Goal: Information Seeking & Learning: Check status

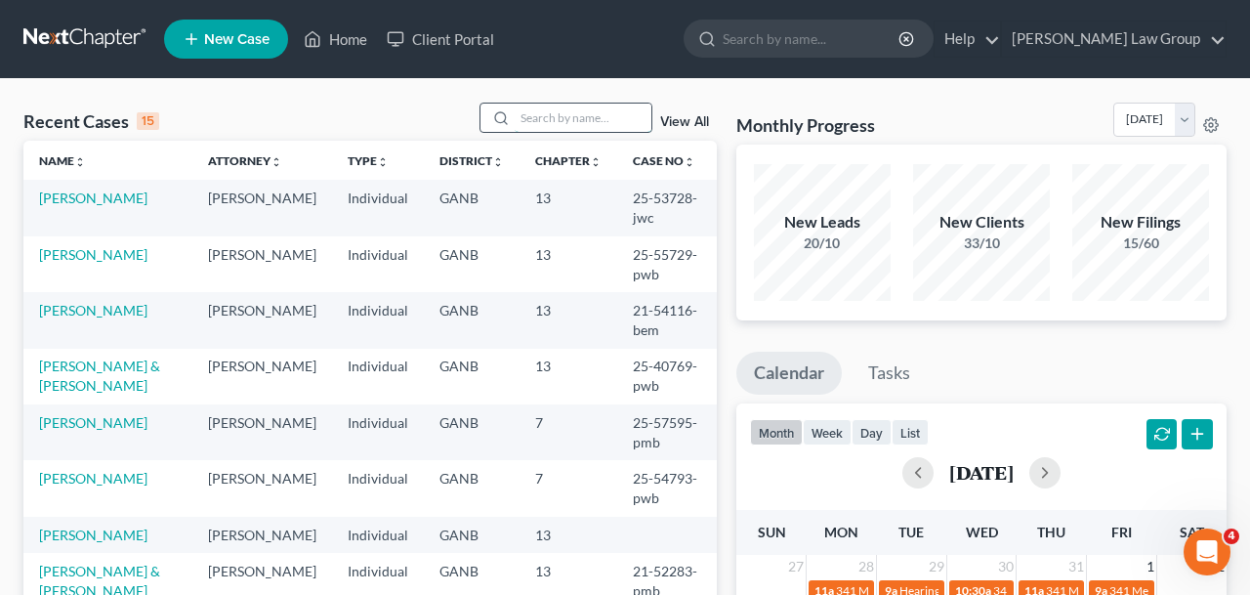
click at [579, 122] on input "search" at bounding box center [583, 118] width 137 height 28
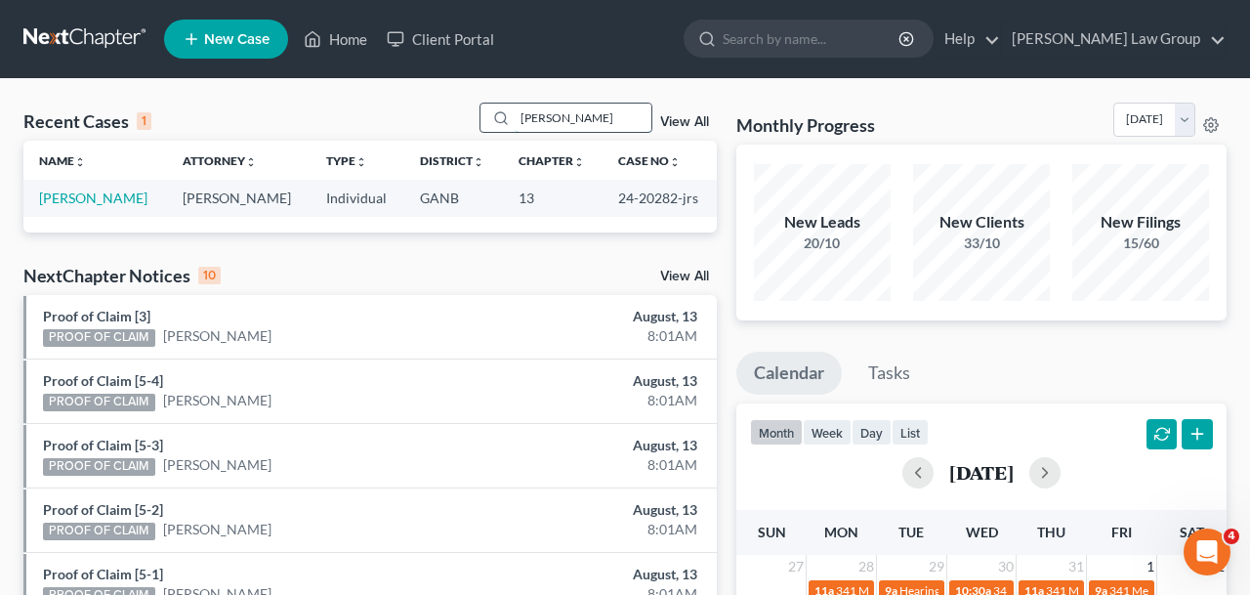
drag, startPoint x: 561, startPoint y: 125, endPoint x: 439, endPoint y: 117, distance: 122.3
click at [515, 117] on input "[PERSON_NAME]" at bounding box center [583, 118] width 137 height 28
type input "may"
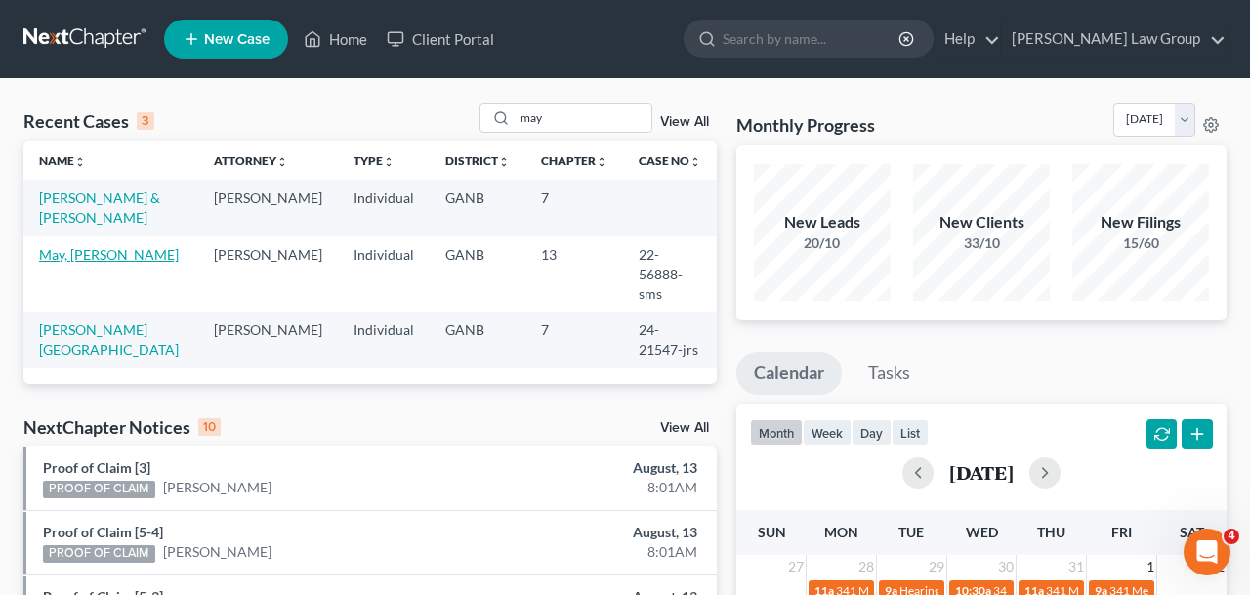
click at [97, 253] on link "May, [PERSON_NAME]" at bounding box center [109, 254] width 140 height 17
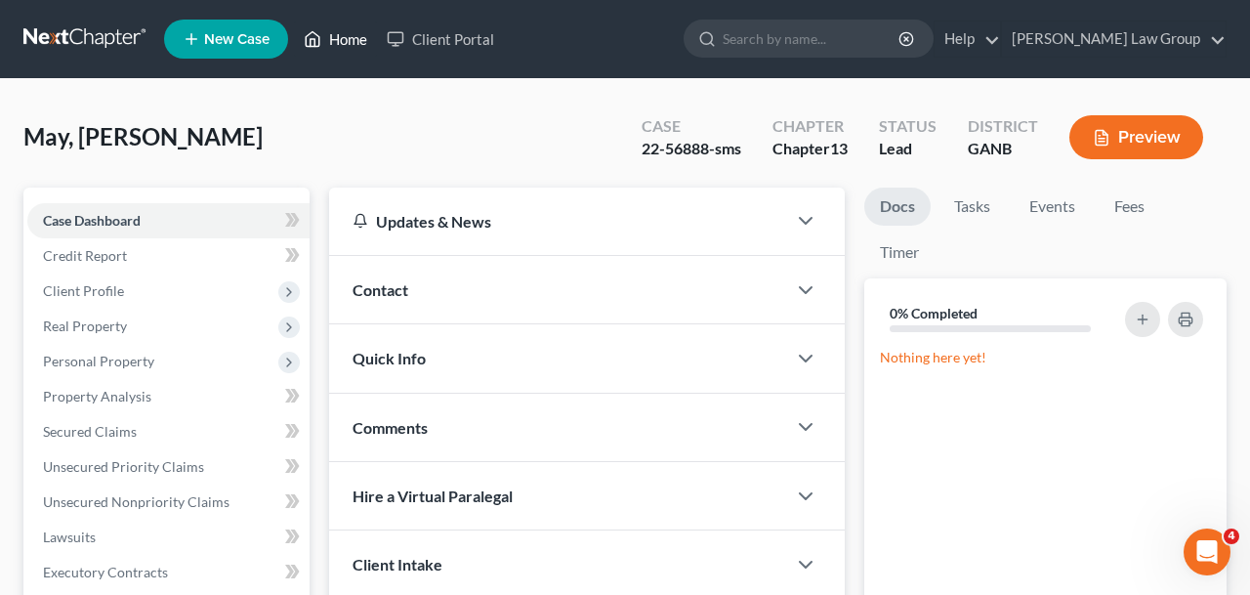
click at [316, 33] on icon at bounding box center [314, 39] width 14 height 15
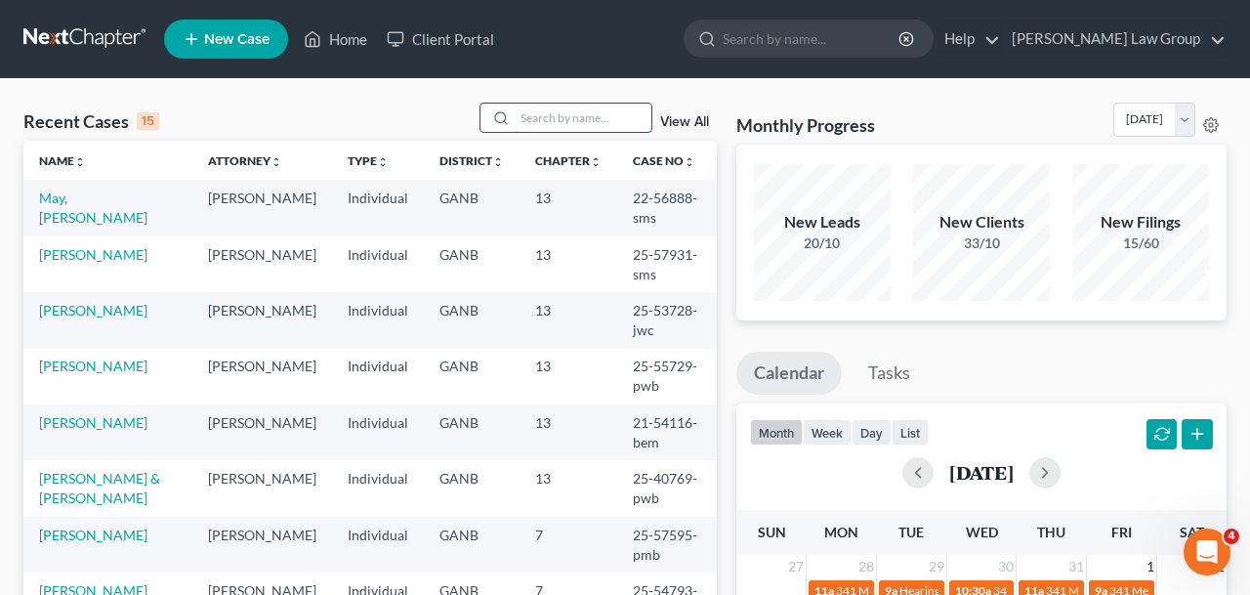
click at [582, 118] on input "search" at bounding box center [583, 118] width 137 height 28
type input "[PERSON_NAME]"
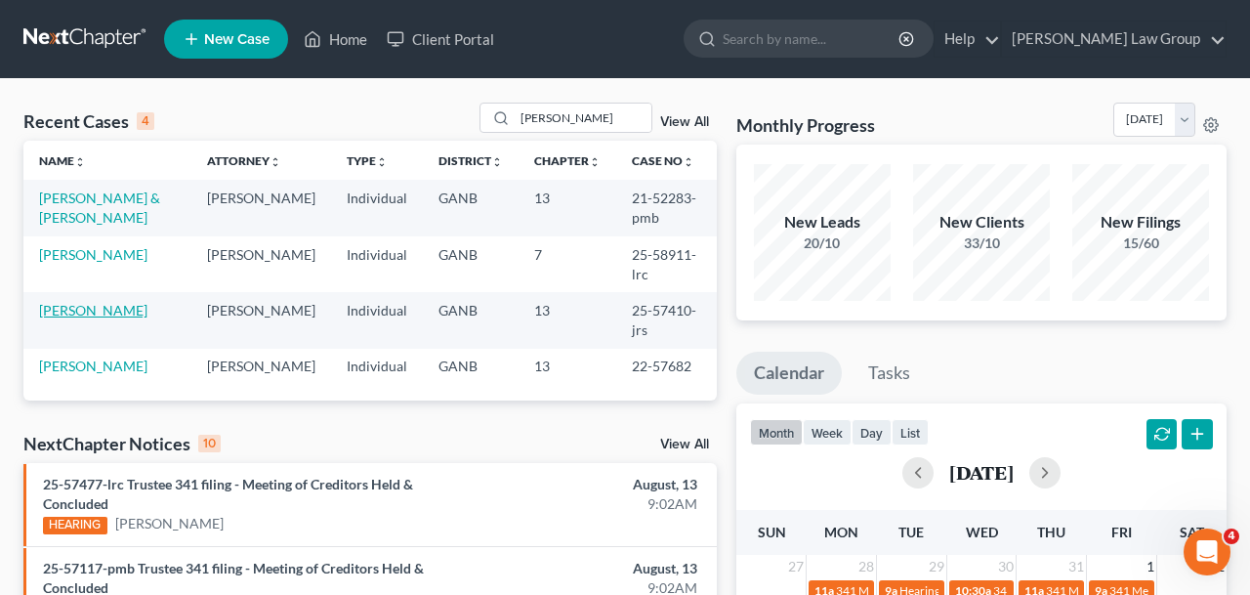
click at [108, 309] on link "[PERSON_NAME]" at bounding box center [93, 310] width 108 height 17
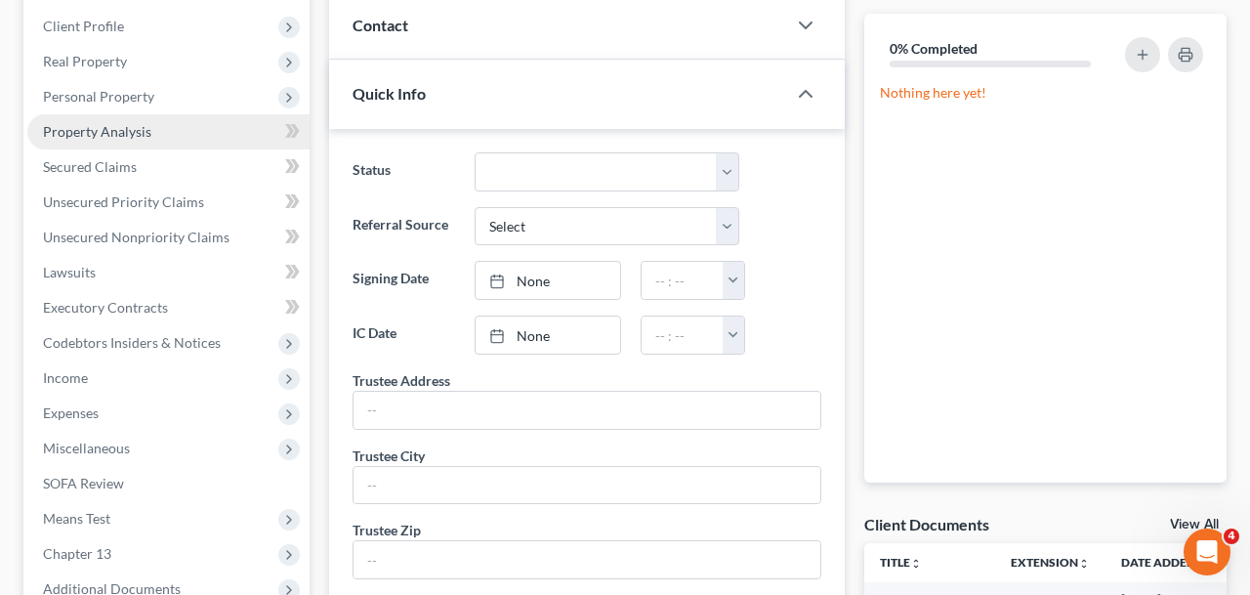
scroll to position [346, 0]
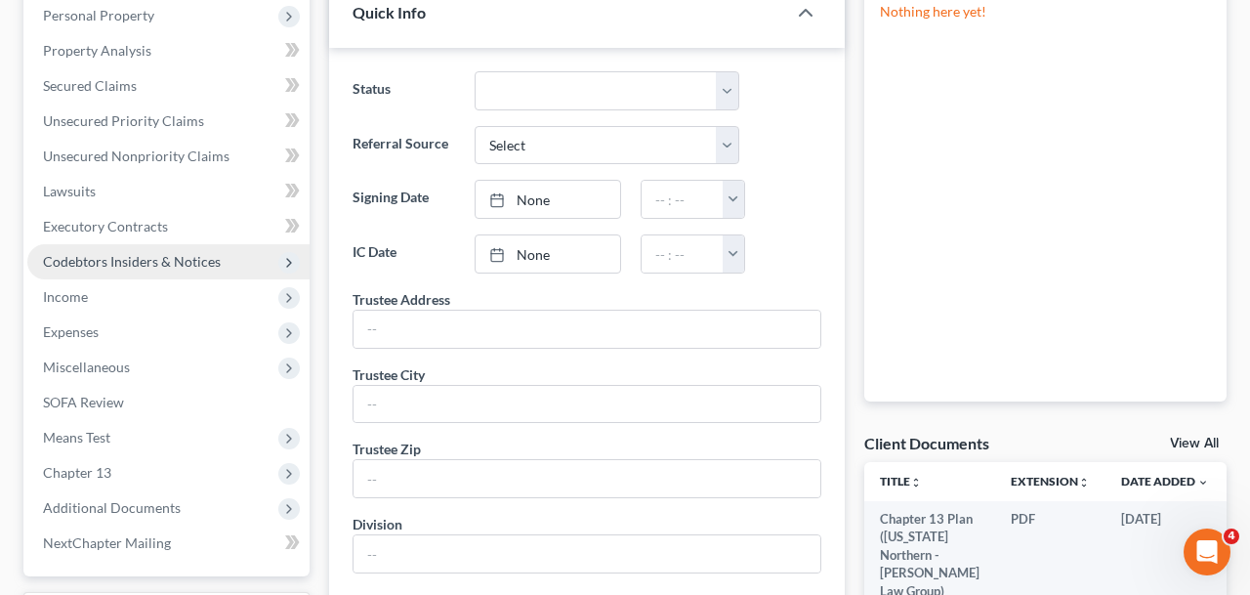
click at [127, 266] on span "Codebtors Insiders & Notices" at bounding box center [132, 261] width 178 height 17
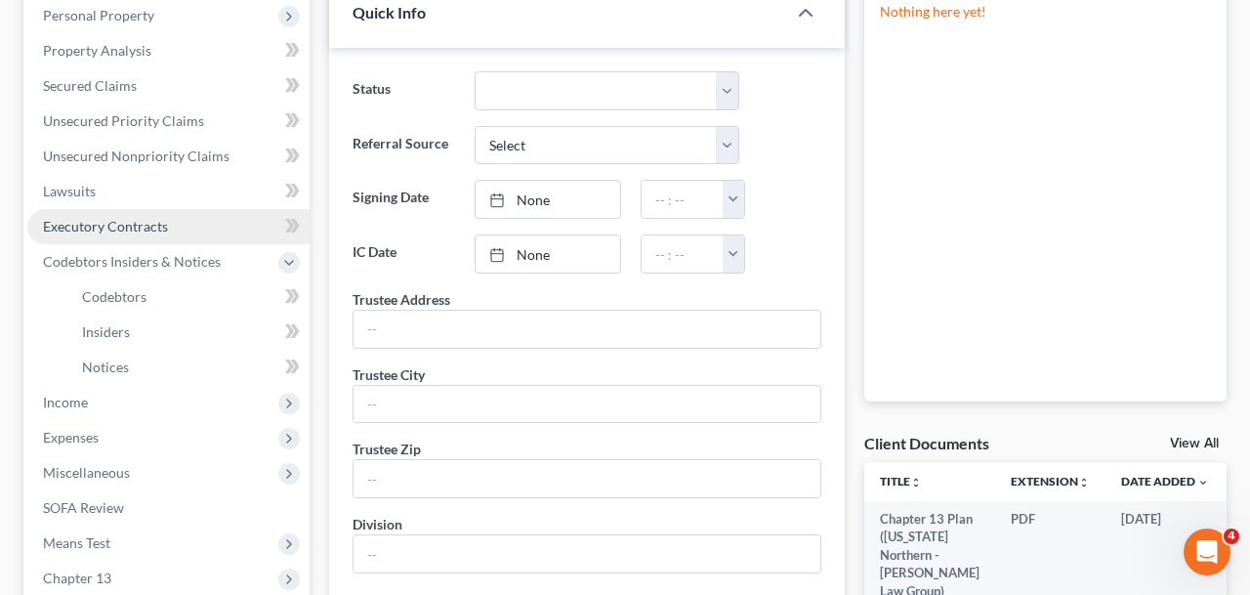
click at [139, 232] on span "Executory Contracts" at bounding box center [105, 226] width 125 height 17
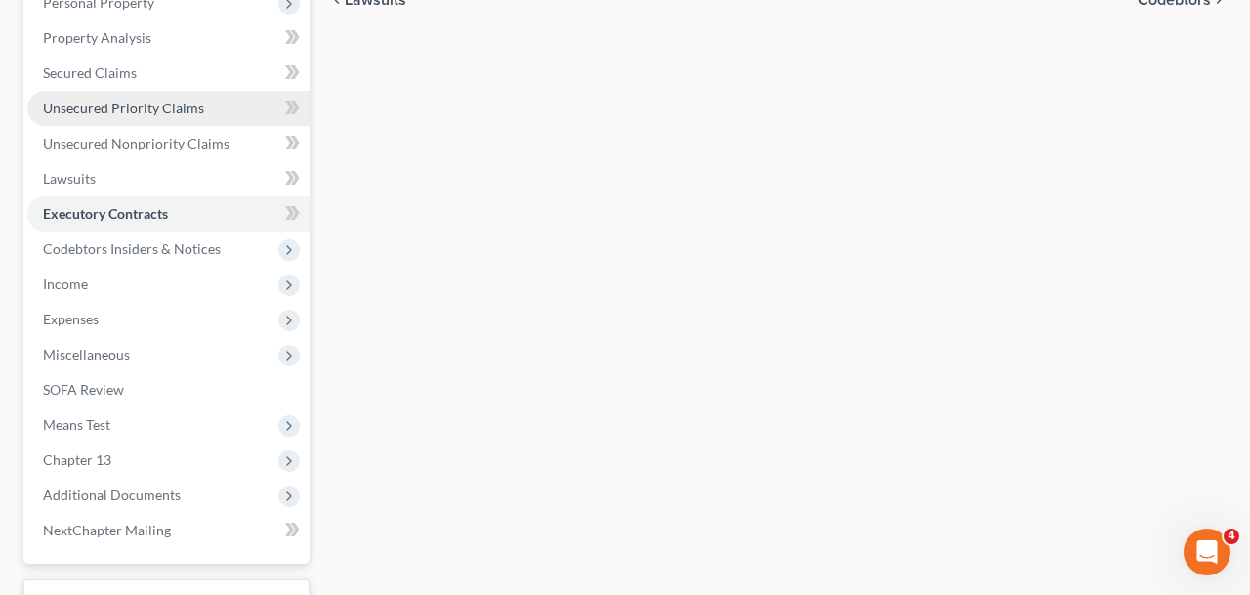
scroll to position [512, 0]
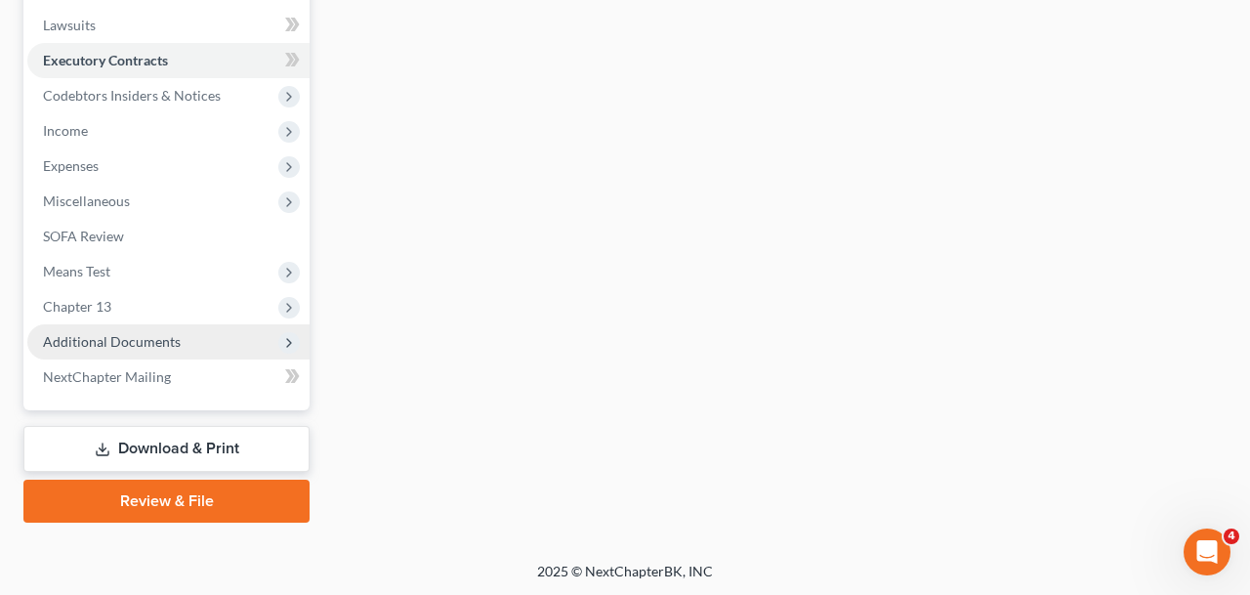
click at [129, 340] on span "Additional Documents" at bounding box center [112, 341] width 138 height 17
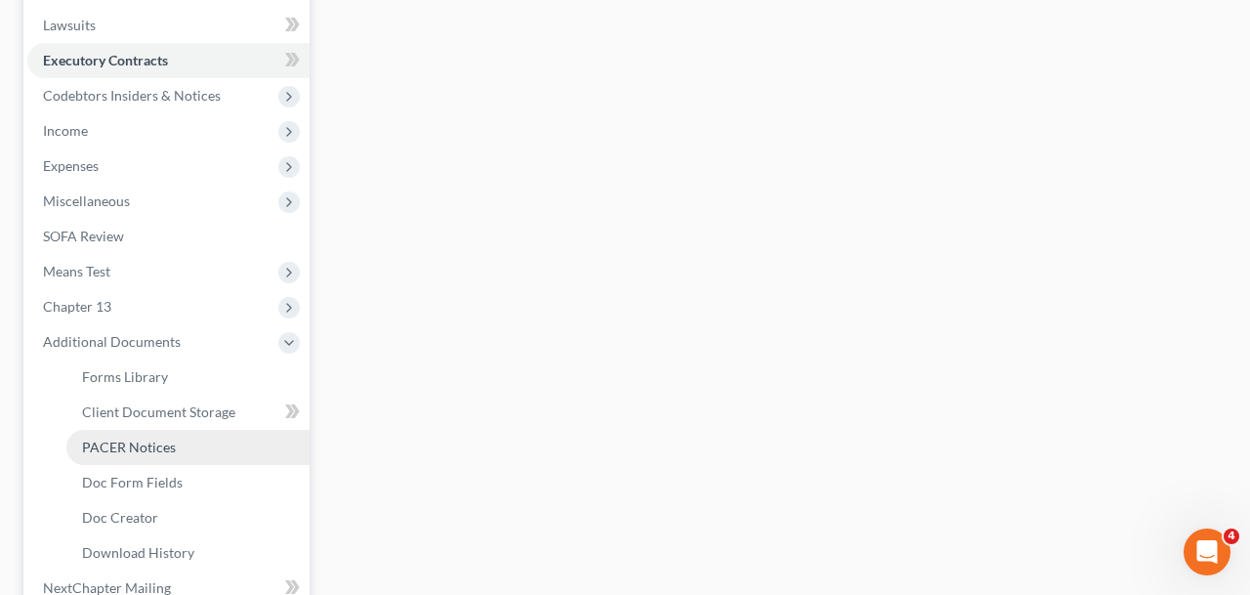
click at [138, 449] on span "PACER Notices" at bounding box center [129, 447] width 94 height 17
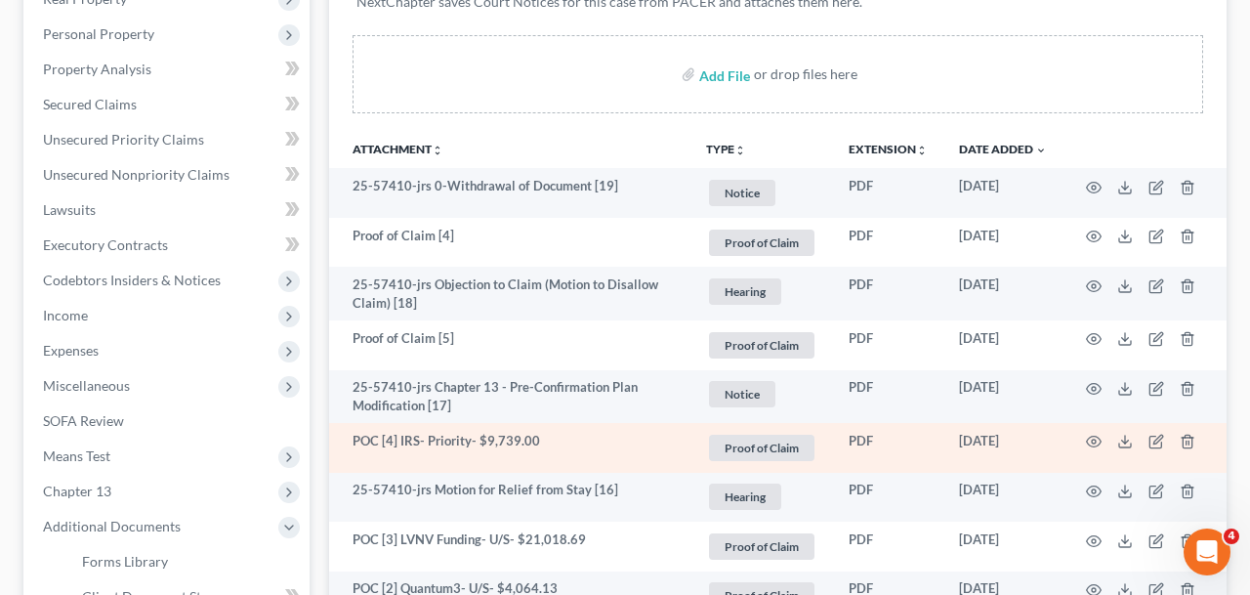
scroll to position [329, 0]
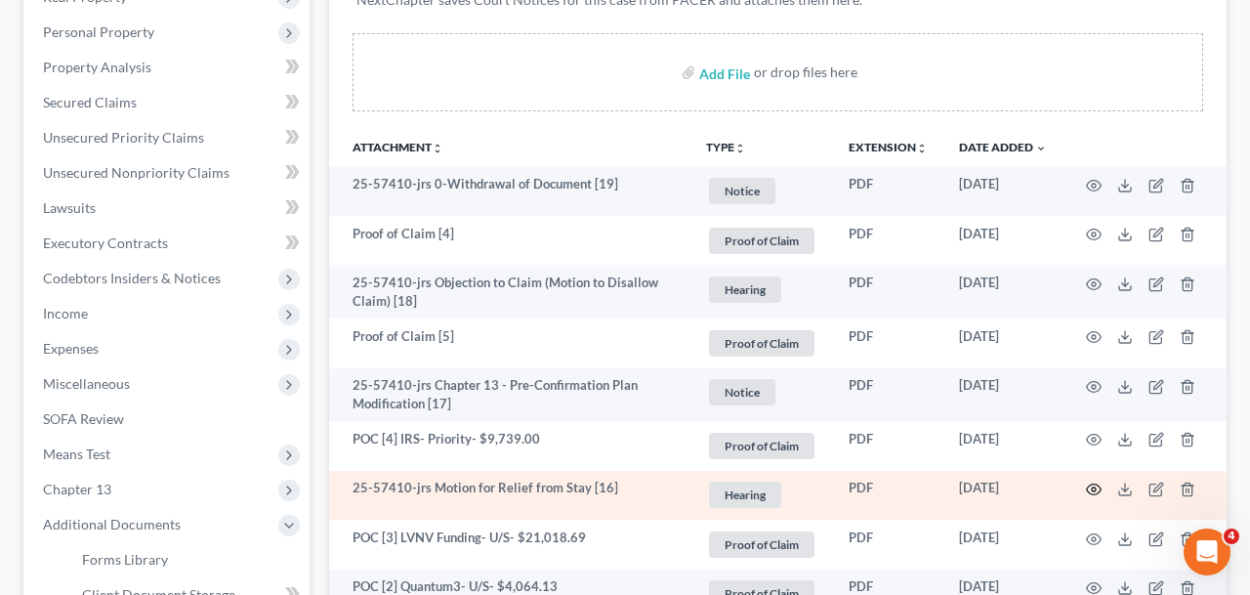
click at [1088, 482] on icon "button" at bounding box center [1094, 490] width 16 height 16
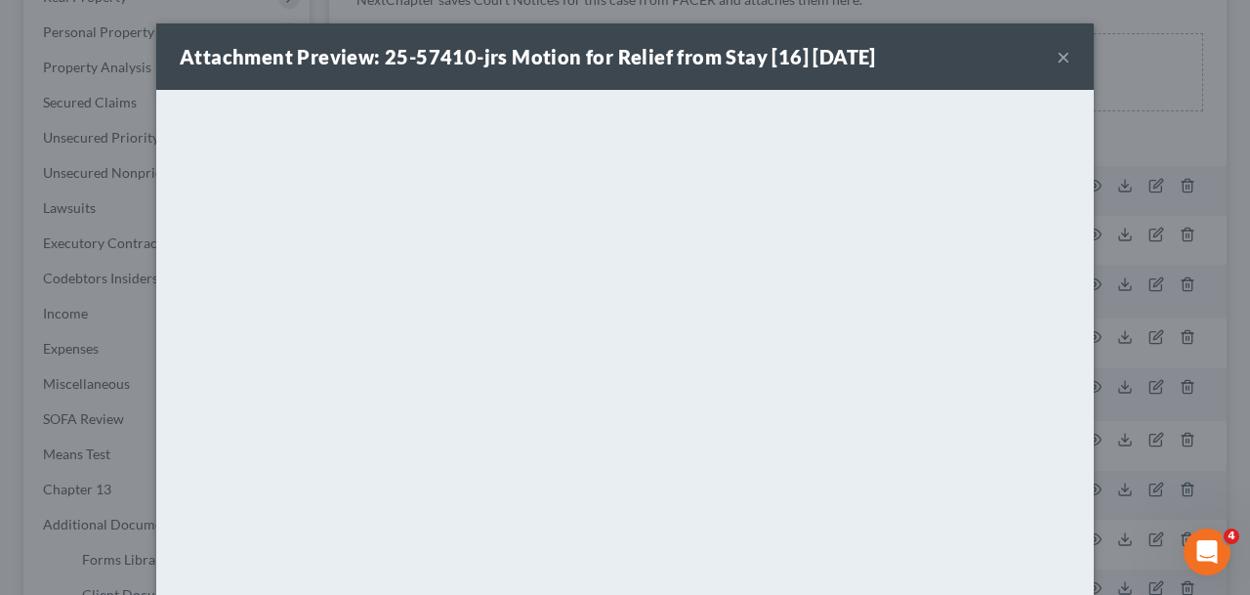
click at [1060, 58] on button "×" at bounding box center [1064, 56] width 14 height 23
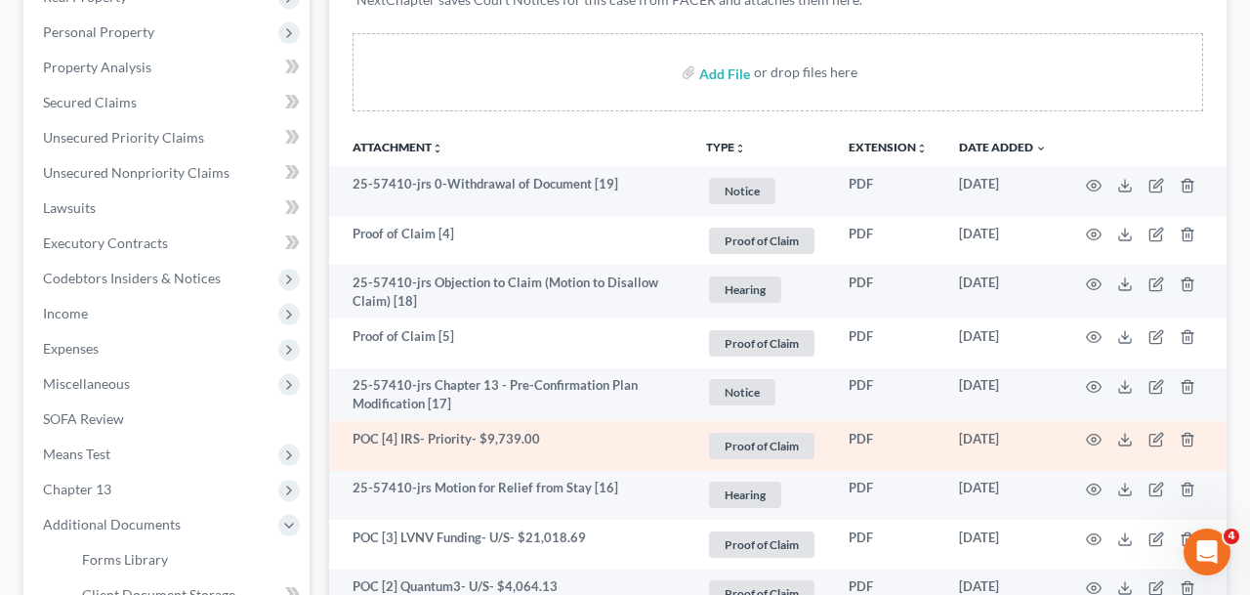
scroll to position [433, 0]
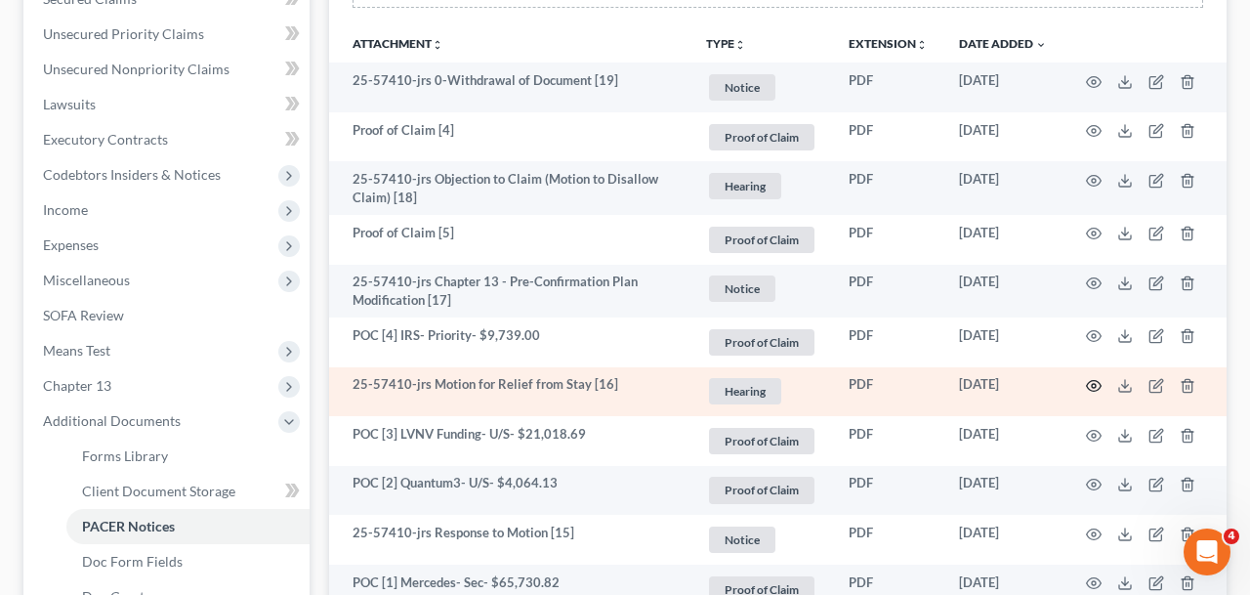
click at [1091, 385] on icon "button" at bounding box center [1094, 386] width 16 height 16
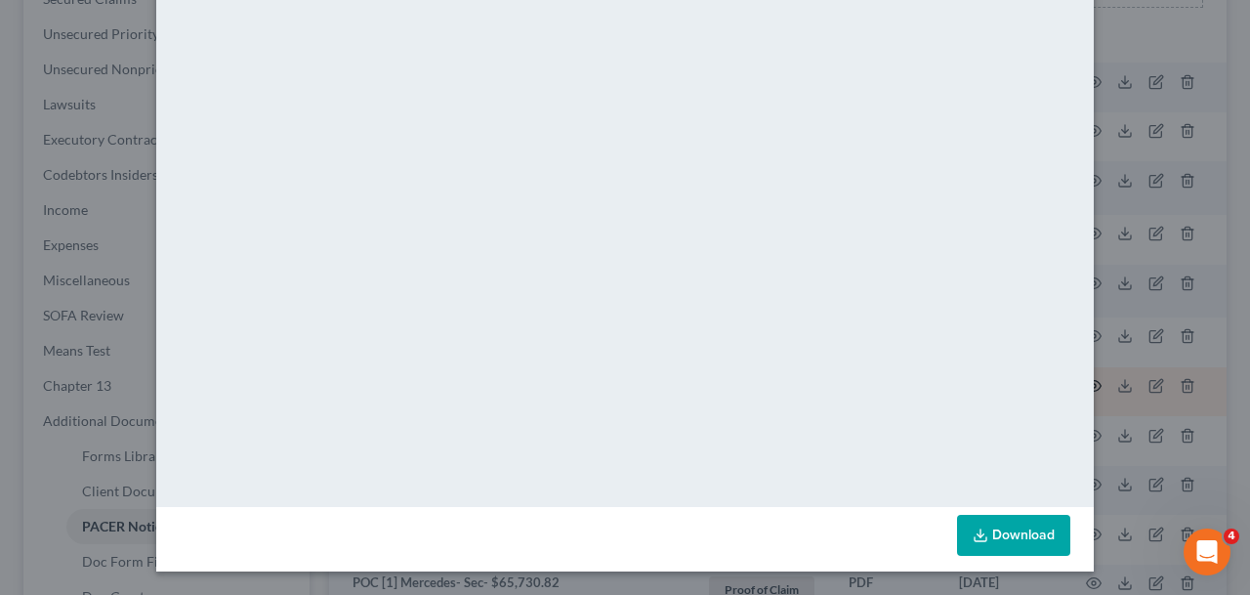
scroll to position [0, 0]
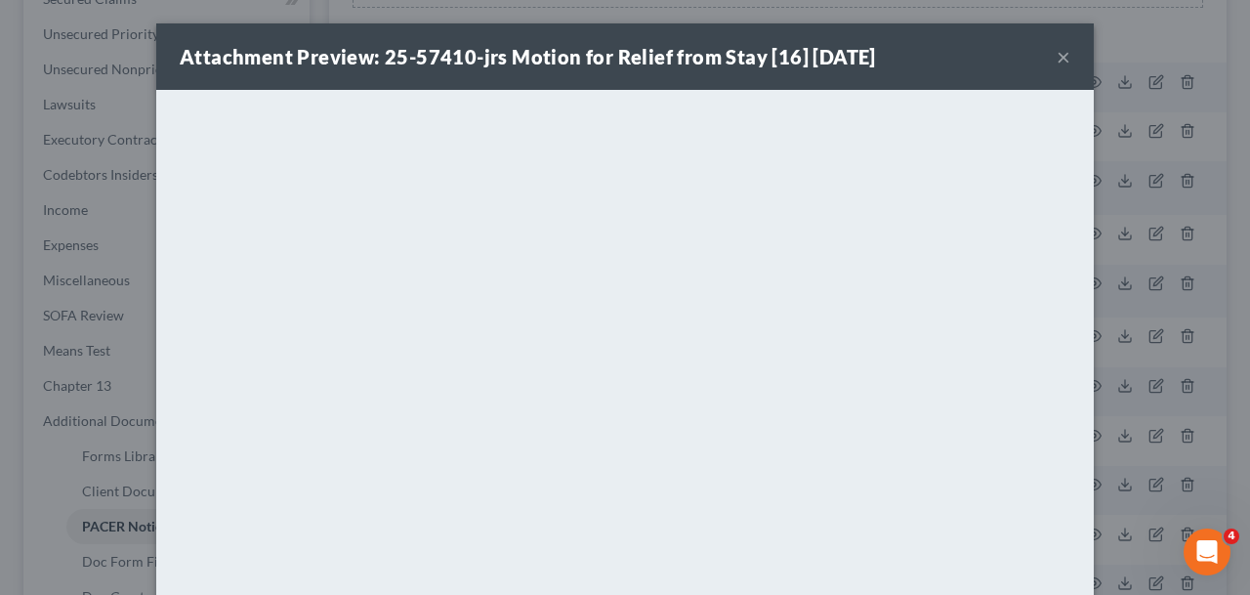
click at [1070, 52] on div "Attachment Preview: 25-57410-jrs Motion for Relief from Stay [16] [DATE] ×" at bounding box center [625, 56] width 938 height 66
click at [1067, 63] on button "×" at bounding box center [1064, 56] width 14 height 23
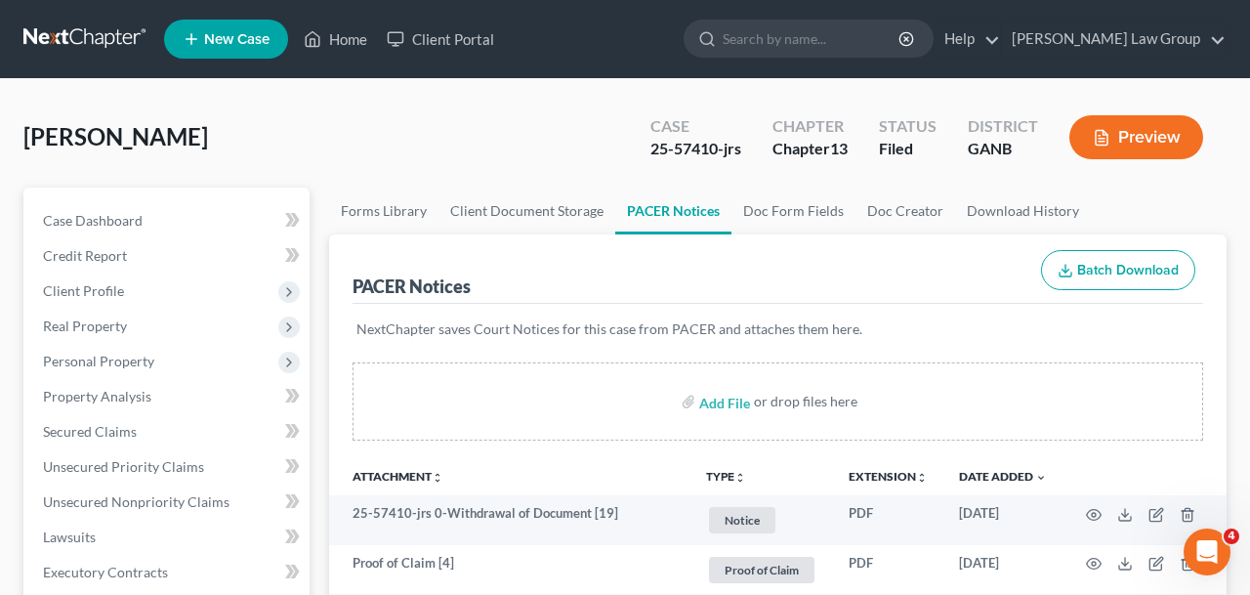
drag, startPoint x: 299, startPoint y: 123, endPoint x: 0, endPoint y: 125, distance: 298.9
copy span "[PERSON_NAME]"
drag, startPoint x: 718, startPoint y: 147, endPoint x: 567, endPoint y: 147, distance: 150.4
click at [567, 147] on div "[PERSON_NAME] Upgraded Case 25-57410-jrs Chapter Chapter 13 Status Filed Distri…" at bounding box center [624, 145] width 1203 height 85
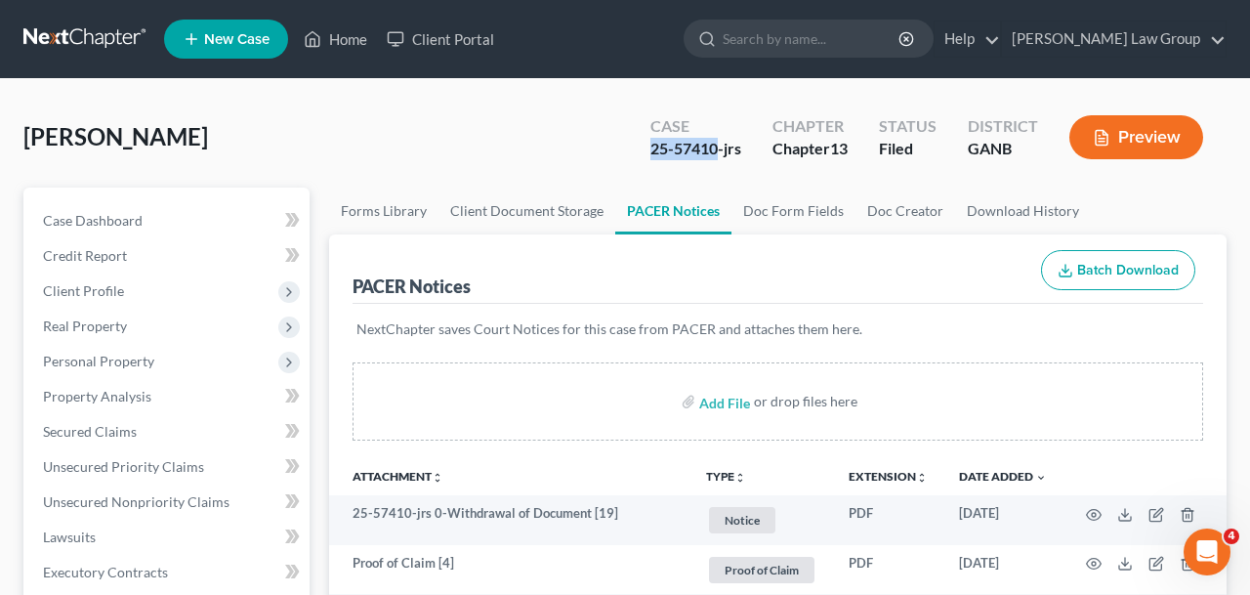
copy div "25-57410"
click at [164, 231] on link "Case Dashboard" at bounding box center [168, 220] width 282 height 35
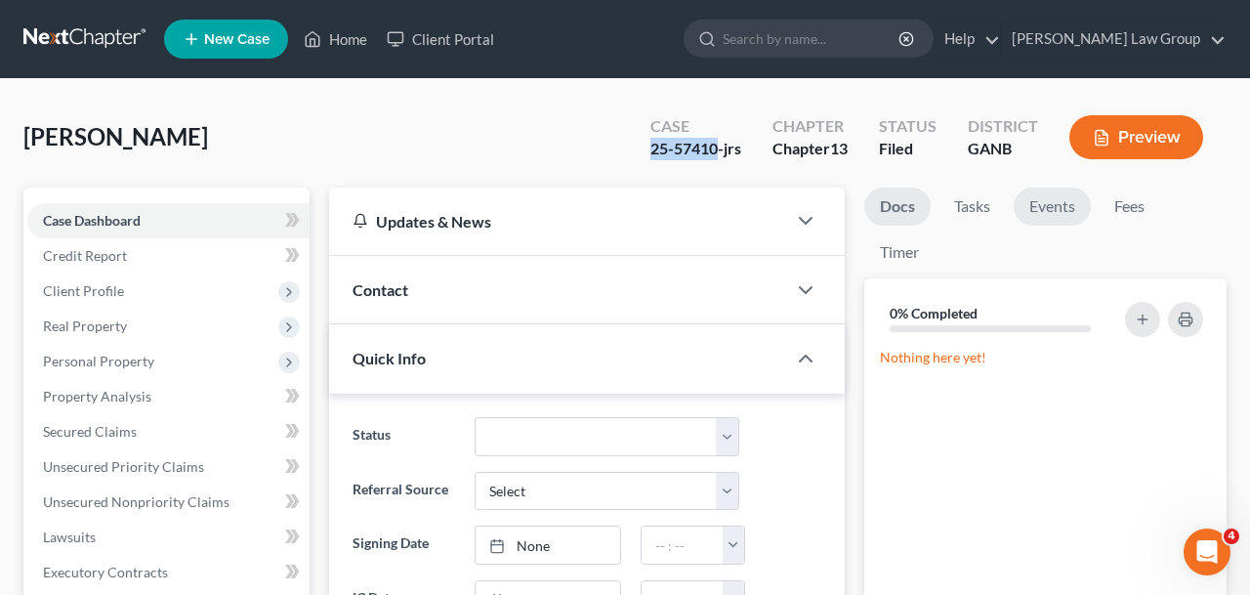
click at [1073, 215] on link "Events" at bounding box center [1052, 207] width 77 height 38
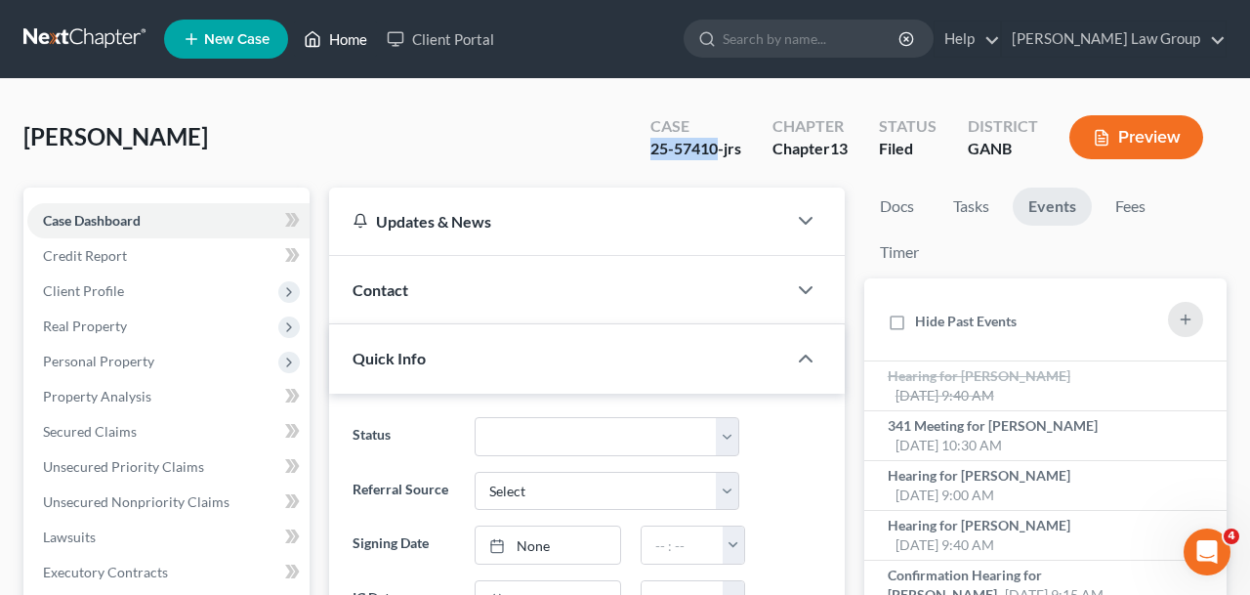
click at [307, 42] on icon at bounding box center [314, 39] width 14 height 15
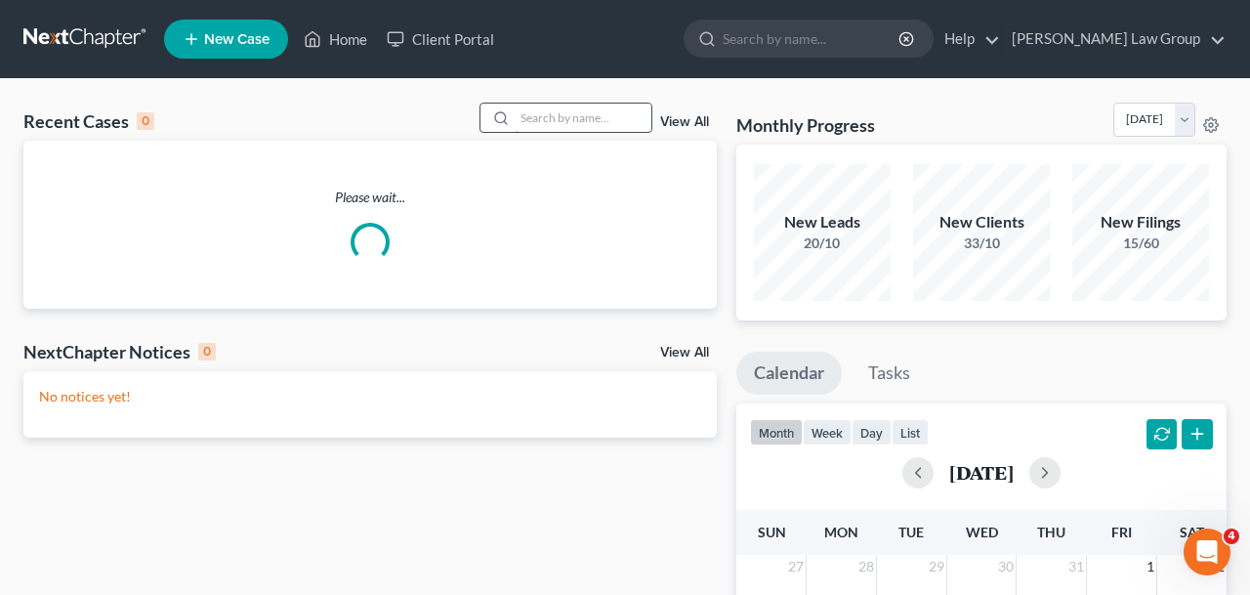
click at [562, 120] on input "search" at bounding box center [583, 118] width 137 height 28
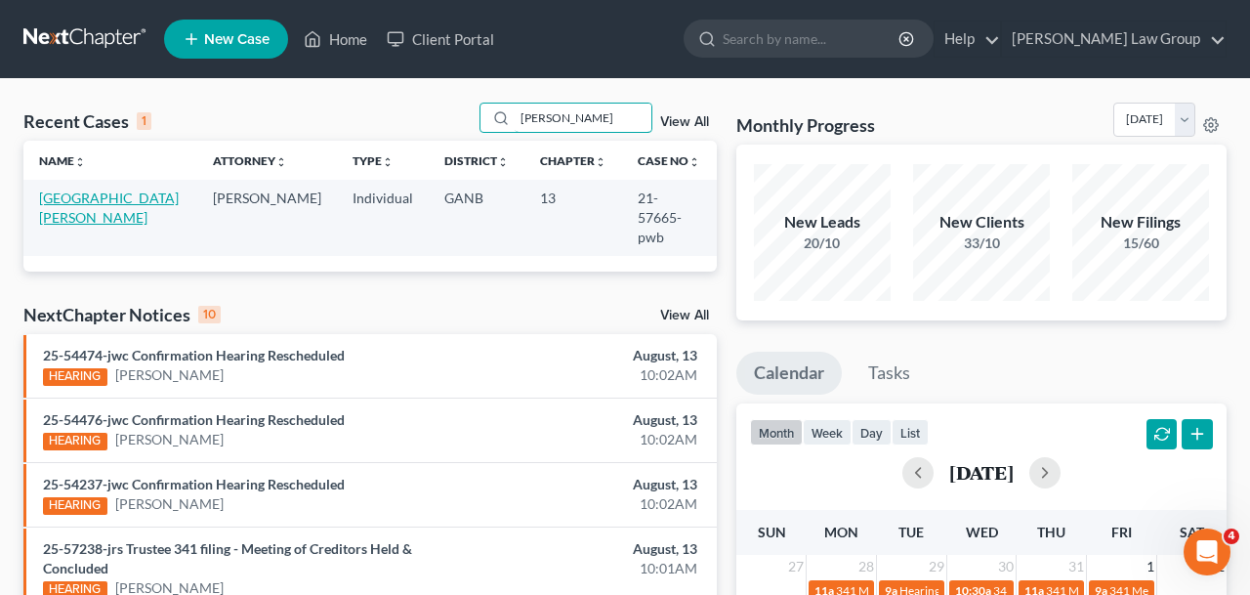
type input "[PERSON_NAME]"
click at [111, 190] on link "[GEOGRAPHIC_DATA][PERSON_NAME]" at bounding box center [109, 207] width 140 height 36
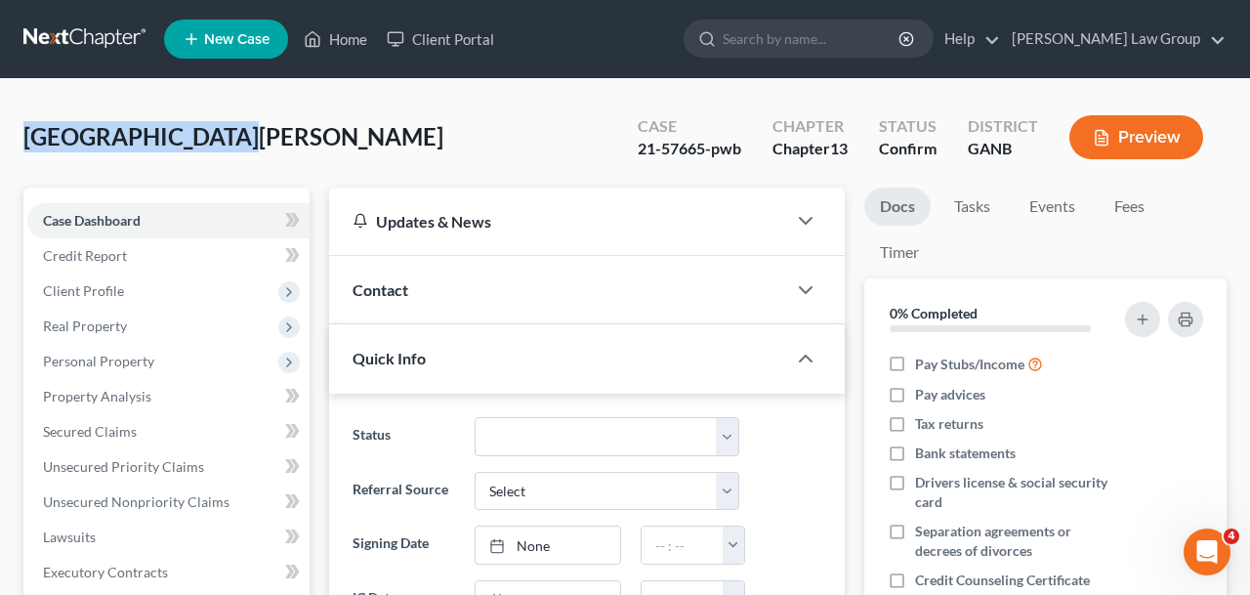
drag, startPoint x: 224, startPoint y: 129, endPoint x: 17, endPoint y: 130, distance: 207.1
copy span "[GEOGRAPHIC_DATA][PERSON_NAME]"
click at [354, 52] on link "Home" at bounding box center [335, 38] width 83 height 35
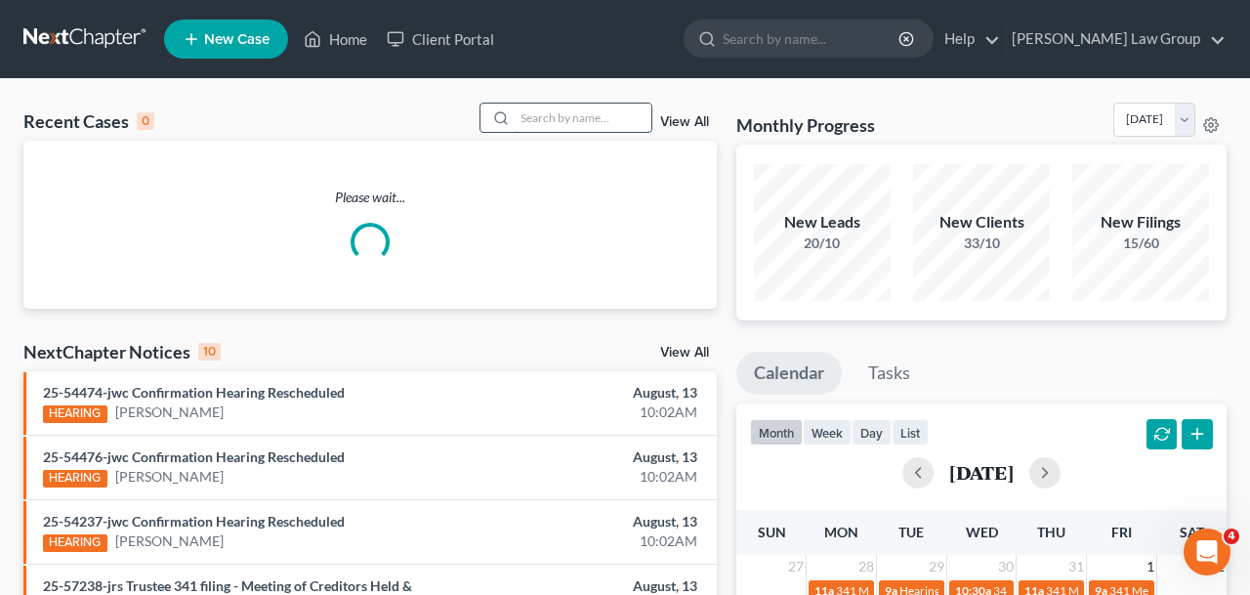
click at [563, 118] on input "search" at bounding box center [583, 118] width 137 height 28
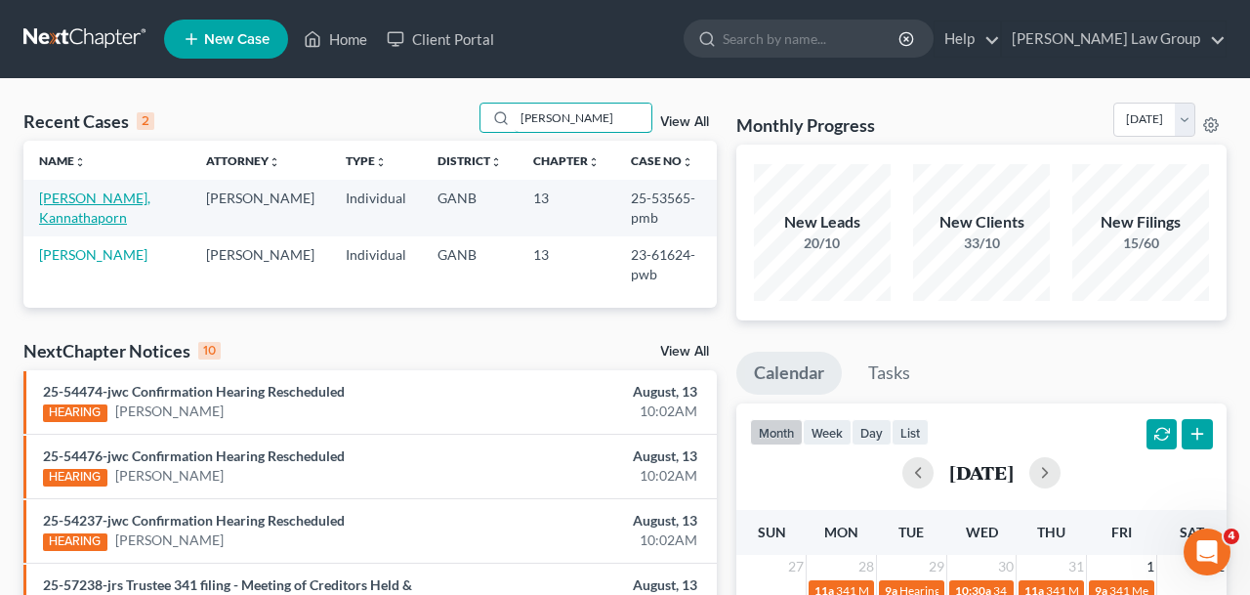
type input "[PERSON_NAME]"
click at [118, 200] on link "[PERSON_NAME], Kannathaporn" at bounding box center [94, 207] width 111 height 36
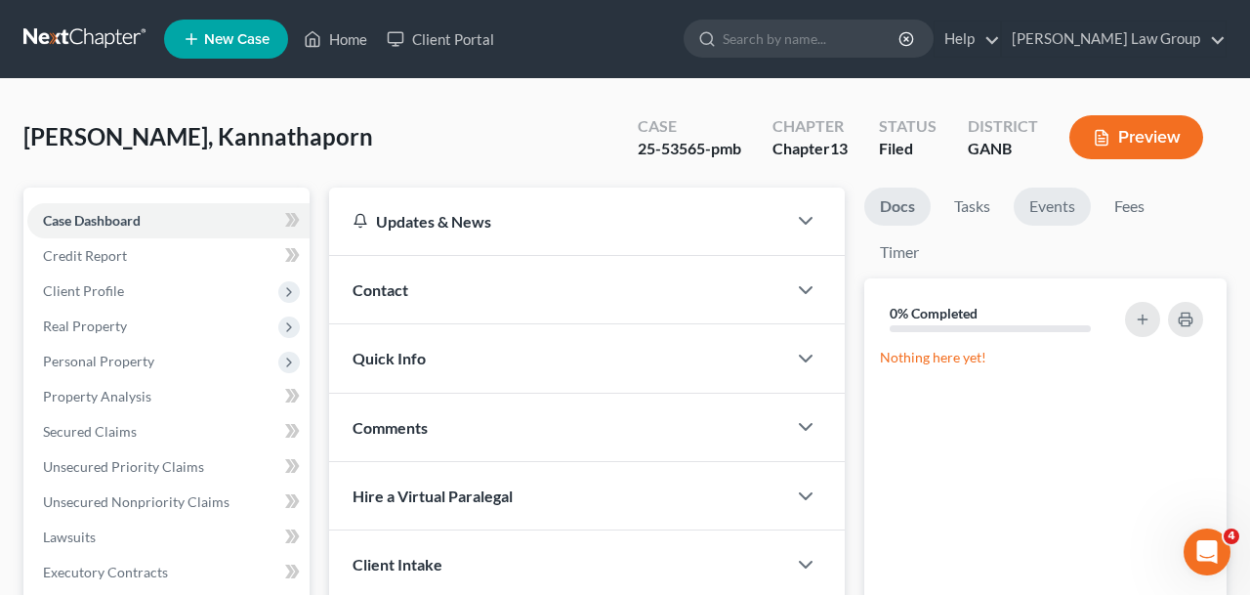
click at [1040, 209] on link "Events" at bounding box center [1052, 207] width 77 height 38
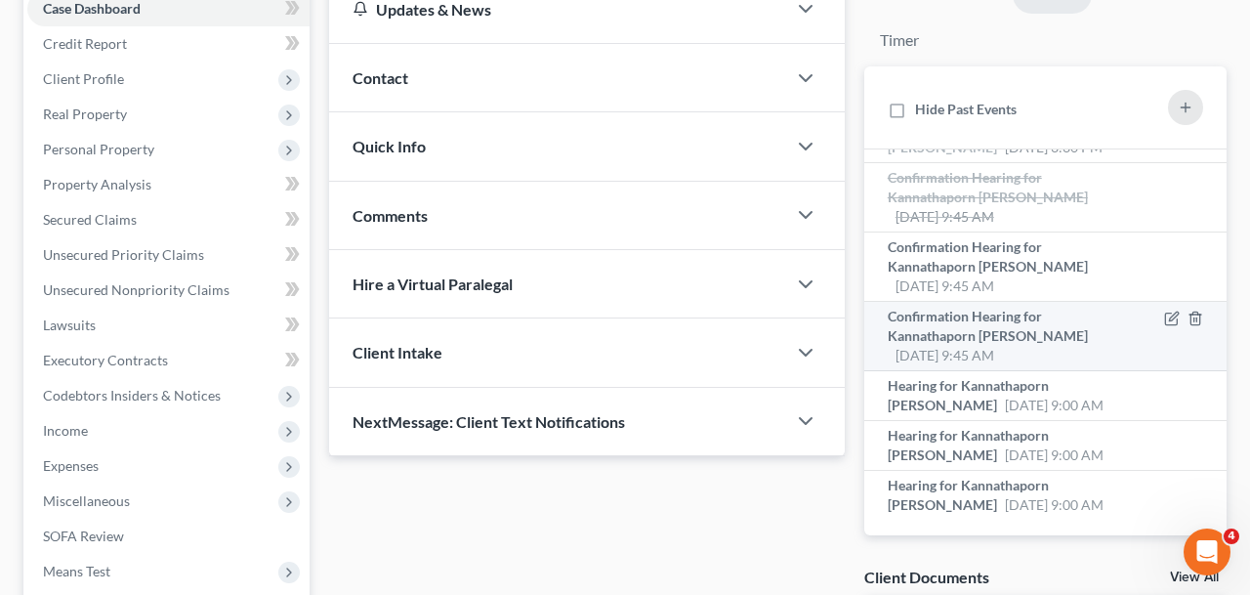
scroll to position [219, 0]
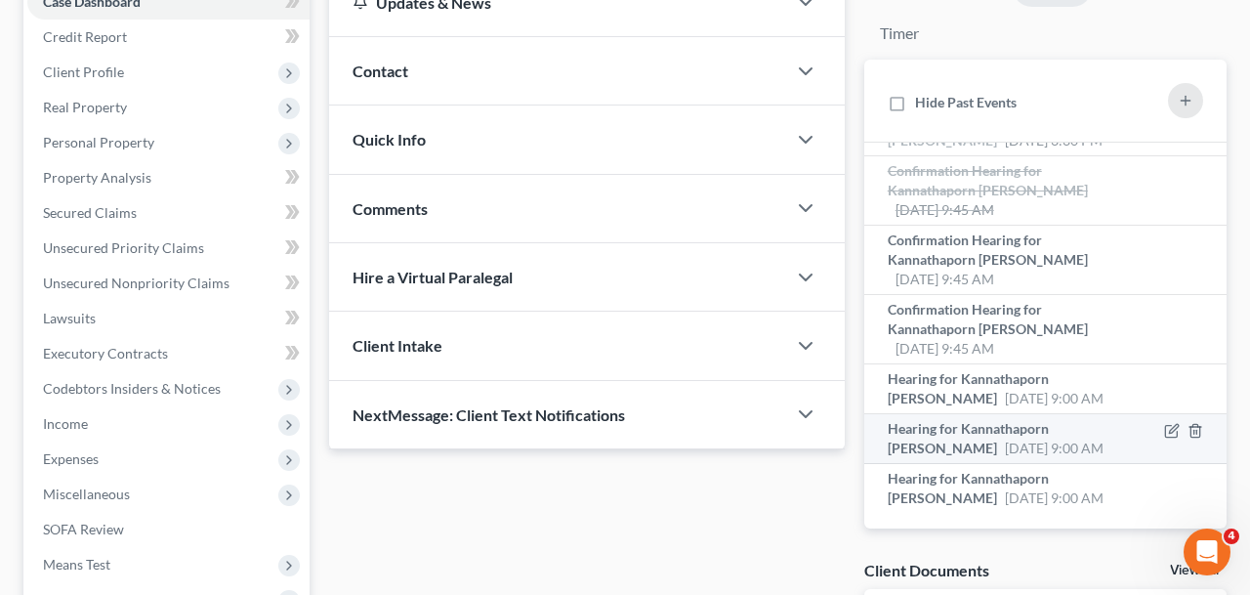
click at [1005, 444] on div "Hearing for Kannathaporn [PERSON_NAME] [DATE] 9:00 AM" at bounding box center [1003, 438] width 231 height 39
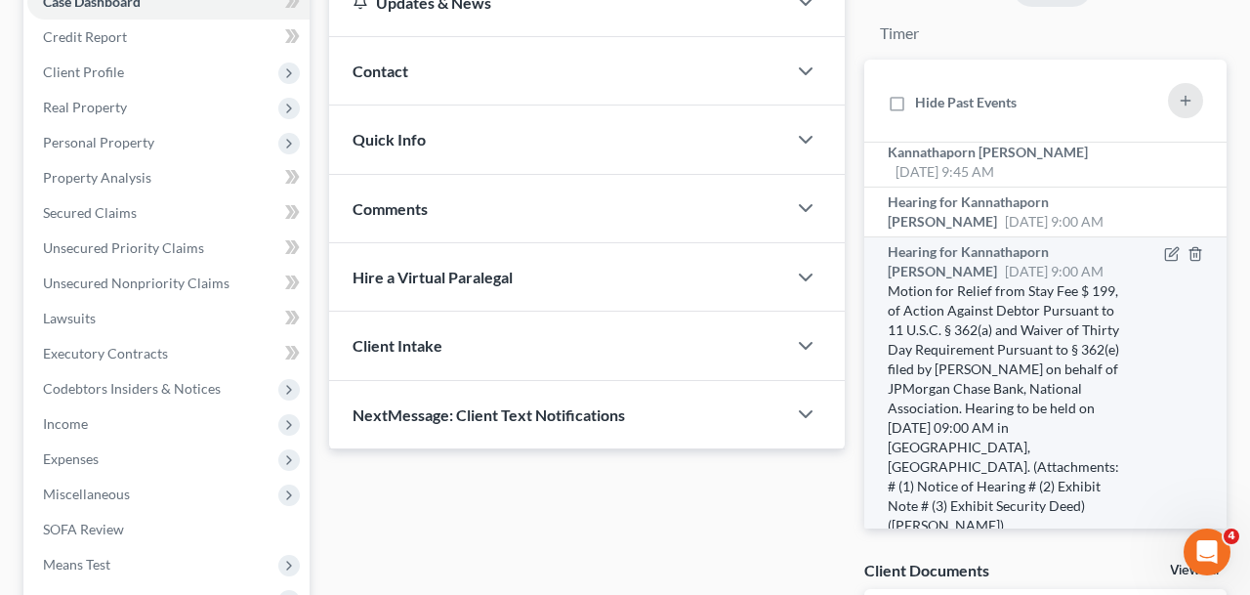
scroll to position [270, 0]
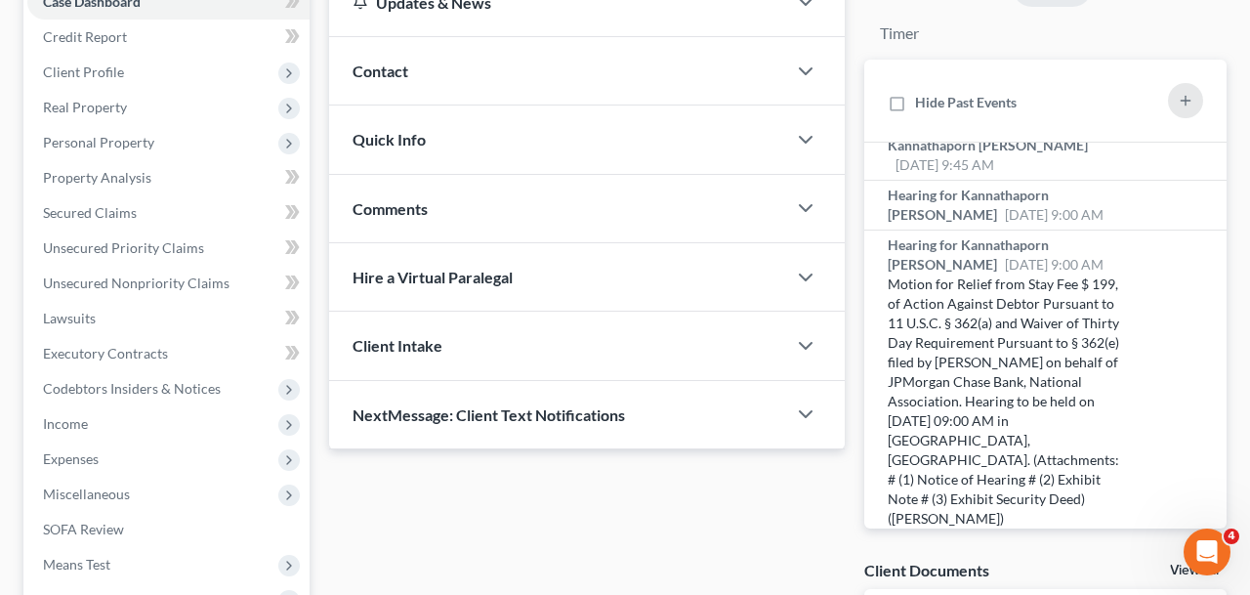
click at [624, 554] on div "Updates & News × [US_STATE] [GEOGRAPHIC_DATA] Notes Take a look at NextChapter'…" at bounding box center [586, 429] width 535 height 920
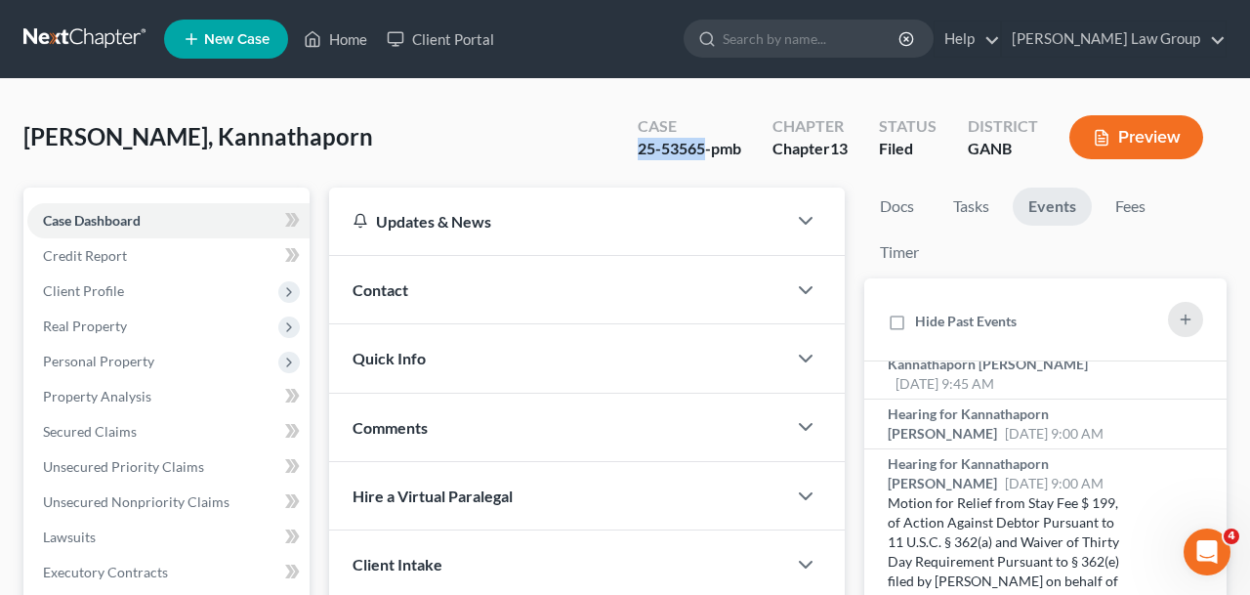
drag, startPoint x: 704, startPoint y: 151, endPoint x: 553, endPoint y: 151, distance: 151.4
click at [553, 151] on div "[PERSON_NAME], Kannathaporn Upgraded Case 25-53565-pmb Chapter Chapter 13 Statu…" at bounding box center [624, 145] width 1203 height 85
copy div "25-53565"
click at [305, 39] on link "Home" at bounding box center [335, 38] width 83 height 35
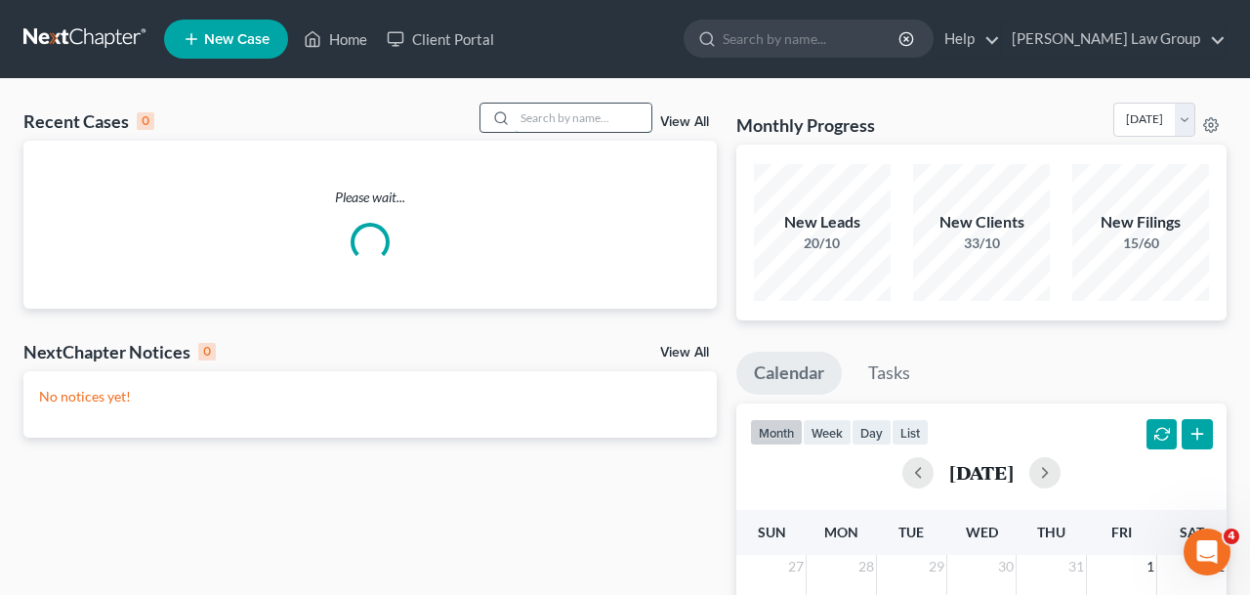
click at [555, 115] on input "search" at bounding box center [583, 118] width 137 height 28
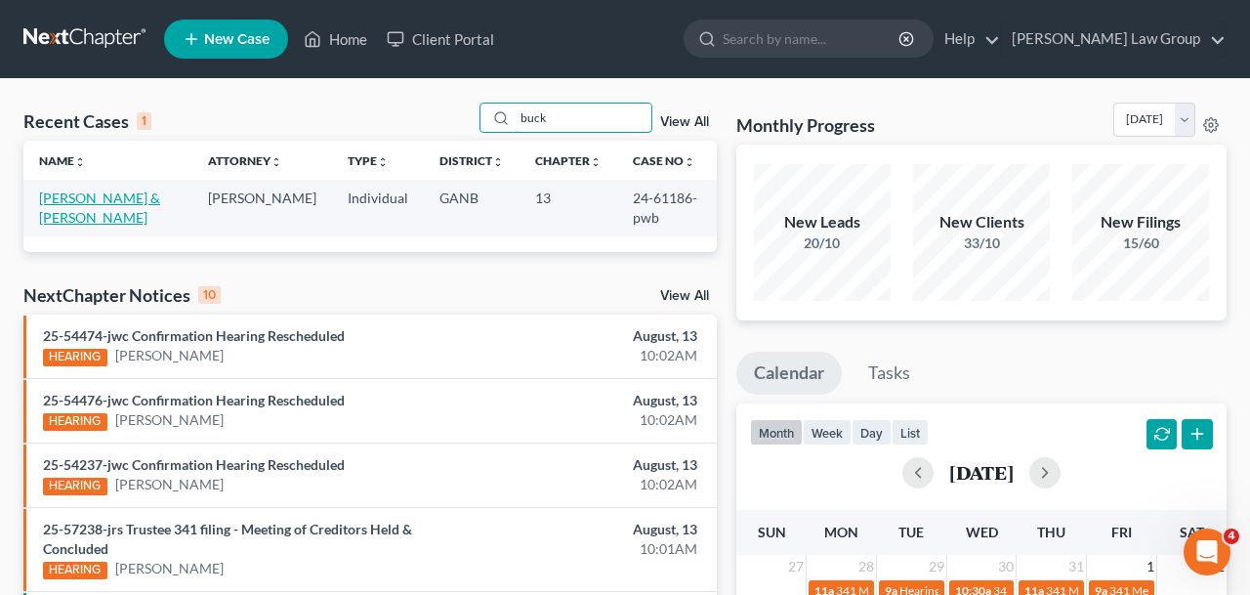
type input "buck"
click at [124, 202] on link "[PERSON_NAME] & [PERSON_NAME]" at bounding box center [99, 207] width 121 height 36
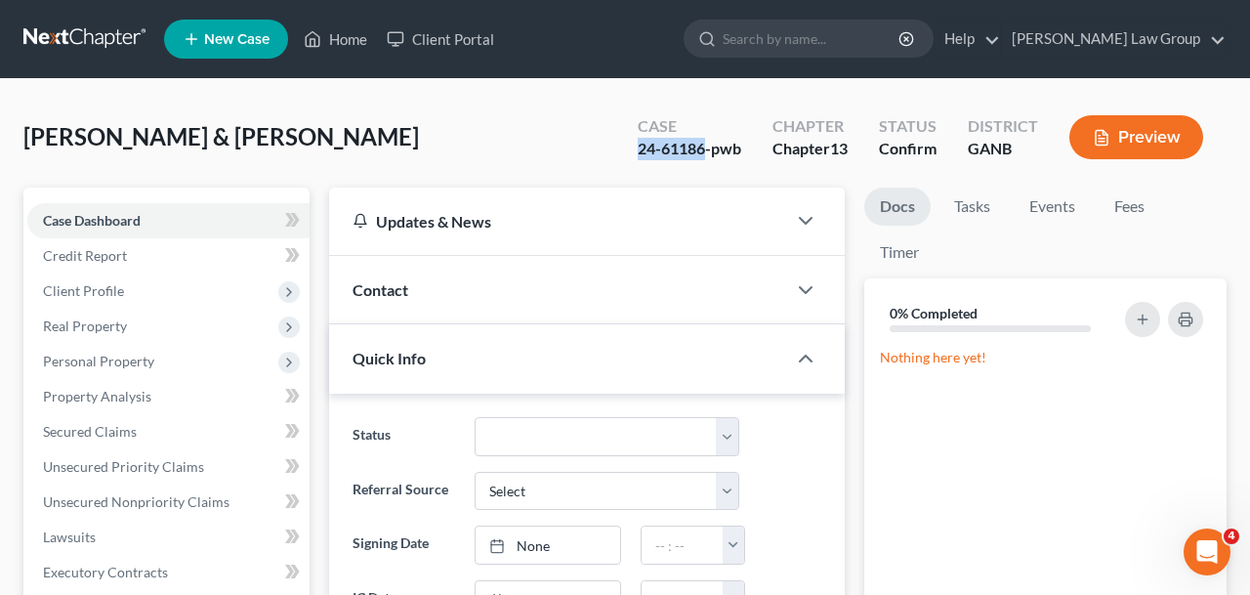
drag, startPoint x: 705, startPoint y: 153, endPoint x: 529, endPoint y: 153, distance: 175.8
click at [529, 153] on div "[PERSON_NAME] & [PERSON_NAME] Upgraded Case 24-61186-pwb Chapter Chapter 13 Sta…" at bounding box center [624, 145] width 1203 height 85
copy div "24-61186"
click at [361, 53] on link "Home" at bounding box center [335, 38] width 83 height 35
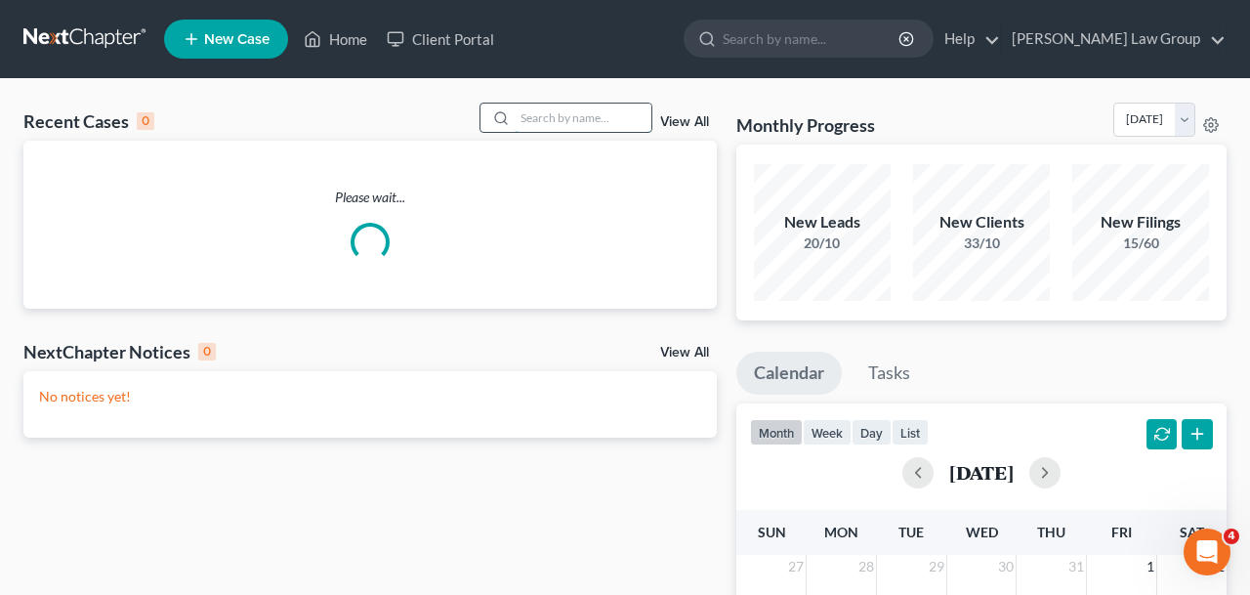
click at [571, 114] on input "search" at bounding box center [583, 118] width 137 height 28
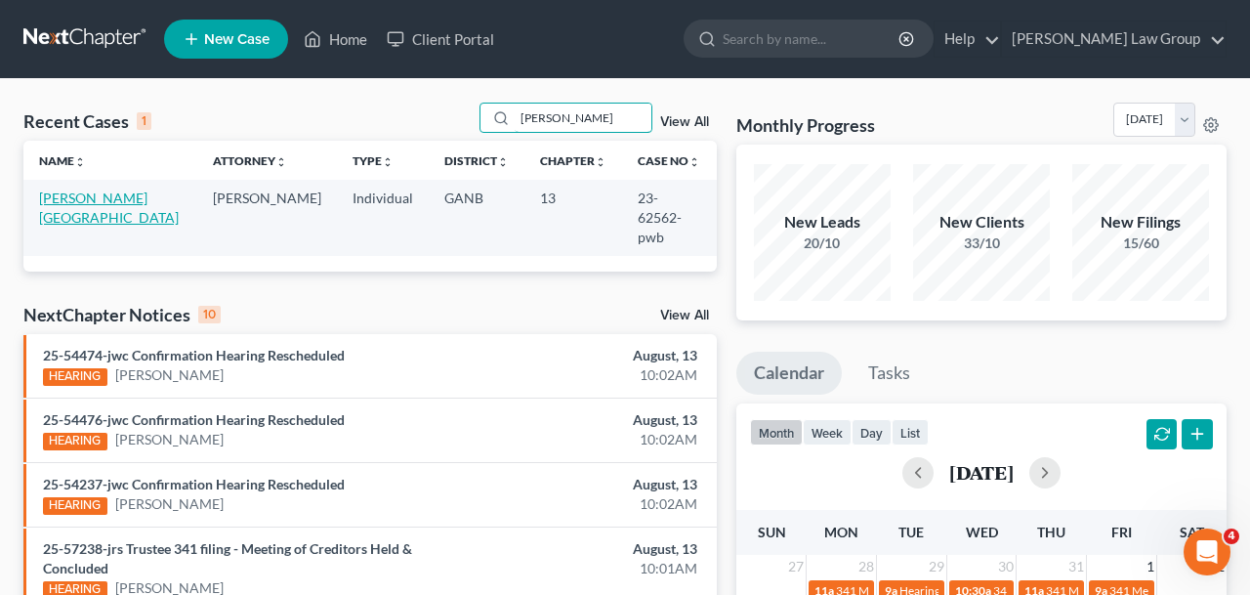
type input "[PERSON_NAME]"
click at [96, 203] on link "[PERSON_NAME][GEOGRAPHIC_DATA]" at bounding box center [109, 207] width 140 height 36
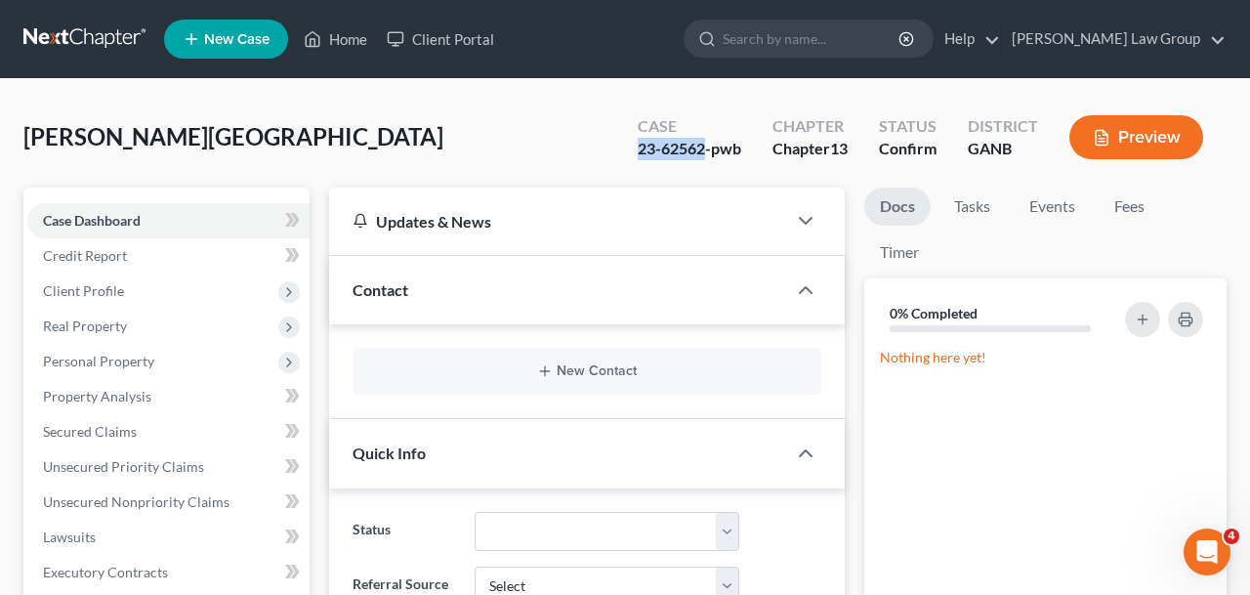
drag, startPoint x: 704, startPoint y: 150, endPoint x: 627, endPoint y: 154, distance: 77.3
click at [627, 154] on div "Case 23-62562-pwb" at bounding box center [689, 139] width 135 height 58
click at [362, 46] on link "Home" at bounding box center [335, 38] width 83 height 35
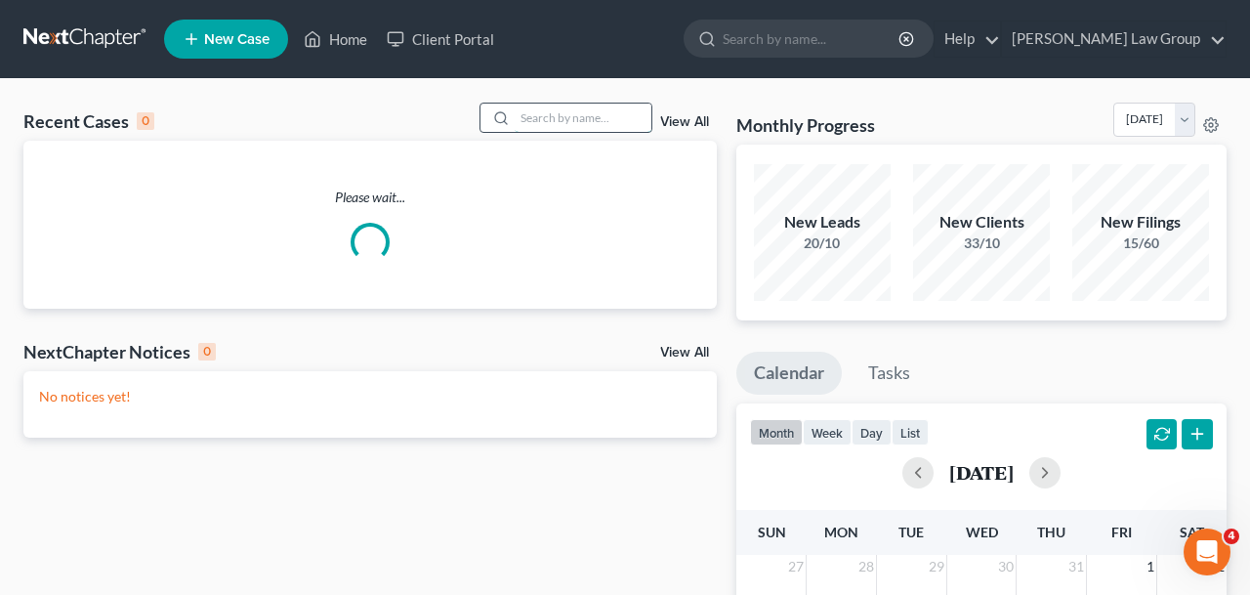
click at [529, 122] on input "search" at bounding box center [583, 118] width 137 height 28
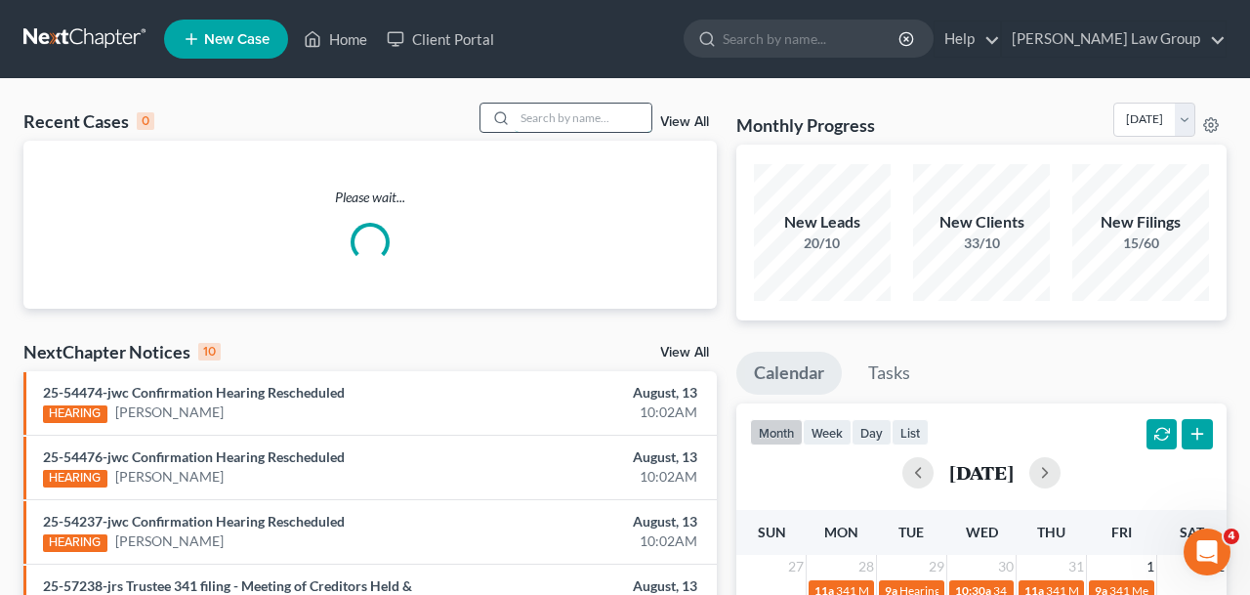
type input "n"
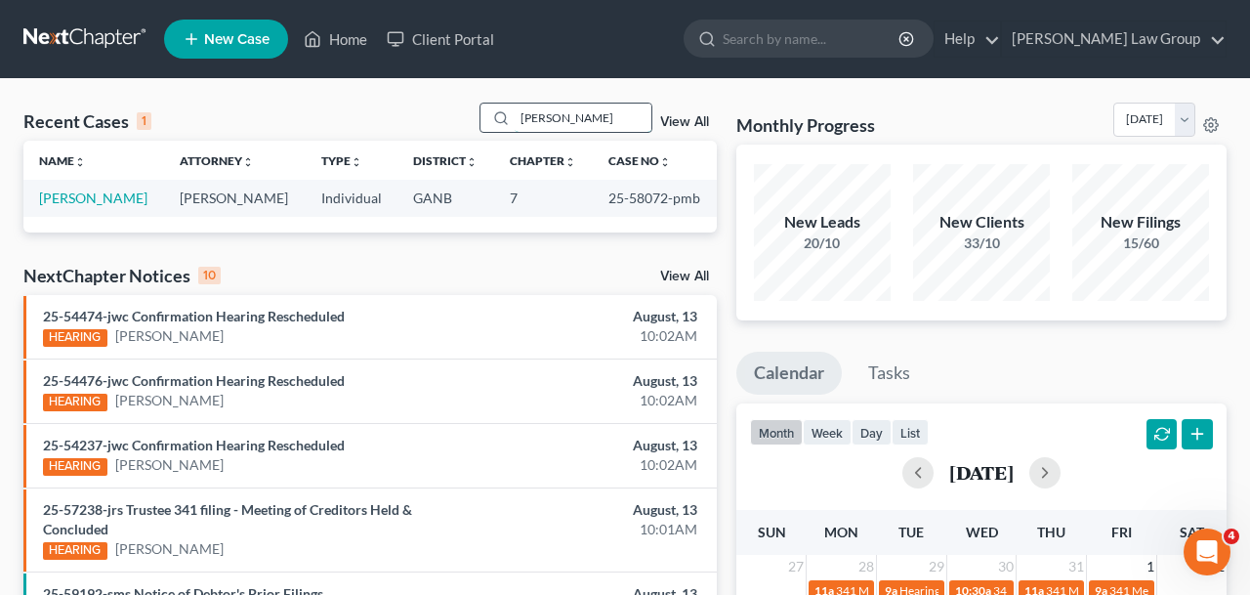
drag, startPoint x: 592, startPoint y: 115, endPoint x: 407, endPoint y: 114, distance: 184.6
click at [515, 114] on input "[PERSON_NAME]" at bounding box center [583, 118] width 137 height 28
type input "[PERSON_NAME]"
click at [105, 205] on link "[PERSON_NAME]" at bounding box center [93, 197] width 108 height 17
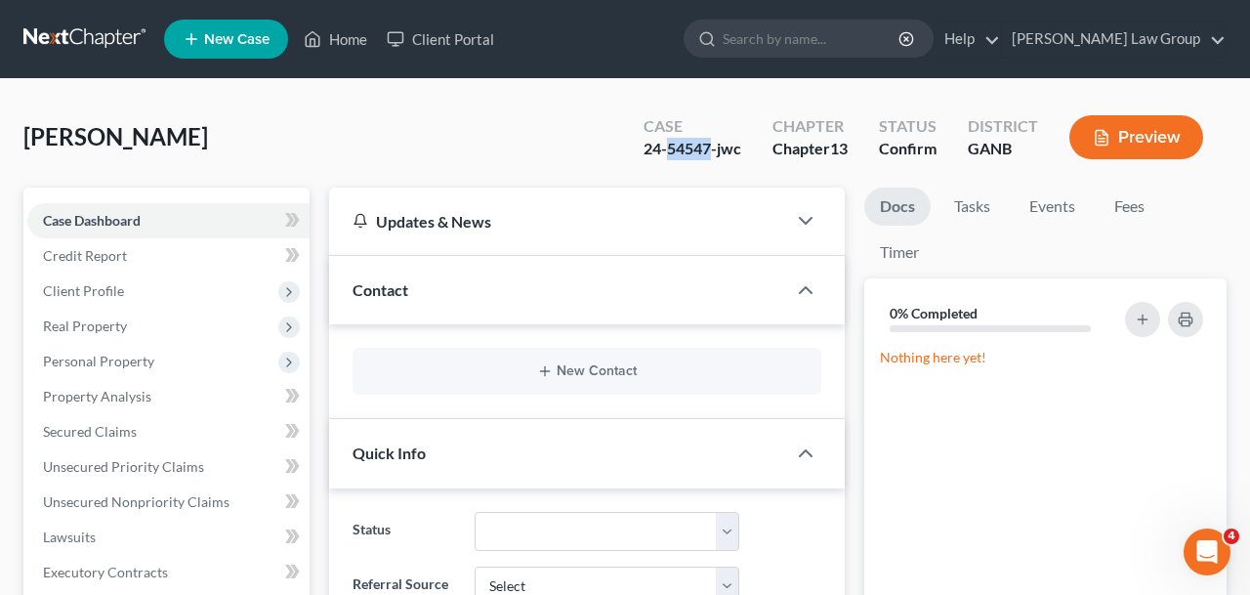
drag, startPoint x: 710, startPoint y: 146, endPoint x: 667, endPoint y: 150, distance: 43.3
click at [667, 150] on div "24-54547-jwc" at bounding box center [693, 149] width 98 height 22
copy div "54547"
click at [302, 50] on link "Home" at bounding box center [335, 38] width 83 height 35
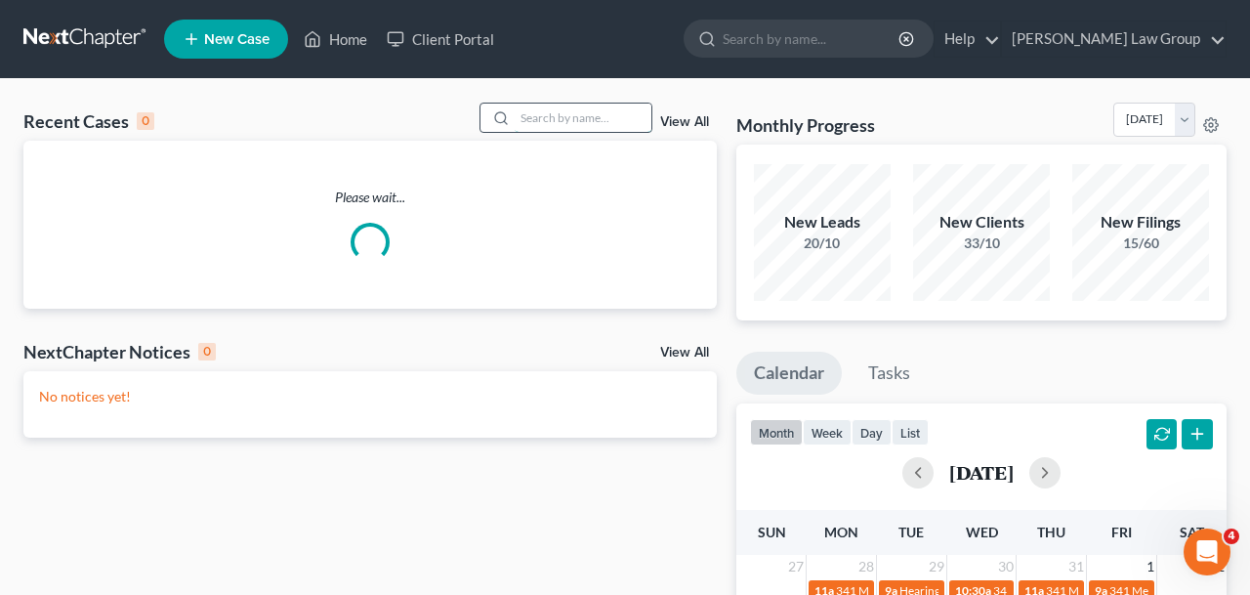
click at [595, 120] on input "search" at bounding box center [583, 118] width 137 height 28
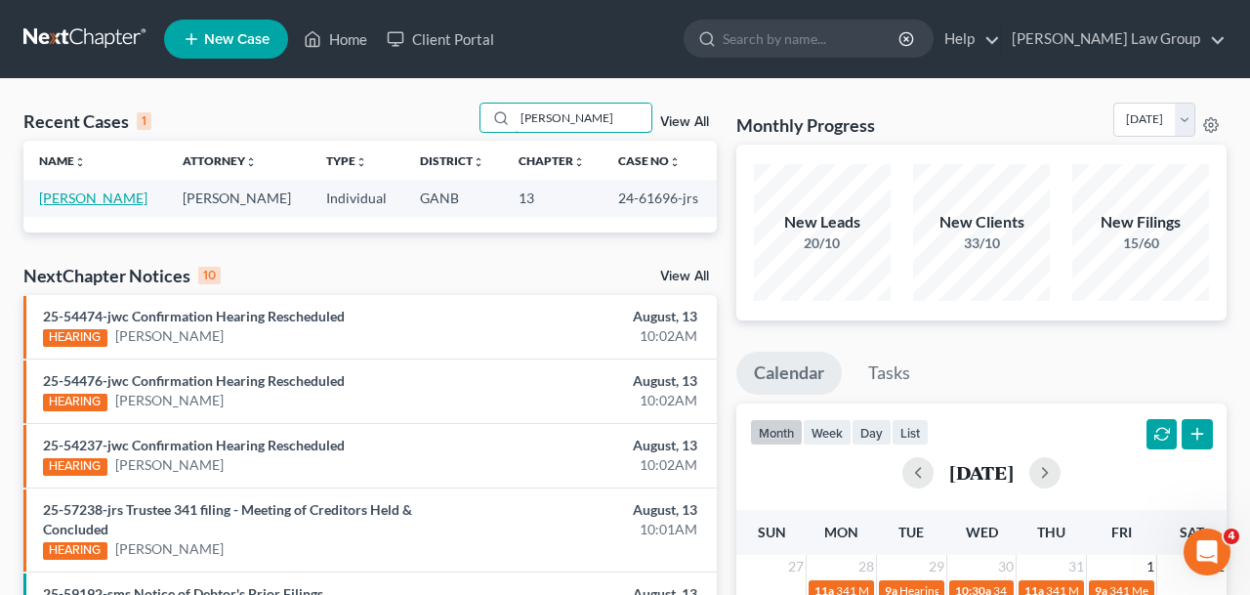
type input "[PERSON_NAME]"
click at [95, 206] on link "[PERSON_NAME]" at bounding box center [93, 197] width 108 height 17
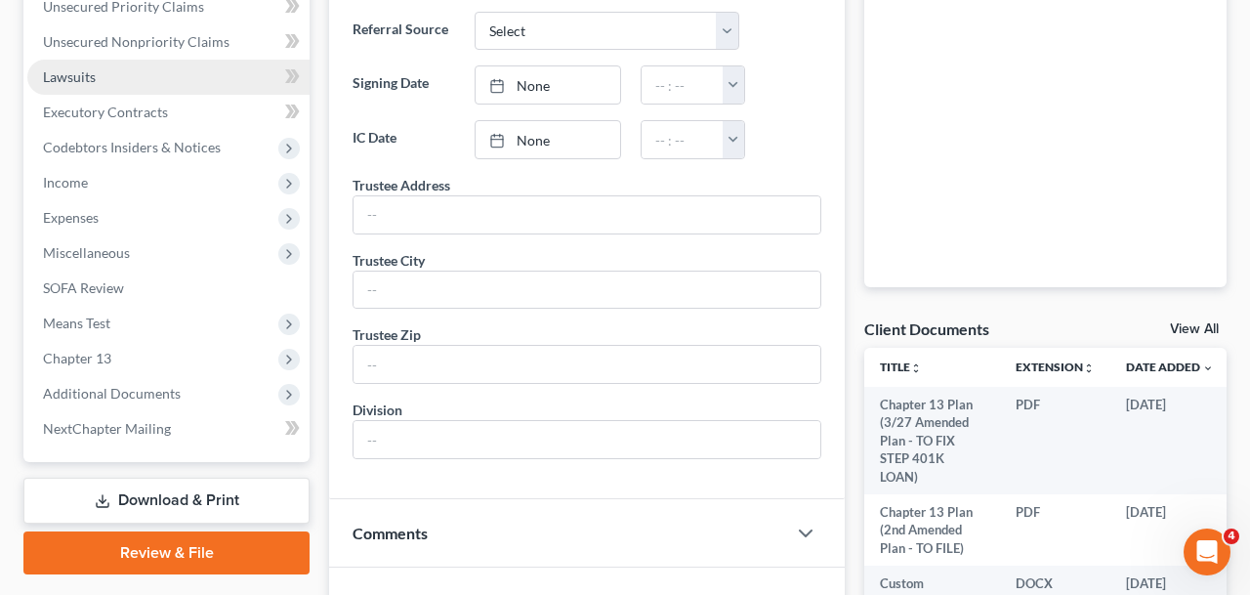
click at [219, 406] on span "Additional Documents" at bounding box center [168, 393] width 282 height 35
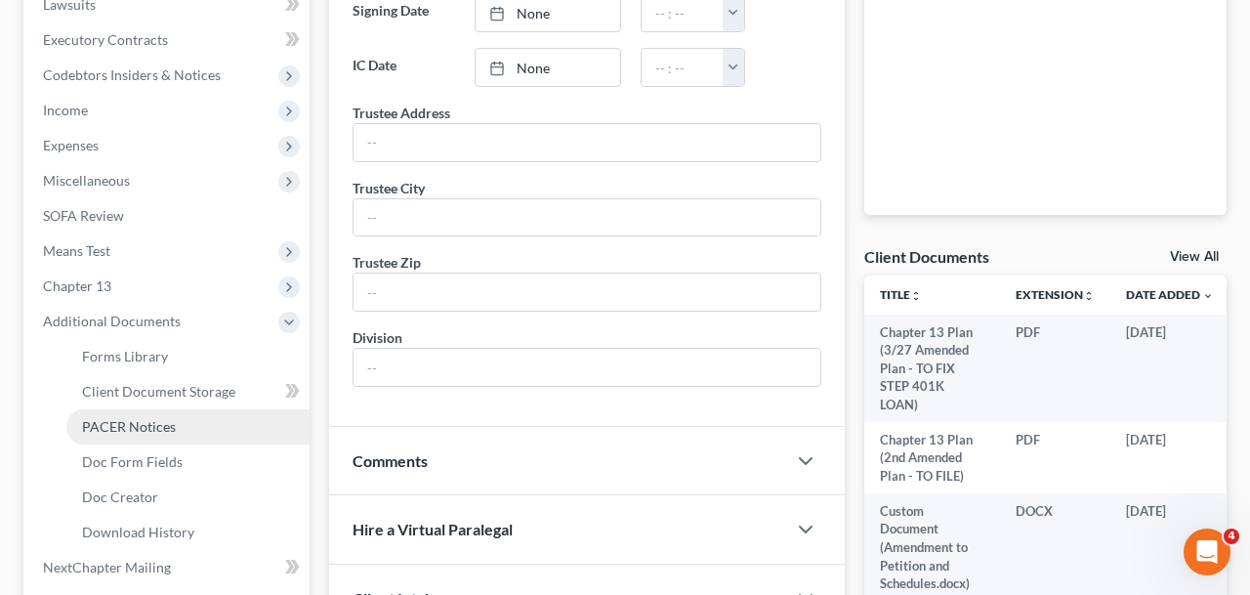
click at [204, 428] on link "PACER Notices" at bounding box center [187, 426] width 243 height 35
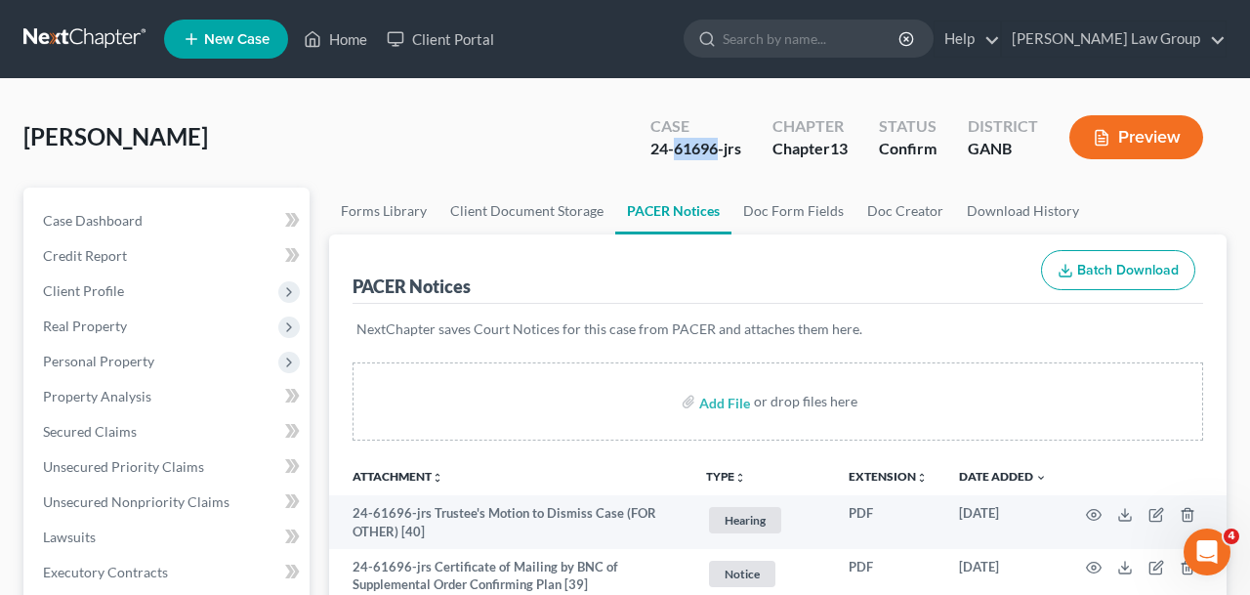
drag, startPoint x: 717, startPoint y: 150, endPoint x: 676, endPoint y: 149, distance: 41.0
click at [676, 149] on div "24-61696-jrs" at bounding box center [695, 149] width 91 height 22
copy div "61696"
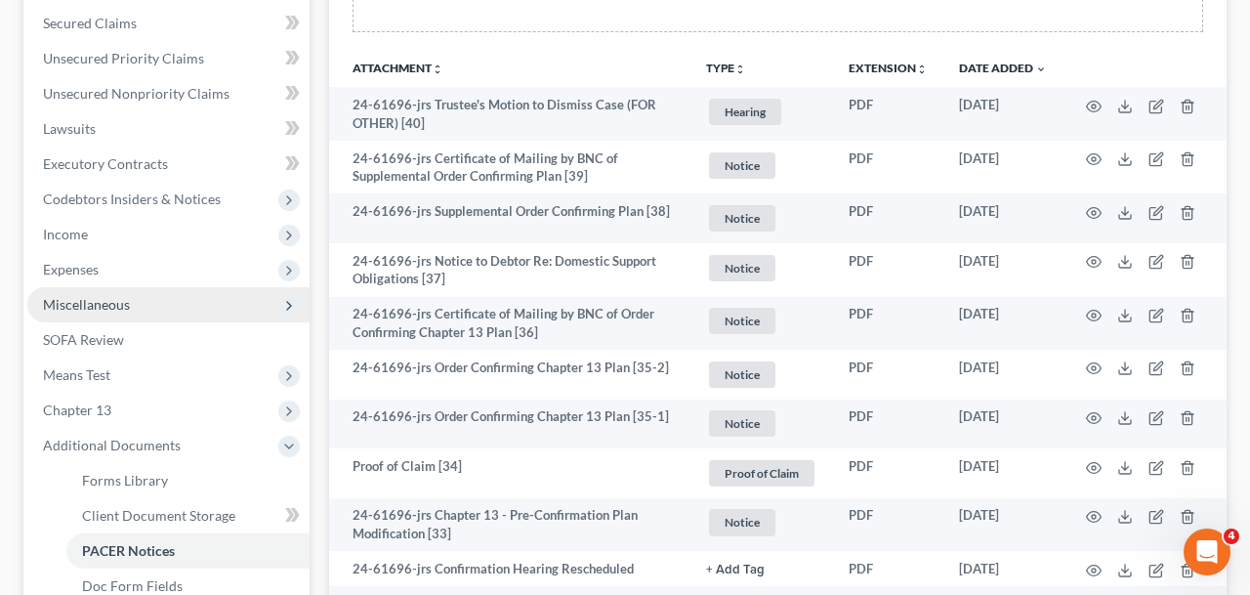
scroll to position [412, 0]
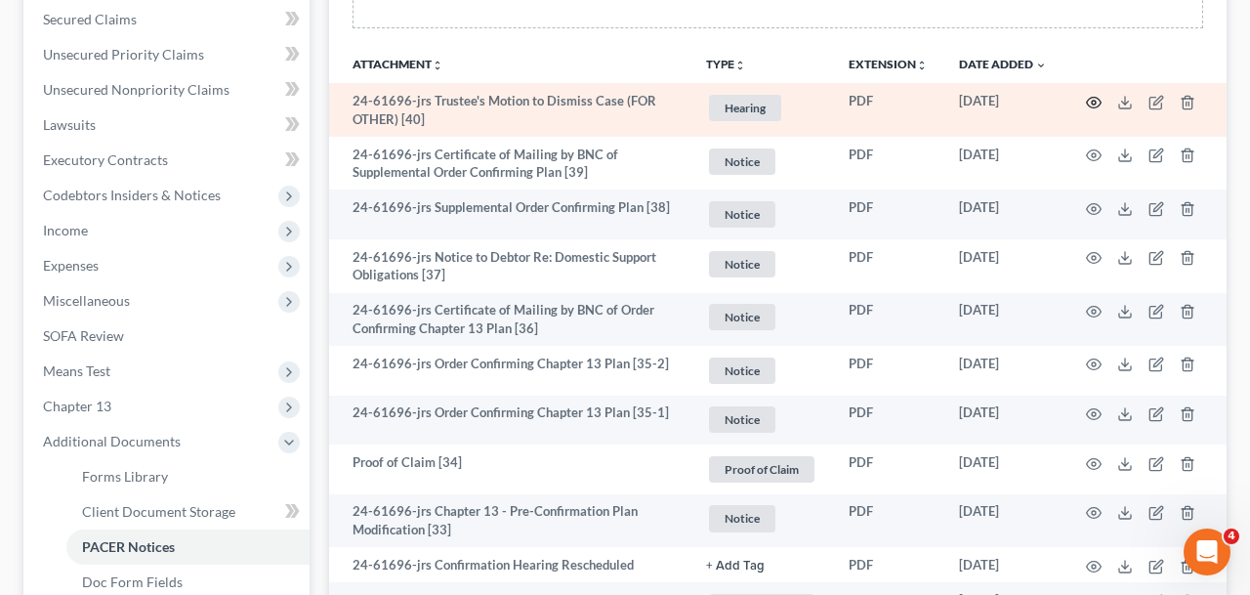
click at [1094, 101] on circle "button" at bounding box center [1094, 103] width 4 height 4
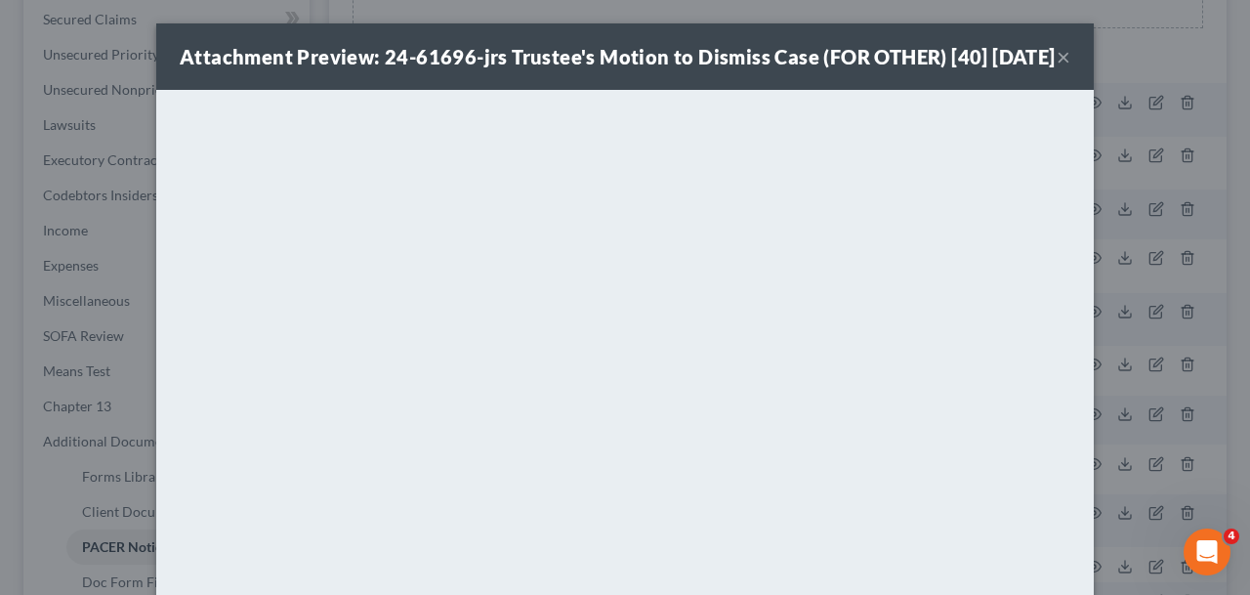
click at [1064, 68] on button "×" at bounding box center [1064, 56] width 14 height 23
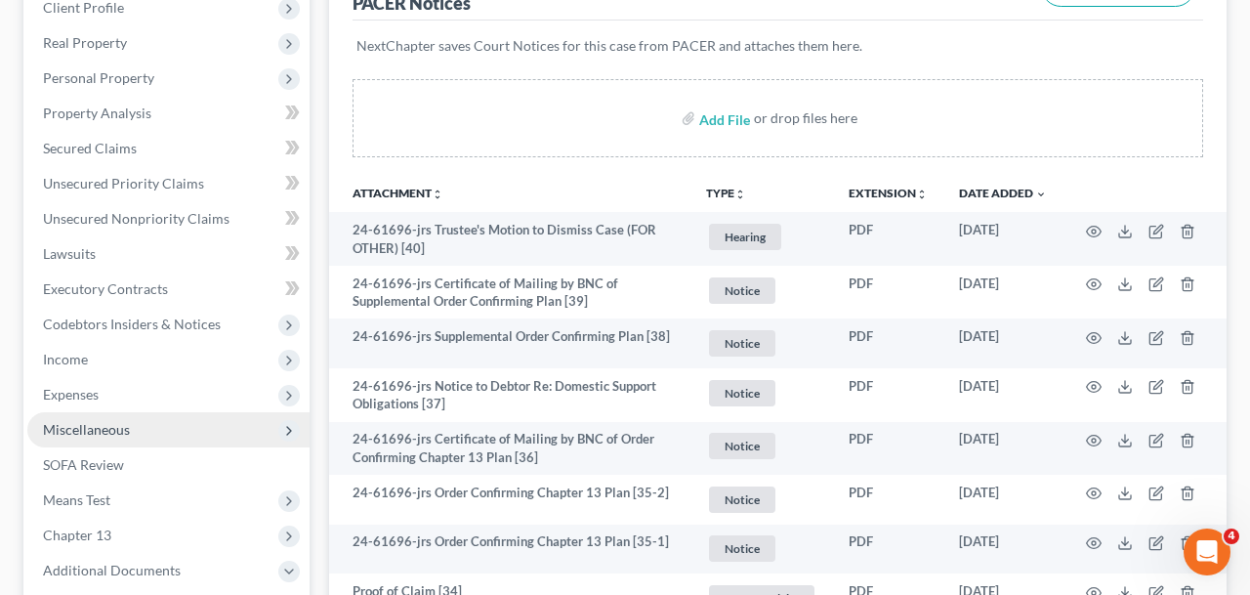
scroll to position [270, 0]
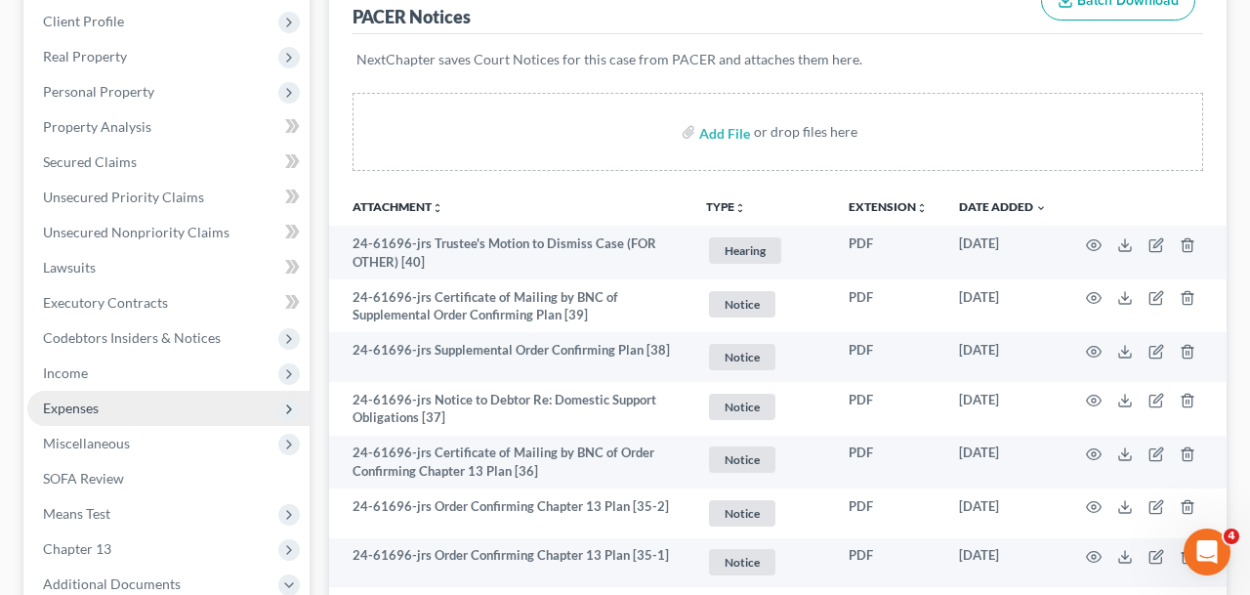
click at [136, 406] on span "Expenses" at bounding box center [168, 408] width 282 height 35
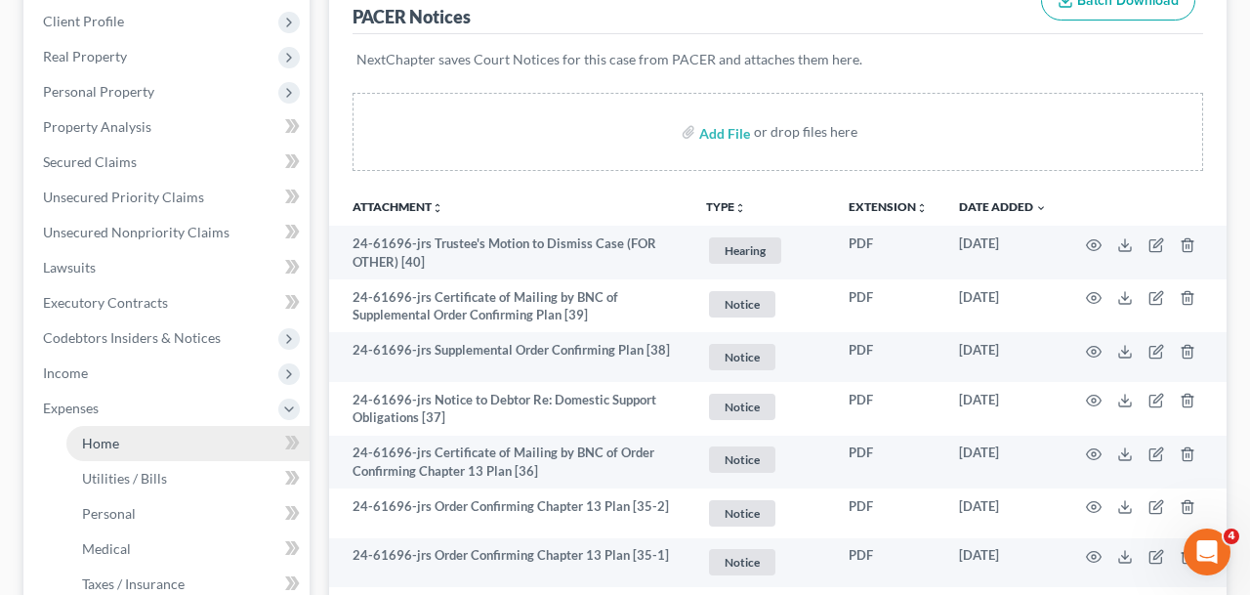
click at [120, 452] on link "Home" at bounding box center [187, 443] width 243 height 35
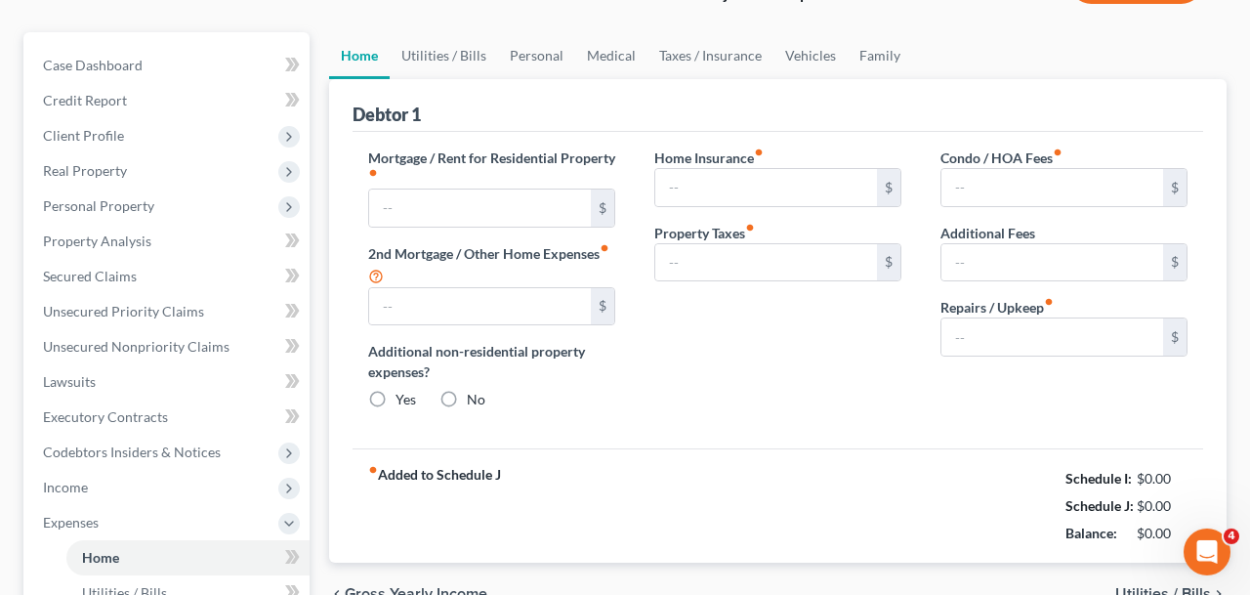
type input "4,979.82"
type input "1,246.26"
radio input "true"
type input "0.00"
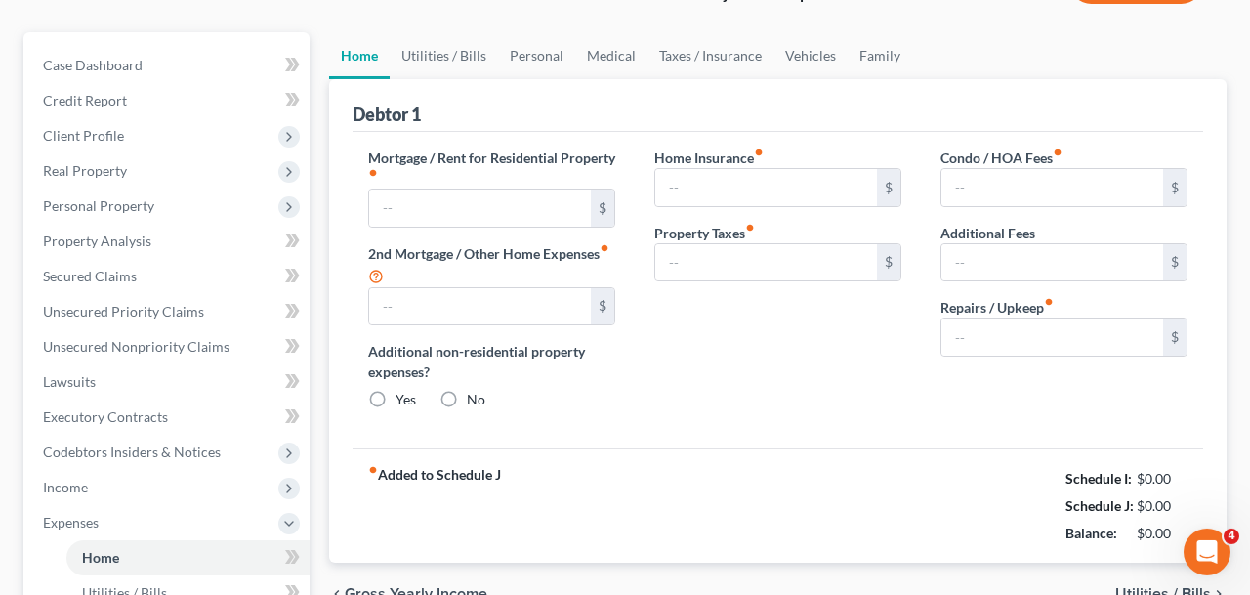
type input "0.00"
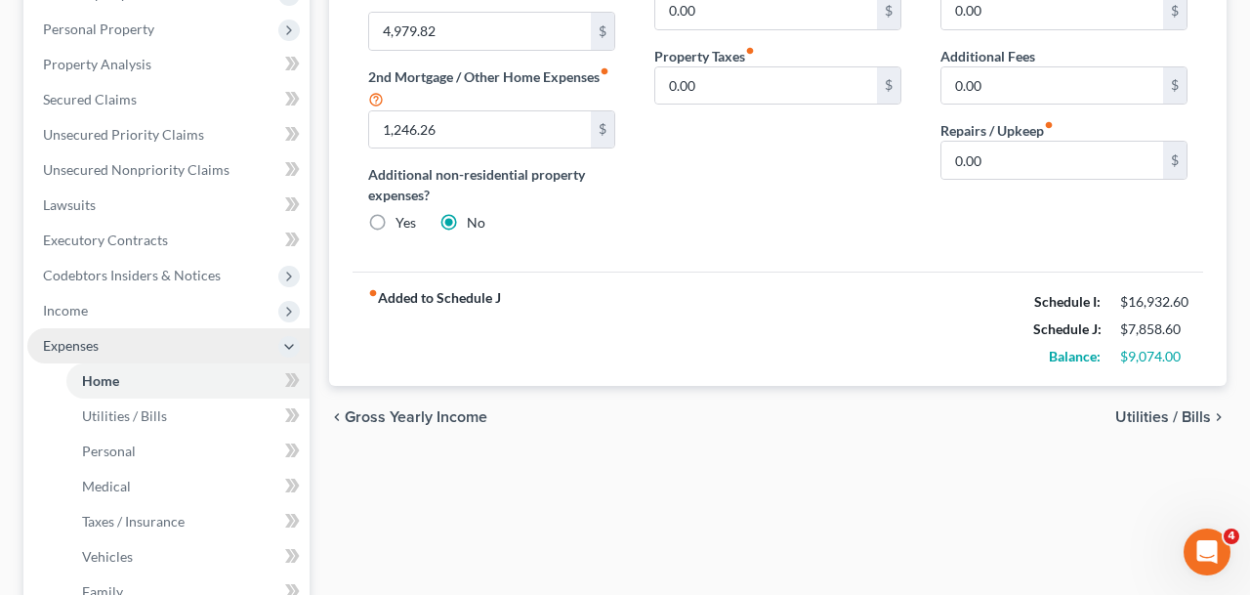
scroll to position [306, 0]
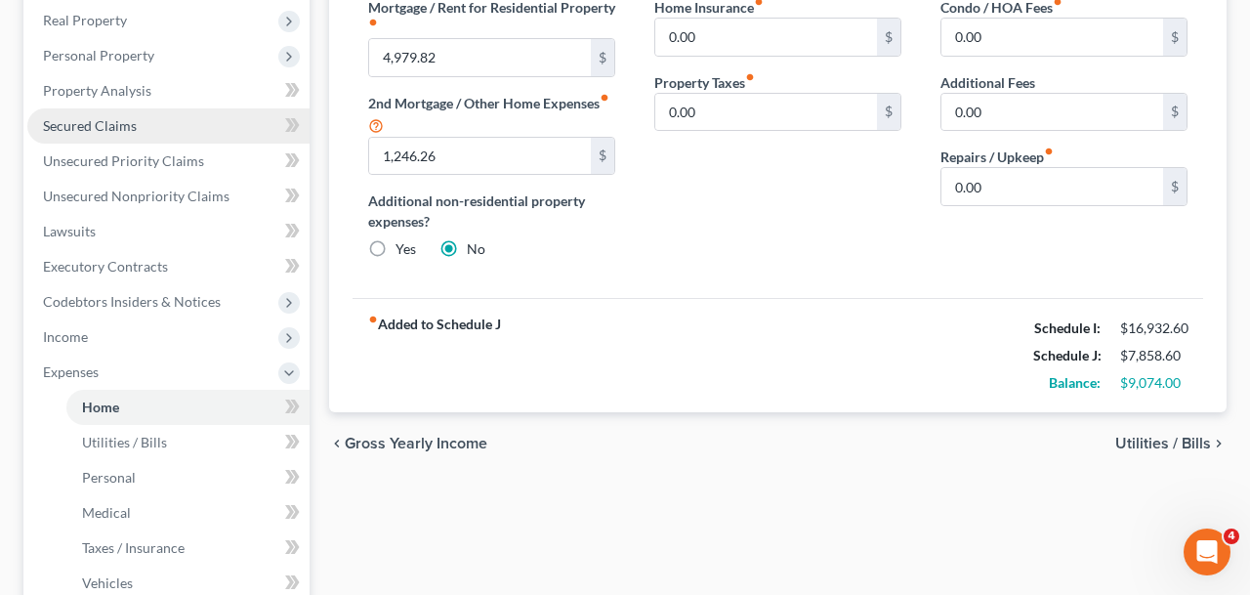
click at [123, 133] on span "Secured Claims" at bounding box center [90, 125] width 94 height 17
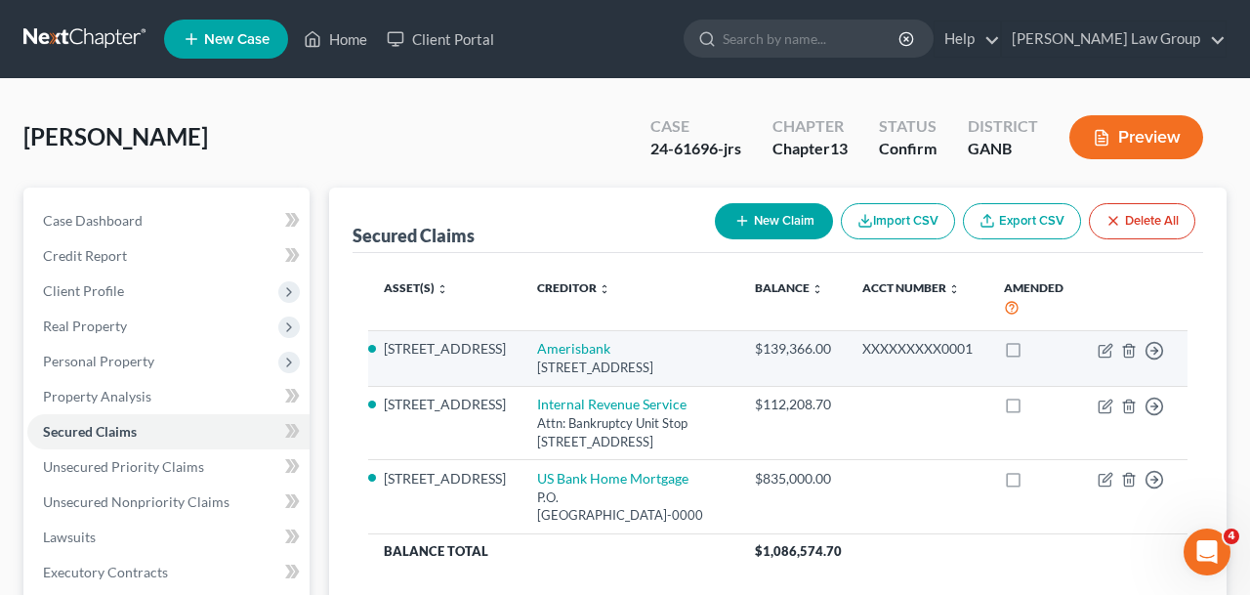
click at [453, 355] on li "[STREET_ADDRESS]" at bounding box center [445, 349] width 122 height 20
click at [451, 357] on li "[STREET_ADDRESS]" at bounding box center [445, 349] width 122 height 20
drag, startPoint x: 447, startPoint y: 365, endPoint x: 384, endPoint y: 351, distance: 65.2
click at [384, 351] on li "[STREET_ADDRESS]" at bounding box center [445, 349] width 122 height 20
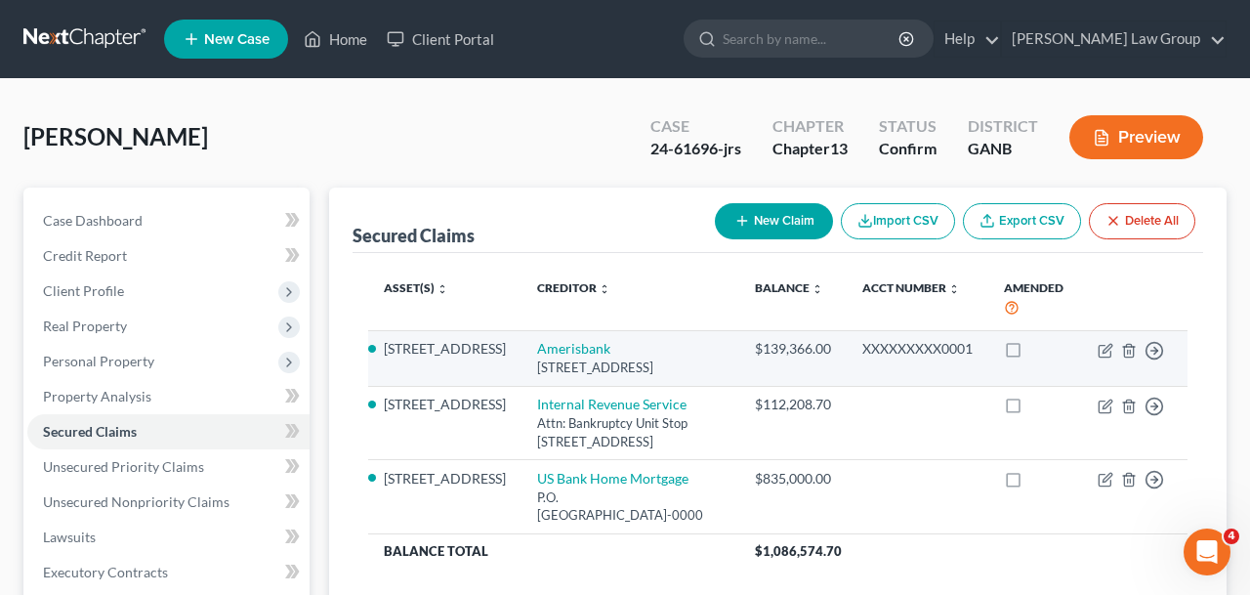
copy li "[STREET_ADDRESS]"
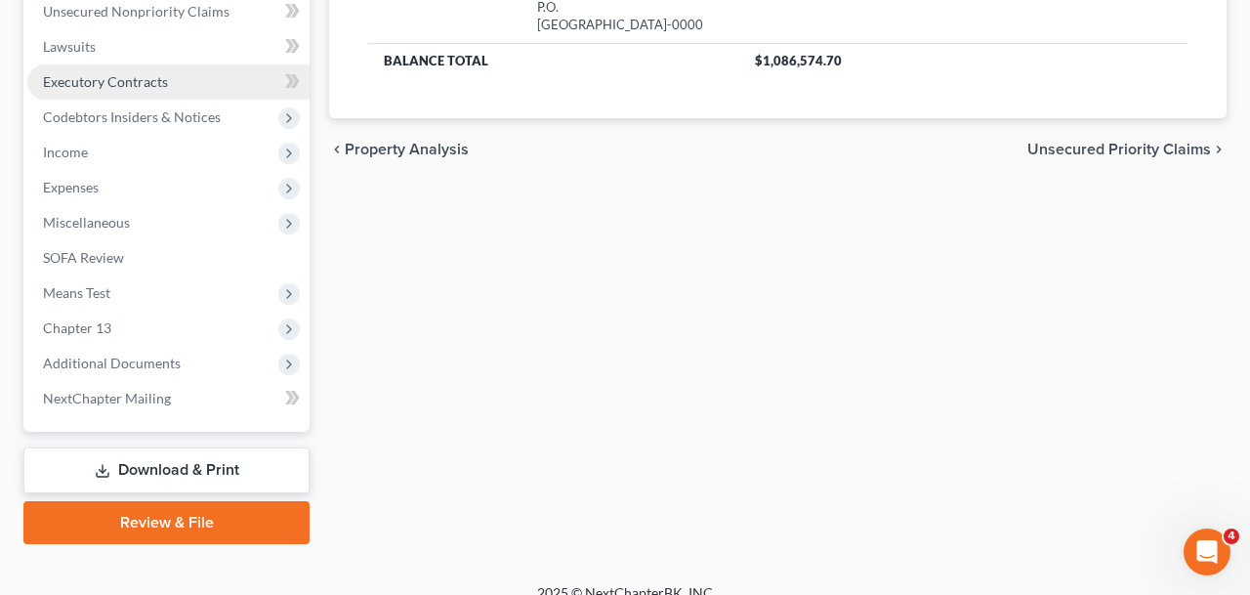
scroll to position [512, 0]
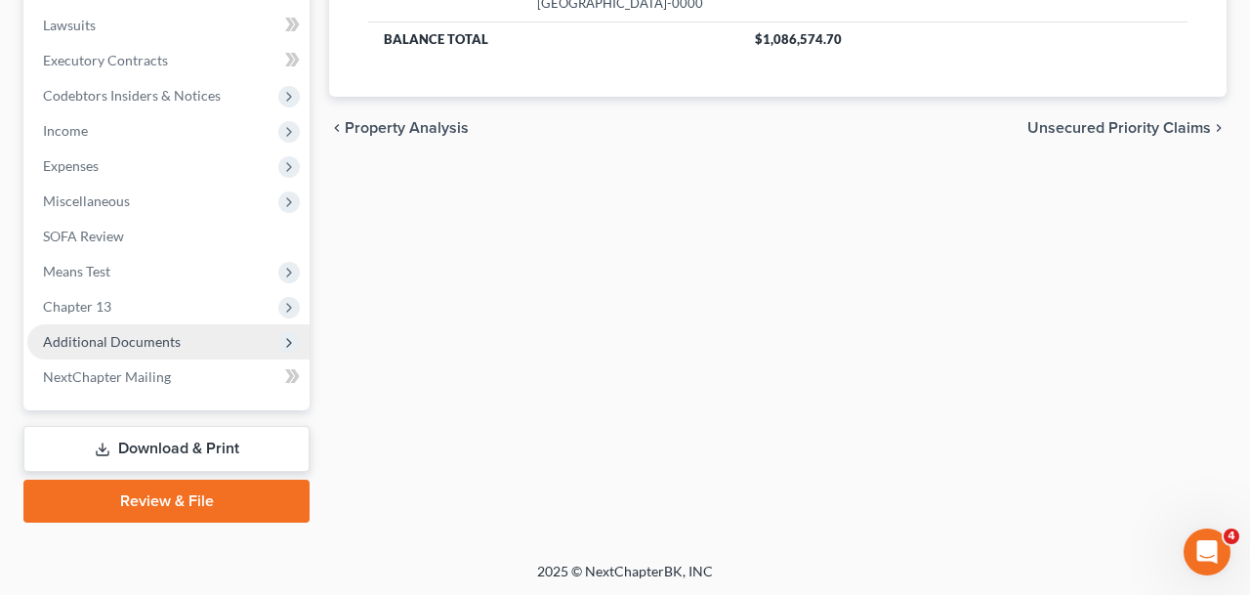
click at [147, 338] on span "Additional Documents" at bounding box center [112, 341] width 138 height 17
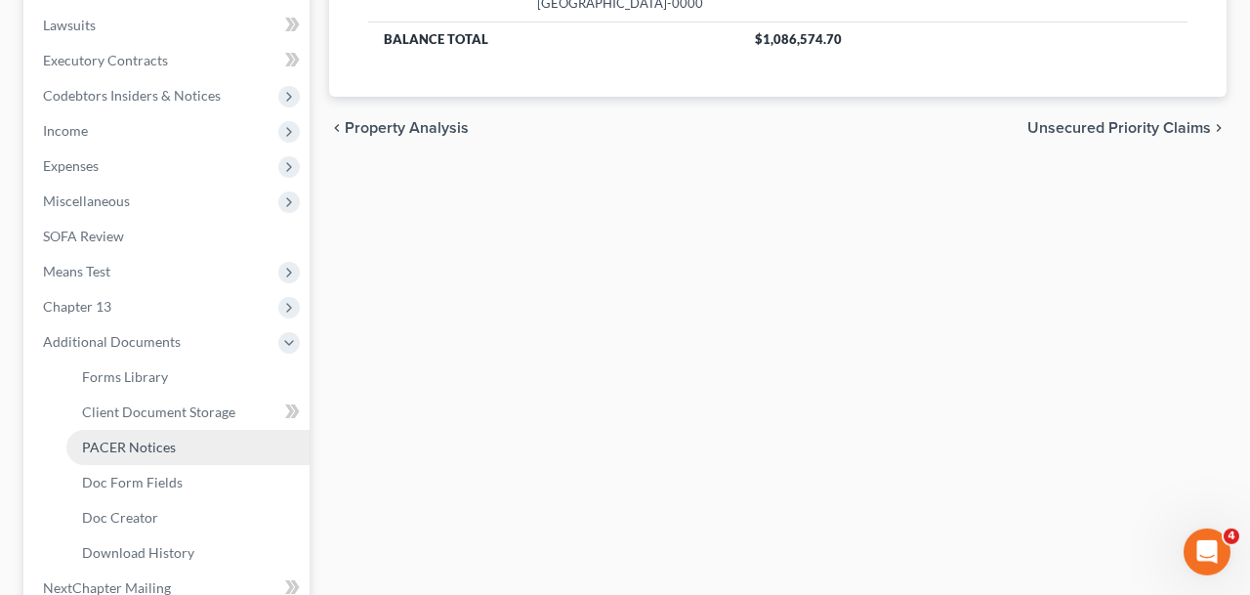
click at [145, 436] on link "PACER Notices" at bounding box center [187, 447] width 243 height 35
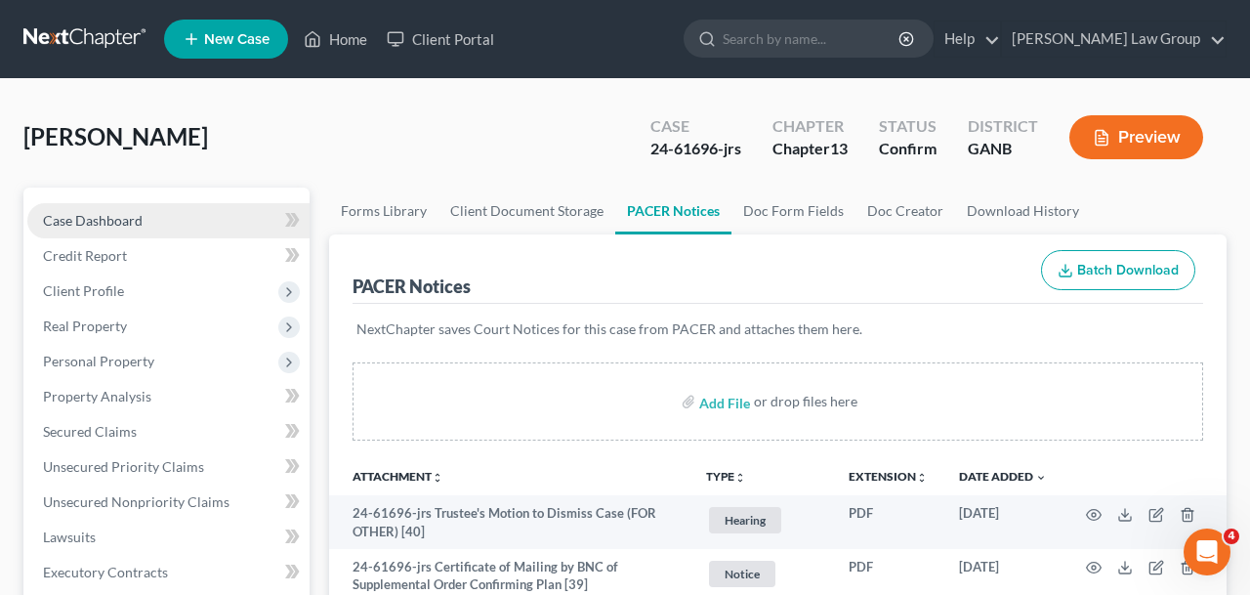
click at [168, 226] on link "Case Dashboard" at bounding box center [168, 220] width 282 height 35
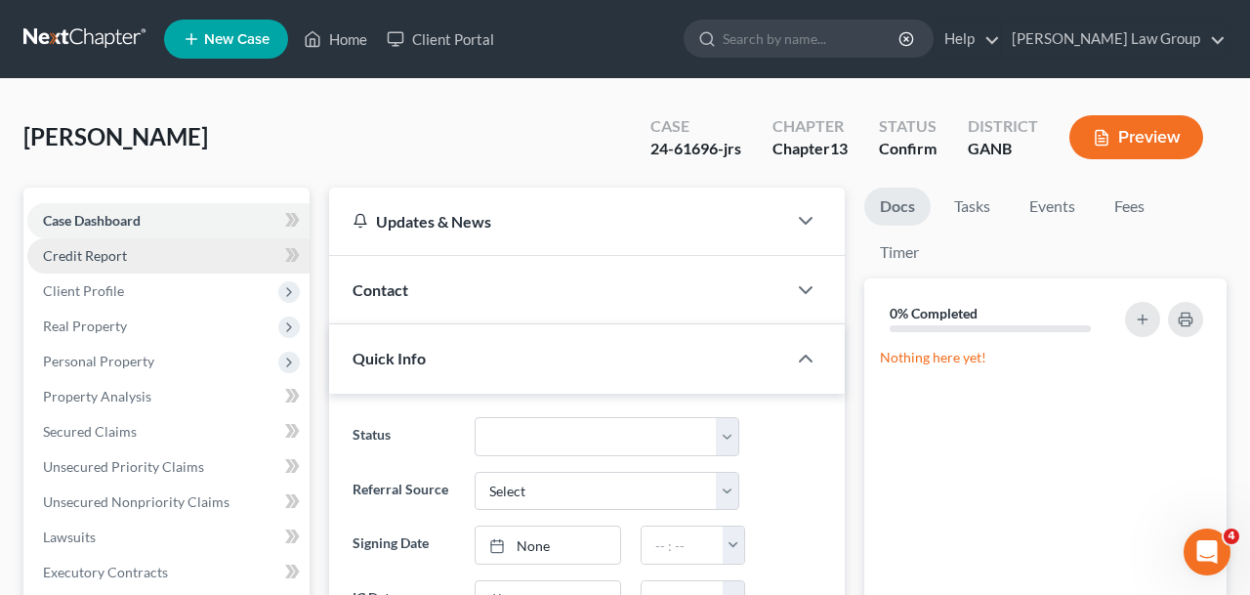
click at [107, 252] on span "Credit Report" at bounding box center [85, 255] width 84 height 17
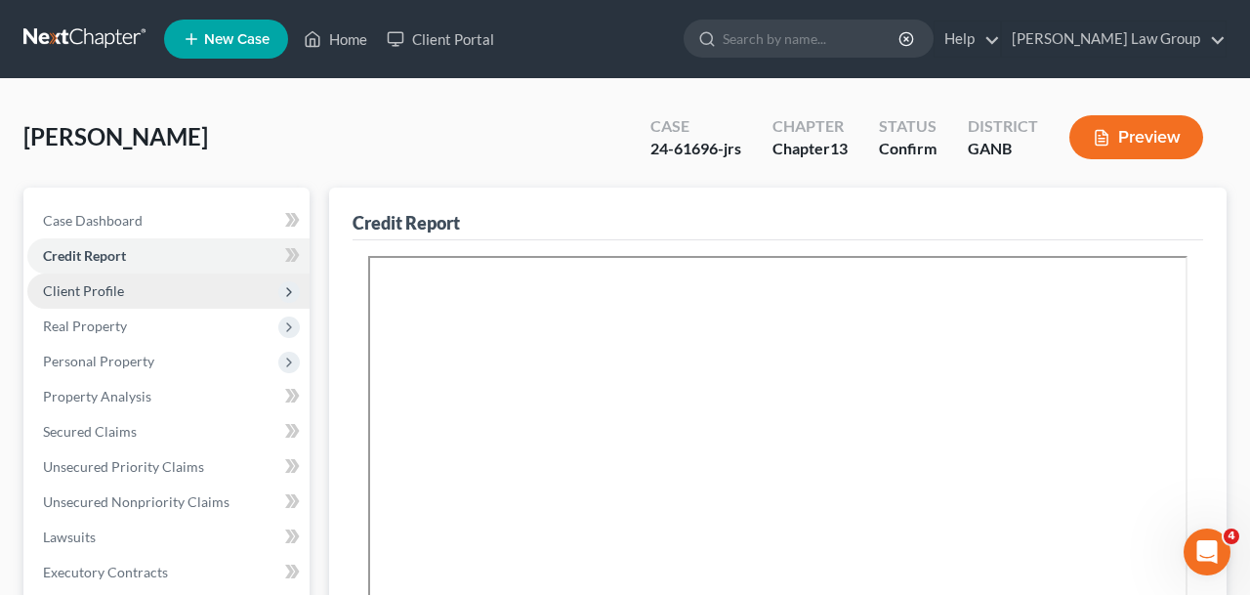
click at [118, 295] on span "Client Profile" at bounding box center [83, 290] width 81 height 17
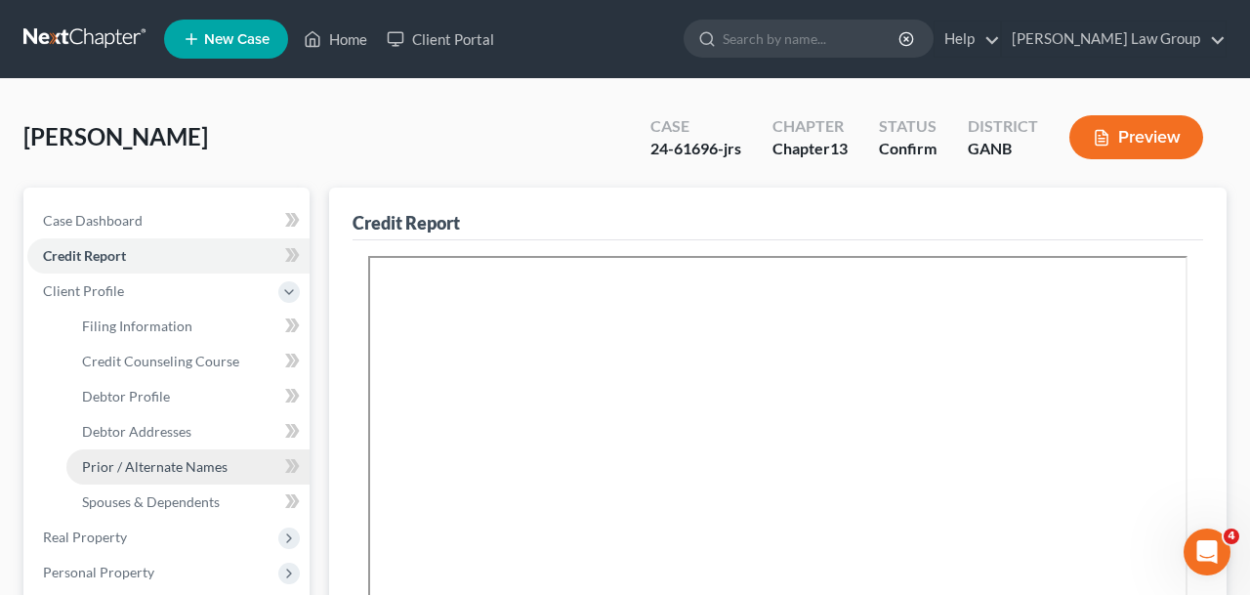
click at [187, 459] on span "Prior / Alternate Names" at bounding box center [155, 466] width 146 height 17
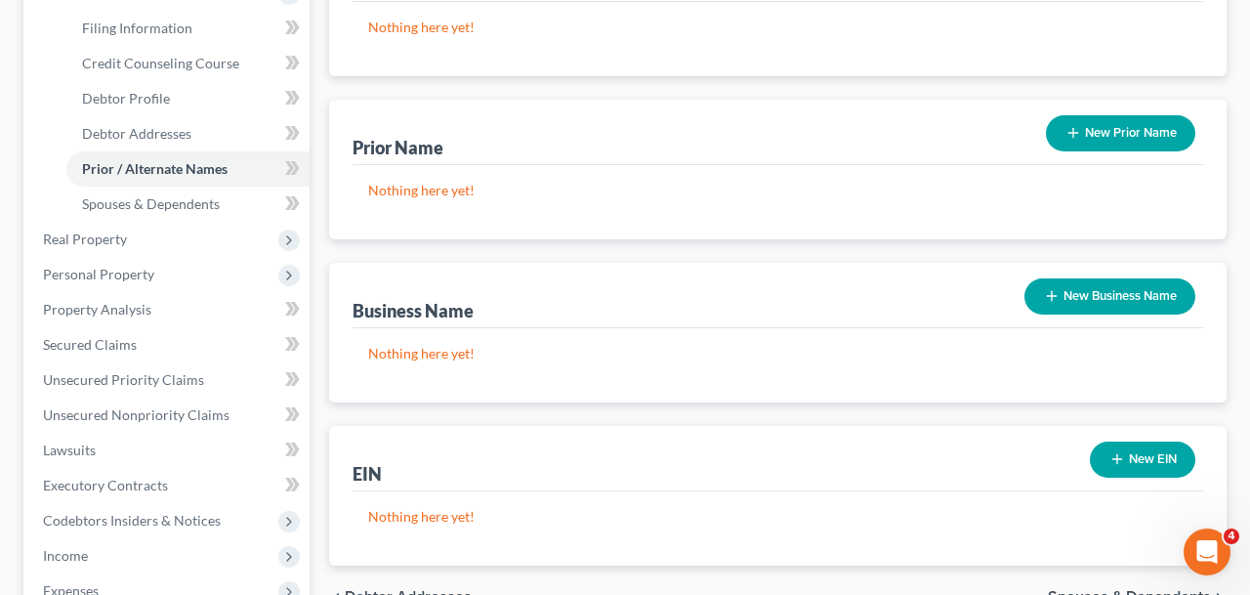
scroll to position [300, 0]
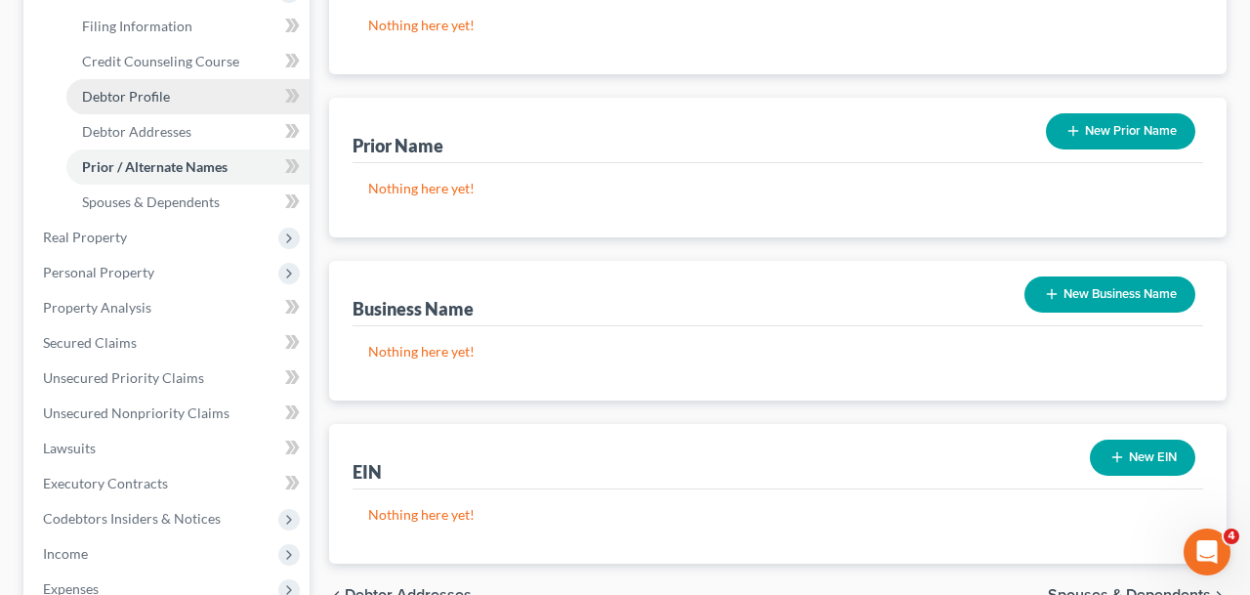
click at [175, 101] on link "Debtor Profile" at bounding box center [187, 96] width 243 height 35
select select "1"
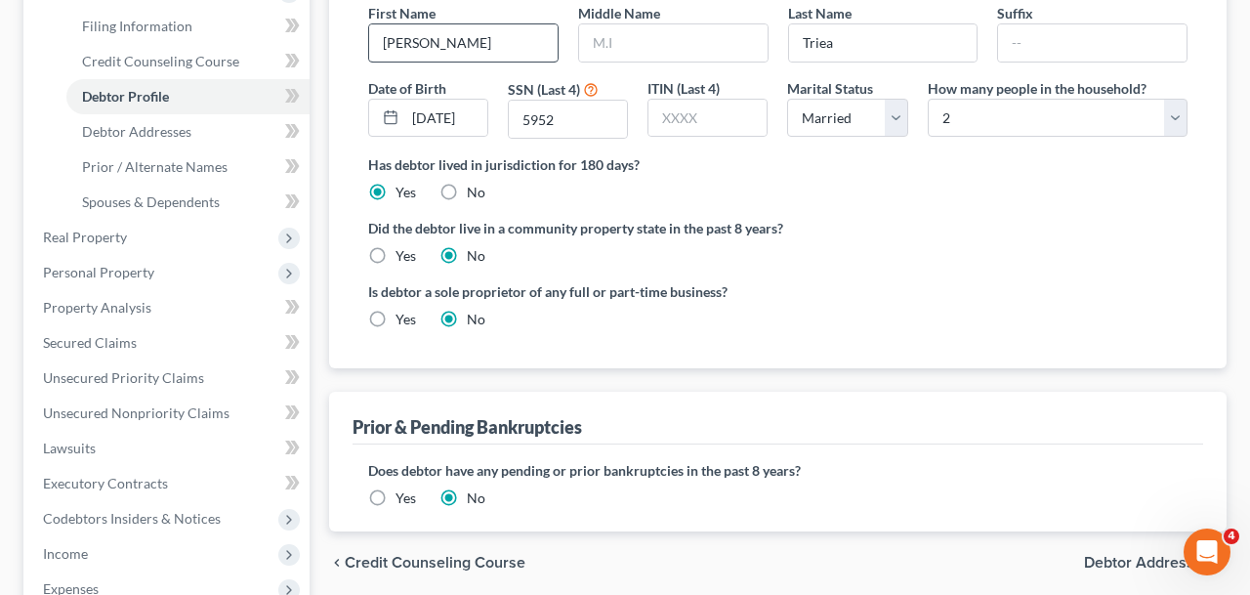
radio input "true"
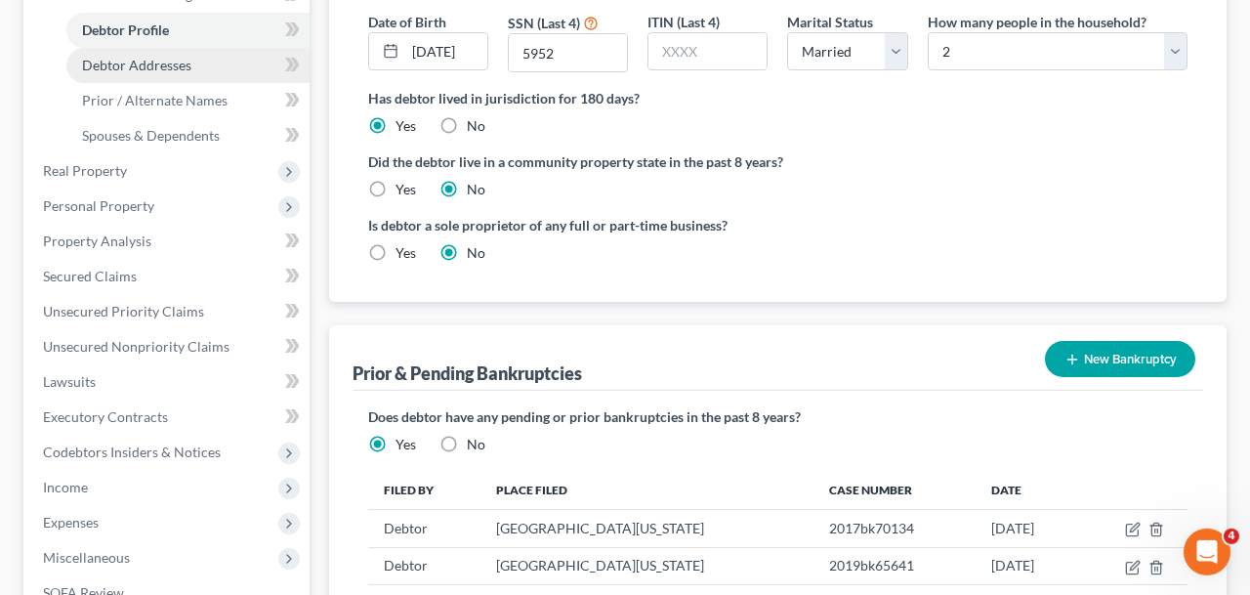
scroll to position [372, 0]
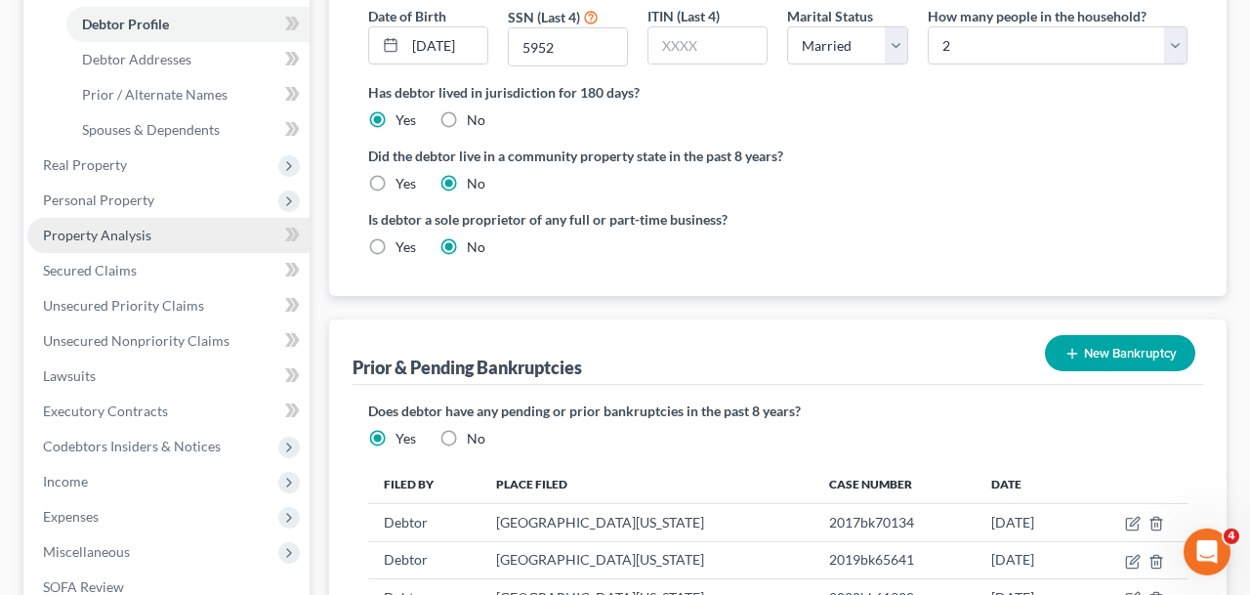
click at [122, 227] on span "Property Analysis" at bounding box center [97, 235] width 108 height 17
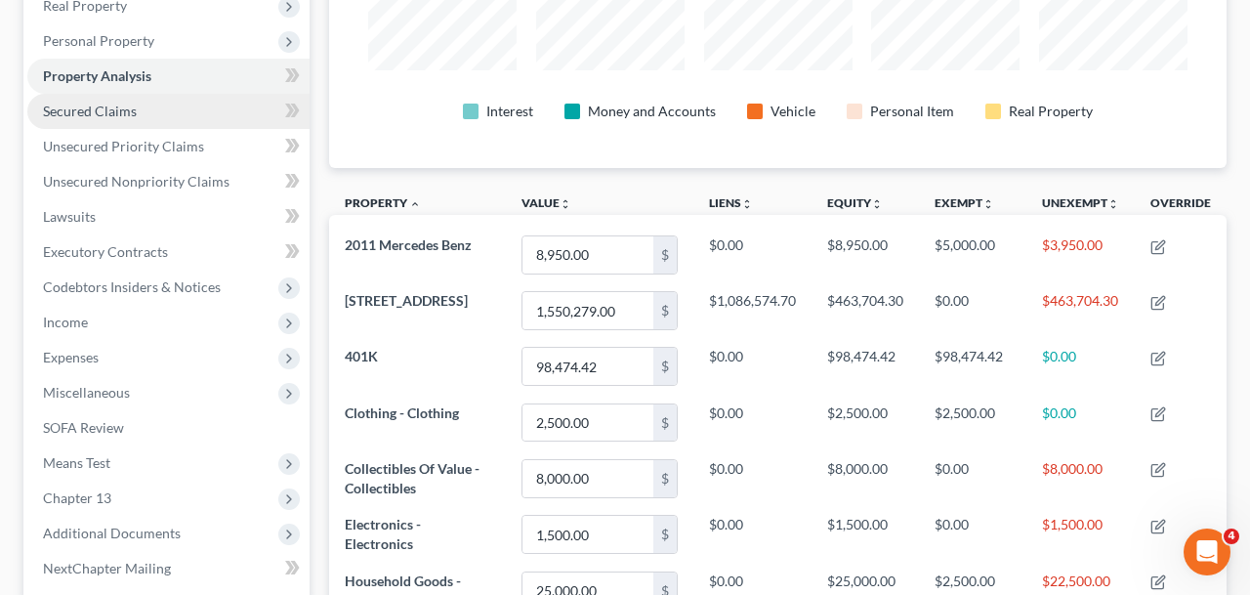
click at [131, 111] on span "Secured Claims" at bounding box center [90, 111] width 94 height 17
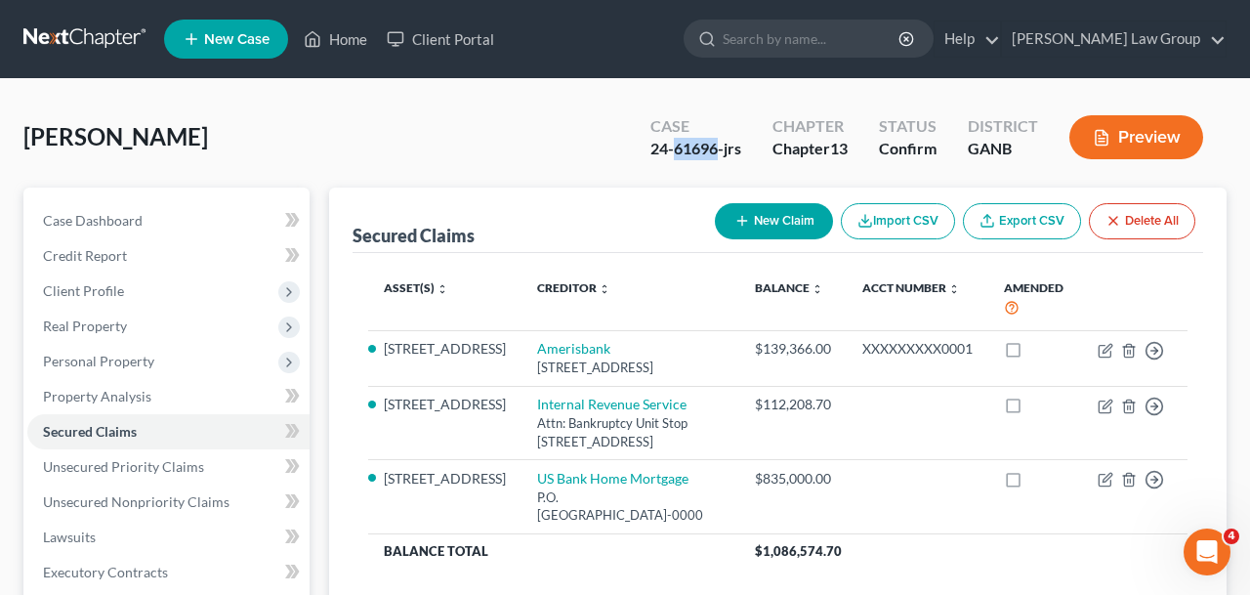
drag, startPoint x: 715, startPoint y: 153, endPoint x: 673, endPoint y: 153, distance: 42.0
click at [673, 153] on div "24-61696-jrs" at bounding box center [695, 149] width 91 height 22
copy div "61696"
click at [353, 40] on link "Home" at bounding box center [335, 38] width 83 height 35
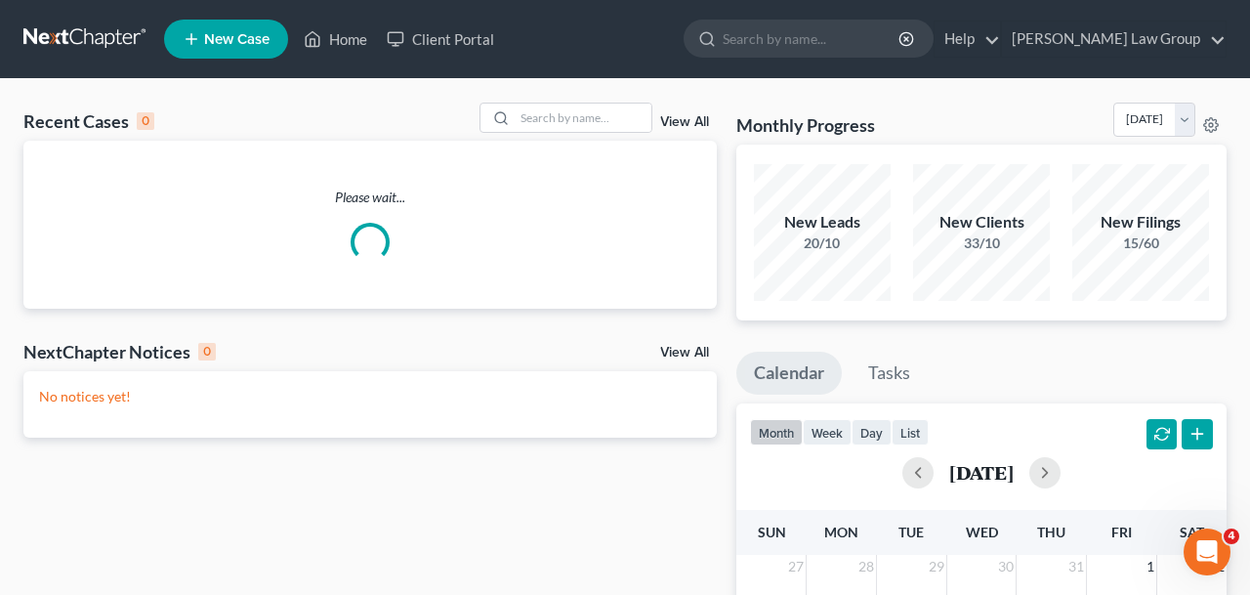
click at [637, 135] on div "Recent Cases 0 View All" at bounding box center [369, 122] width 693 height 38
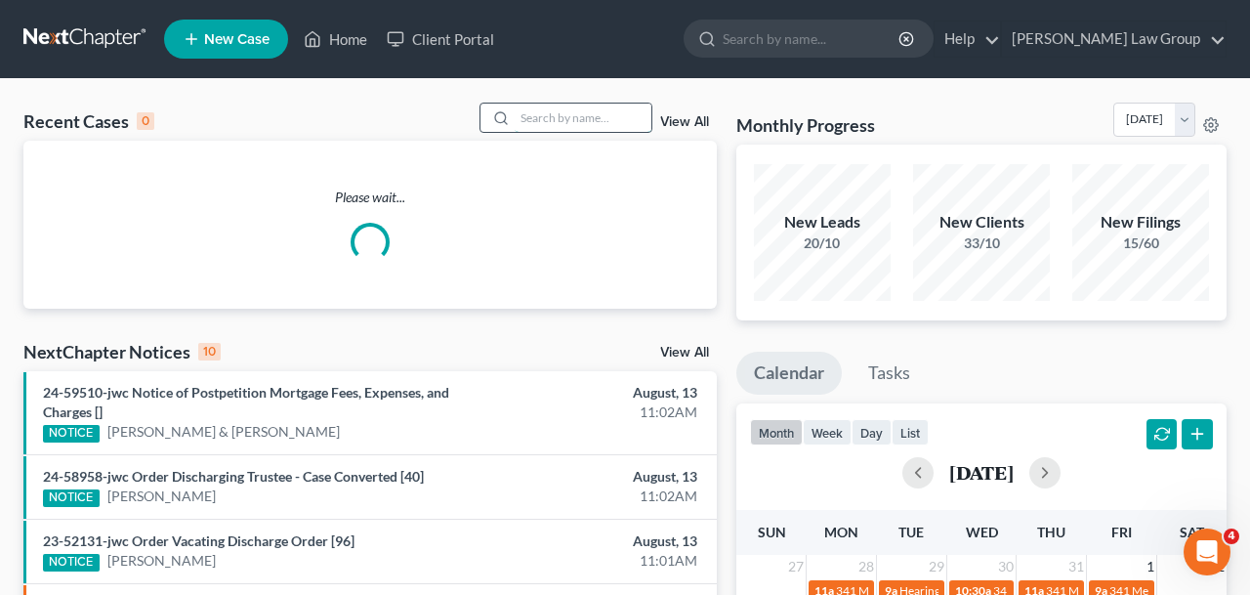
click at [624, 127] on input "search" at bounding box center [583, 118] width 137 height 28
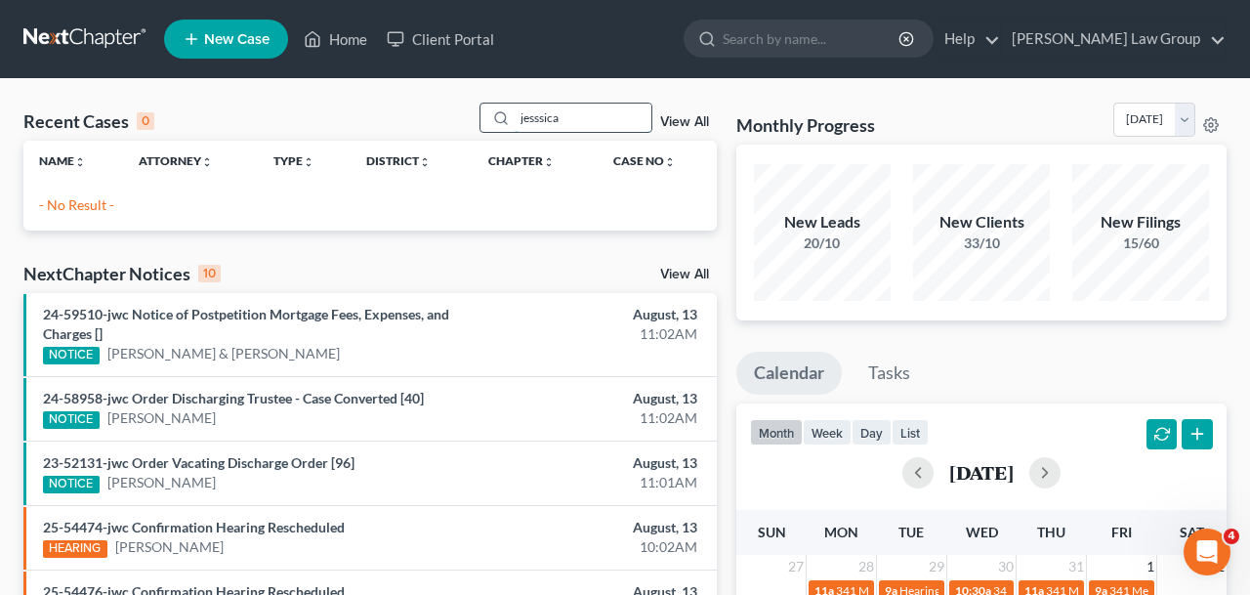
drag, startPoint x: 572, startPoint y: 118, endPoint x: 562, endPoint y: 118, distance: 10.7
click at [562, 118] on input "jesssica" at bounding box center [583, 118] width 137 height 28
click at [521, 124] on input "jesssica" at bounding box center [583, 118] width 137 height 28
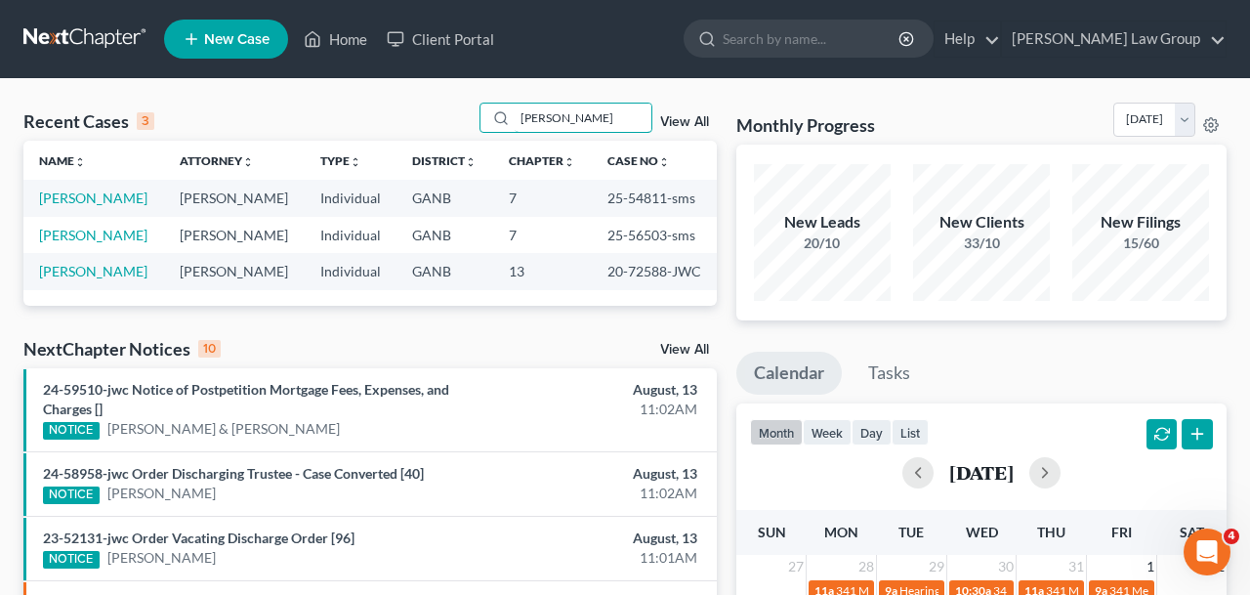
drag, startPoint x: 563, startPoint y: 109, endPoint x: 418, endPoint y: 103, distance: 144.7
click at [515, 104] on input "[PERSON_NAME]" at bounding box center [583, 118] width 137 height 28
type input "[PERSON_NAME]"
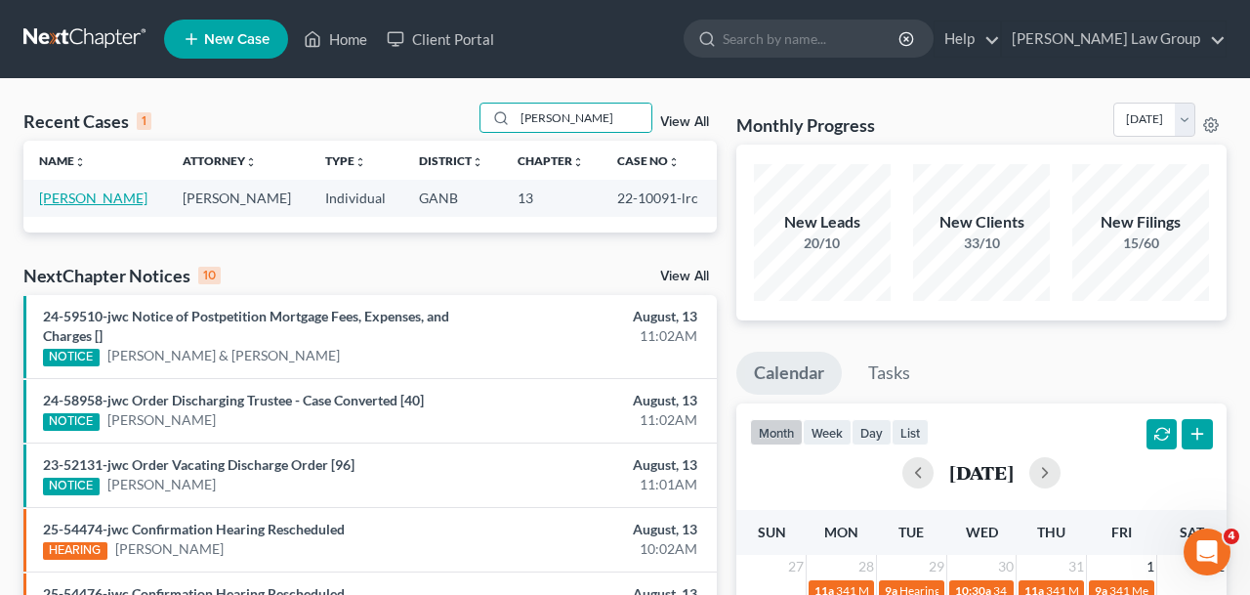
click at [87, 193] on link "[PERSON_NAME]" at bounding box center [93, 197] width 108 height 17
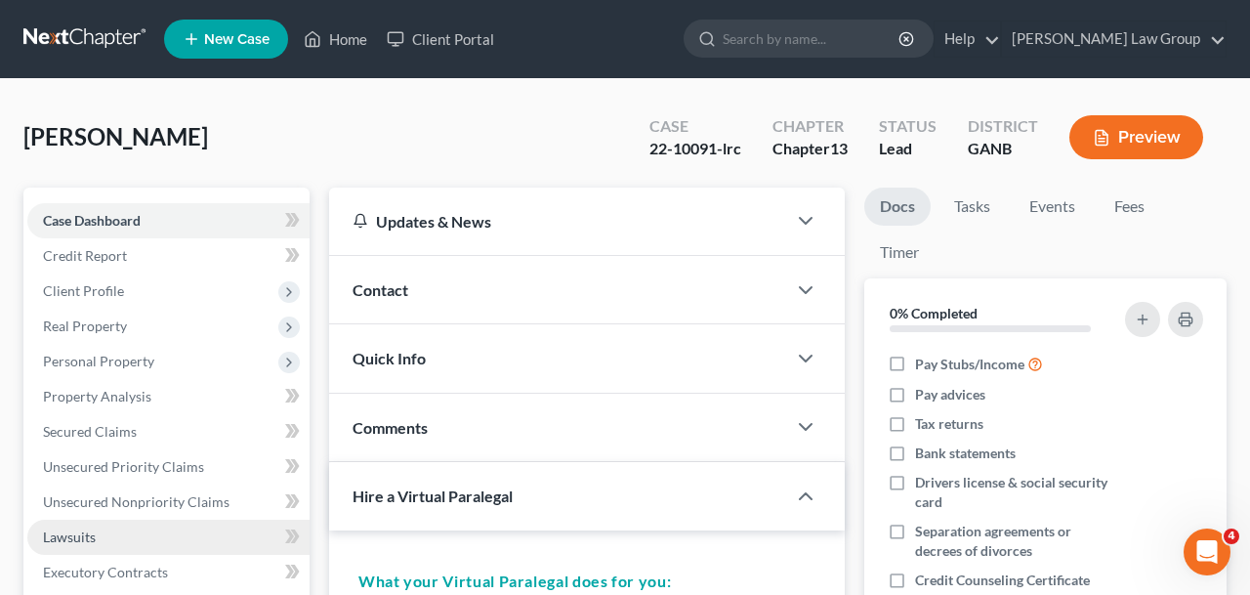
scroll to position [715, 0]
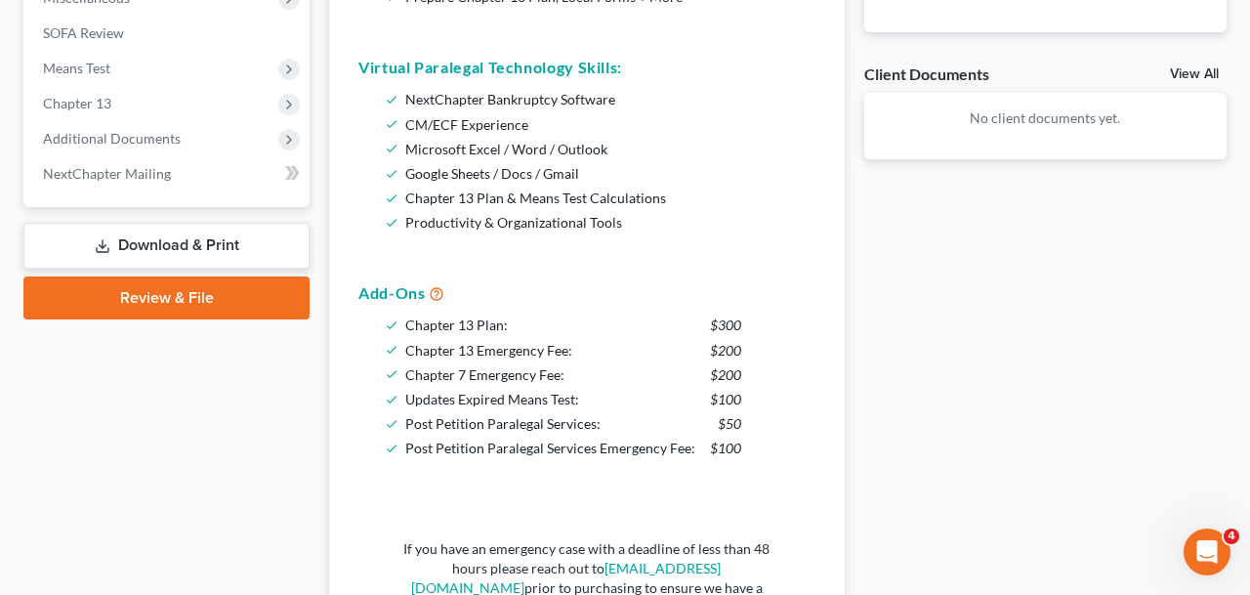
click at [106, 131] on span "Additional Documents" at bounding box center [112, 138] width 138 height 17
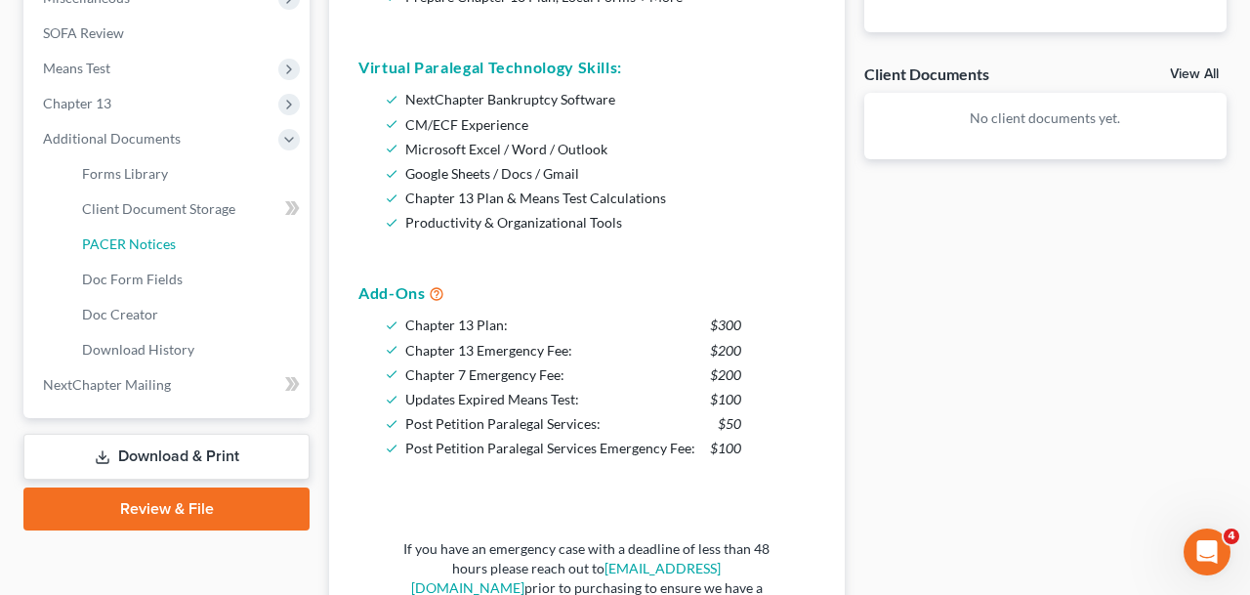
drag, startPoint x: 138, startPoint y: 243, endPoint x: 504, endPoint y: 463, distance: 427.1
click at [138, 243] on span "PACER Notices" at bounding box center [129, 243] width 94 height 17
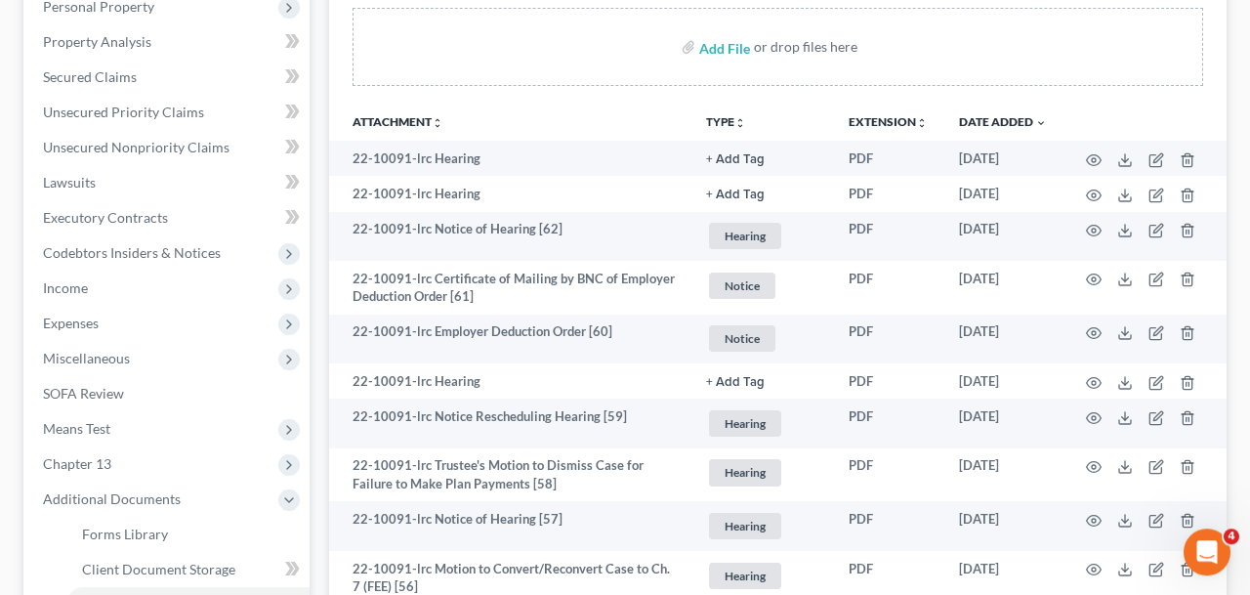
scroll to position [347, 0]
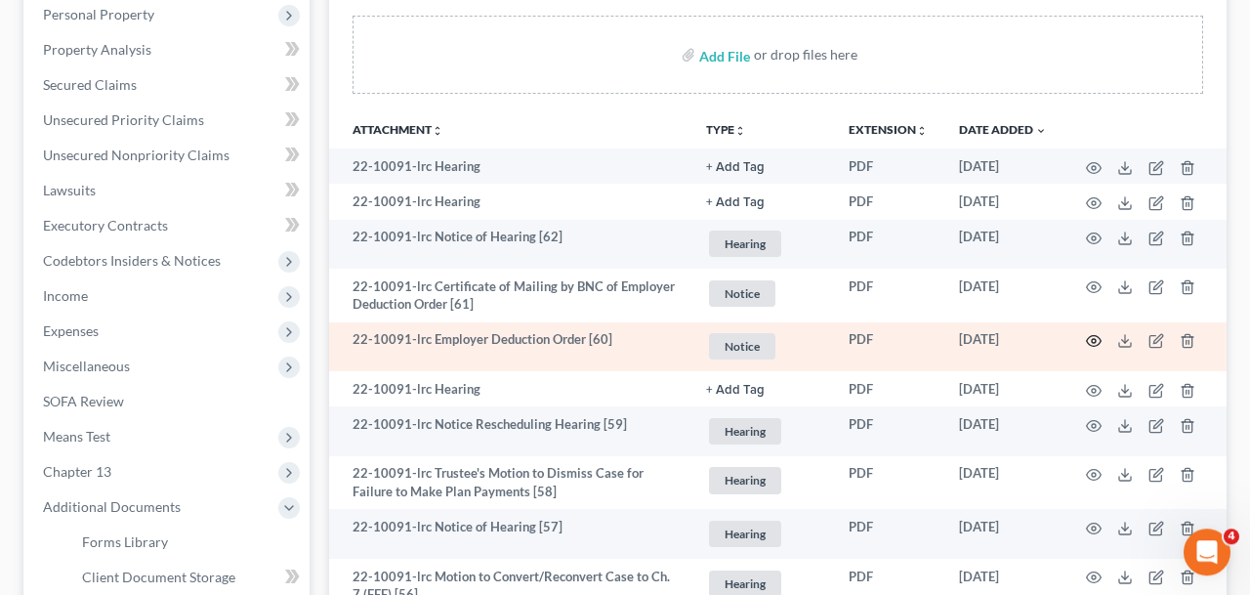
click at [1094, 337] on icon "button" at bounding box center [1094, 341] width 16 height 16
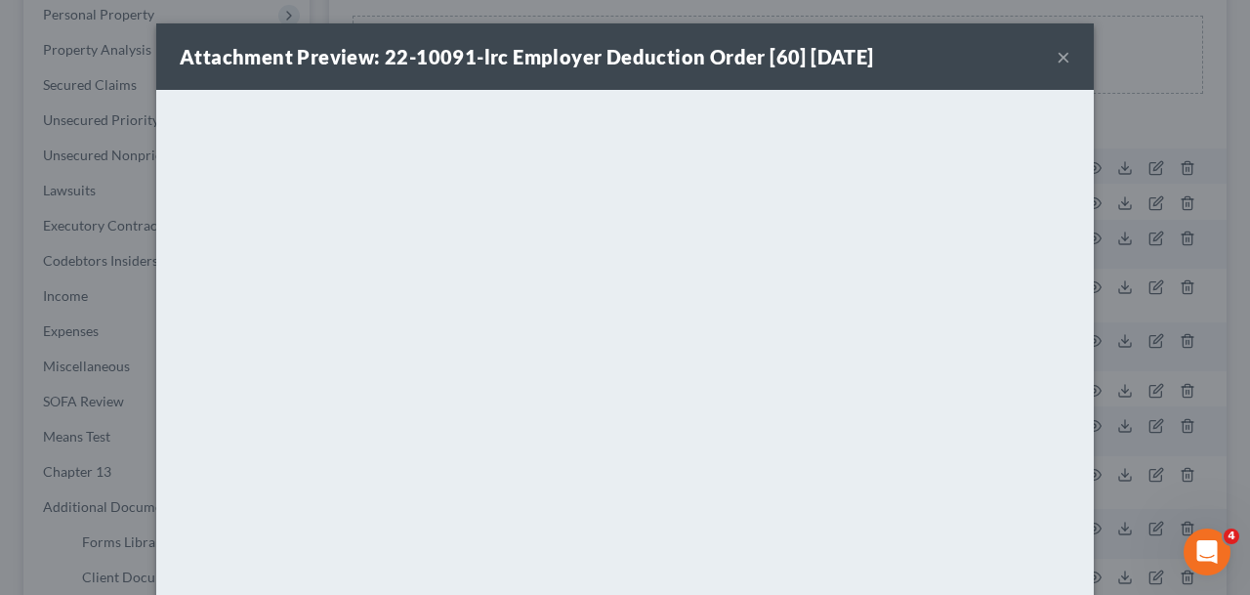
click at [1061, 55] on button "×" at bounding box center [1064, 56] width 14 height 23
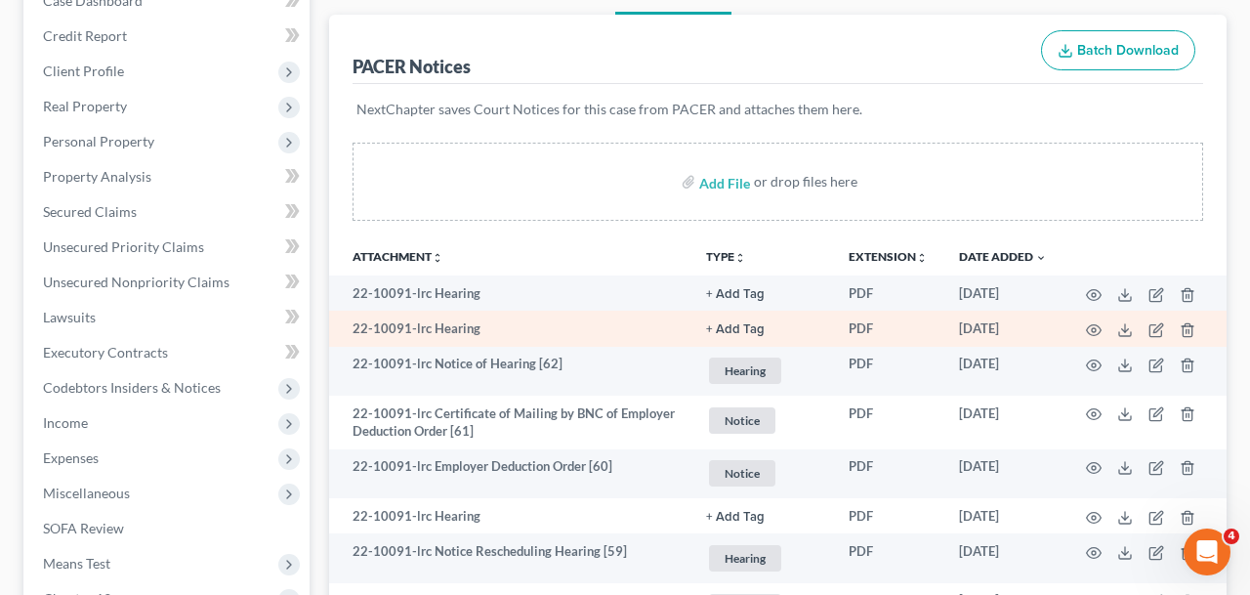
scroll to position [0, 0]
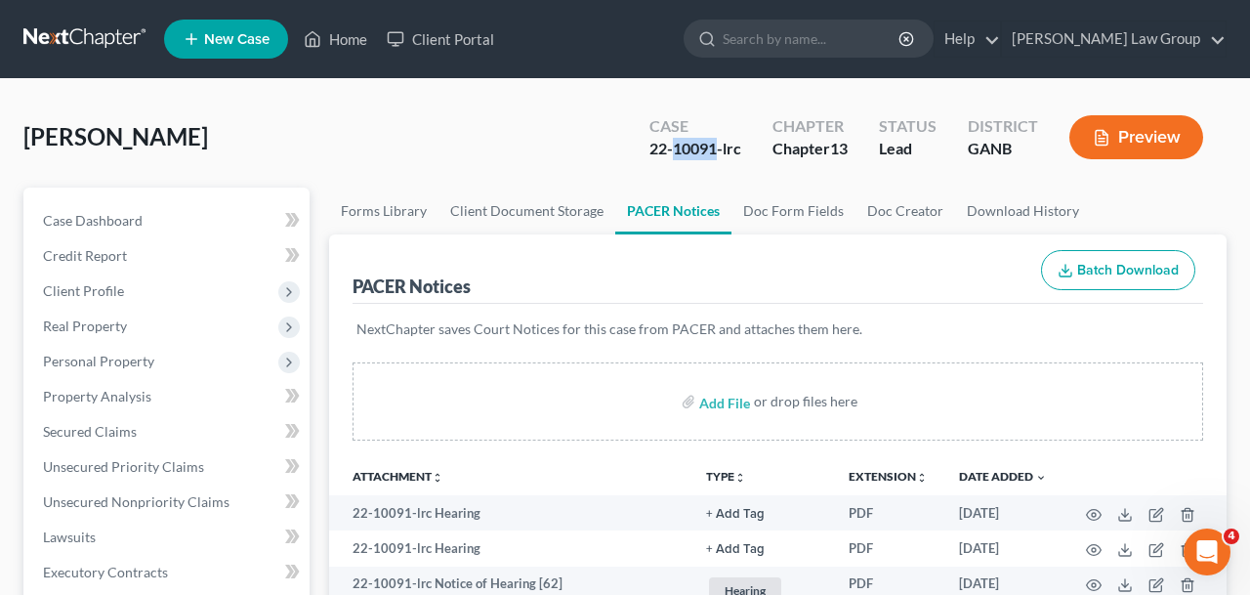
drag, startPoint x: 718, startPoint y: 151, endPoint x: 677, endPoint y: 153, distance: 41.1
click at [677, 153] on div "22-10091-lrc" at bounding box center [696, 149] width 92 height 22
copy div "10091"
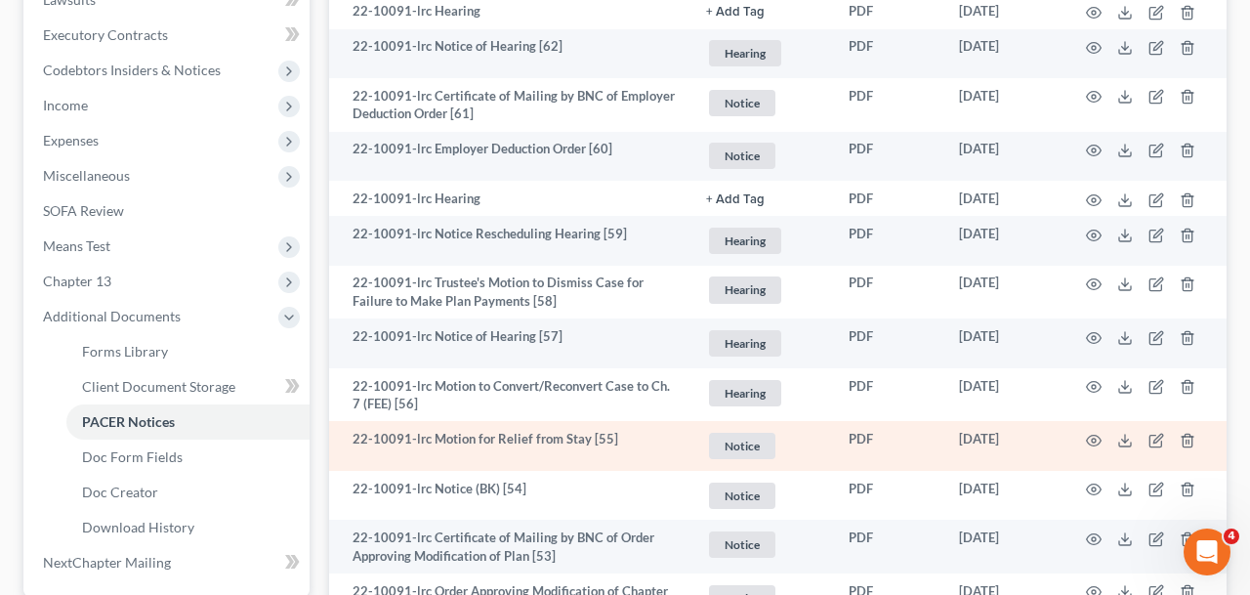
scroll to position [545, 0]
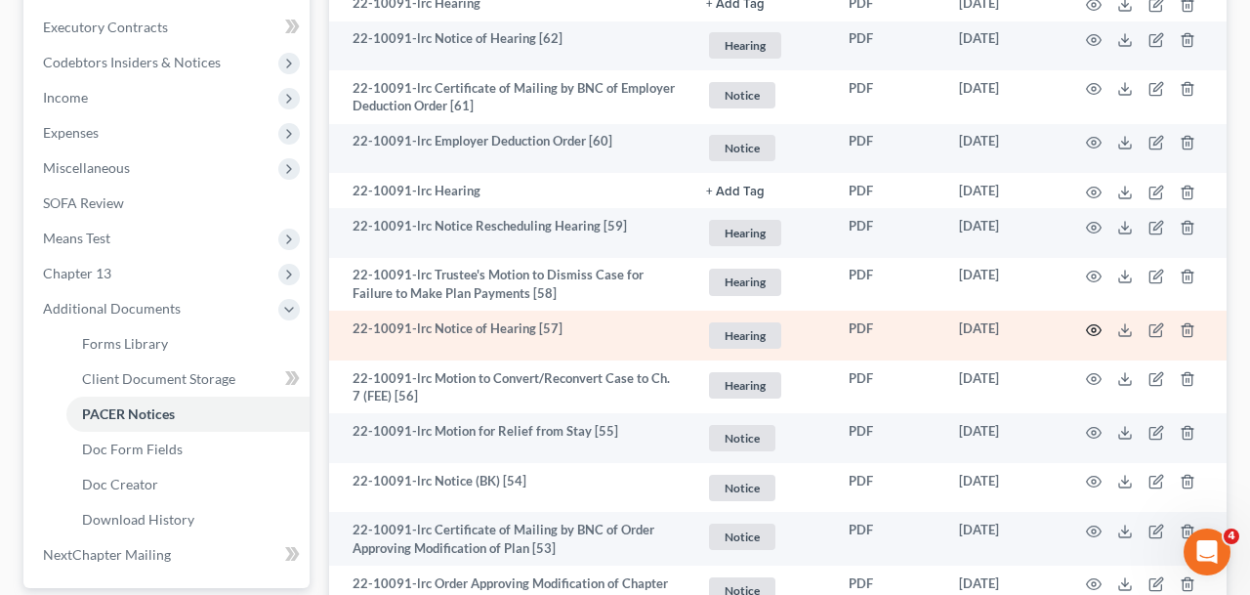
click at [1096, 332] on circle "button" at bounding box center [1094, 330] width 4 height 4
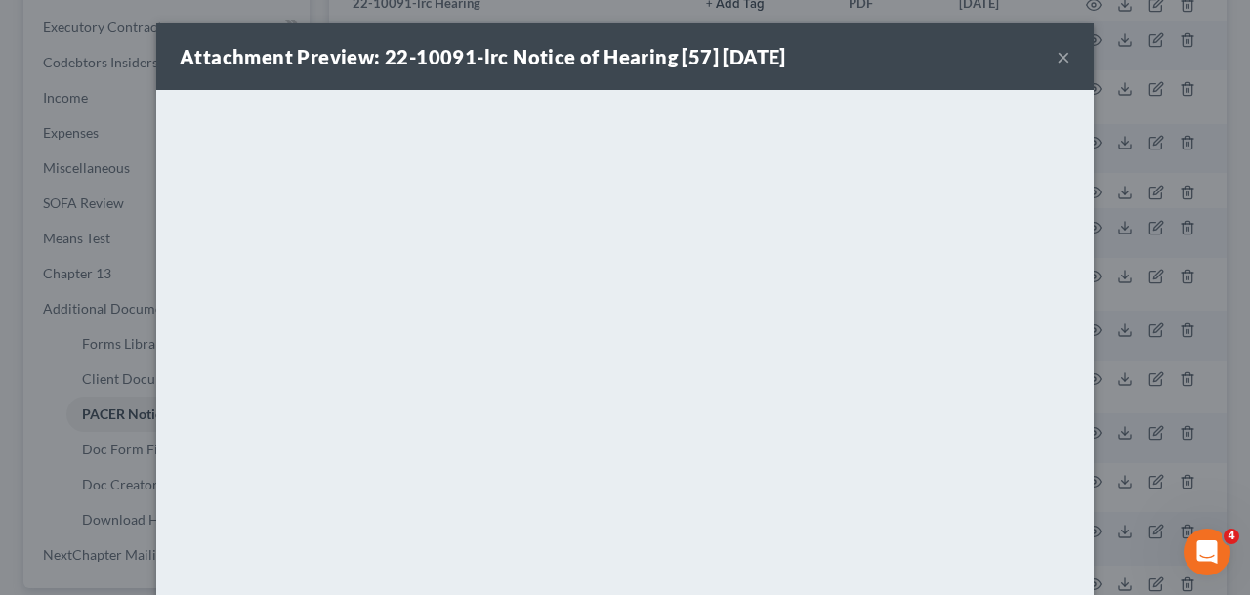
scroll to position [17, 0]
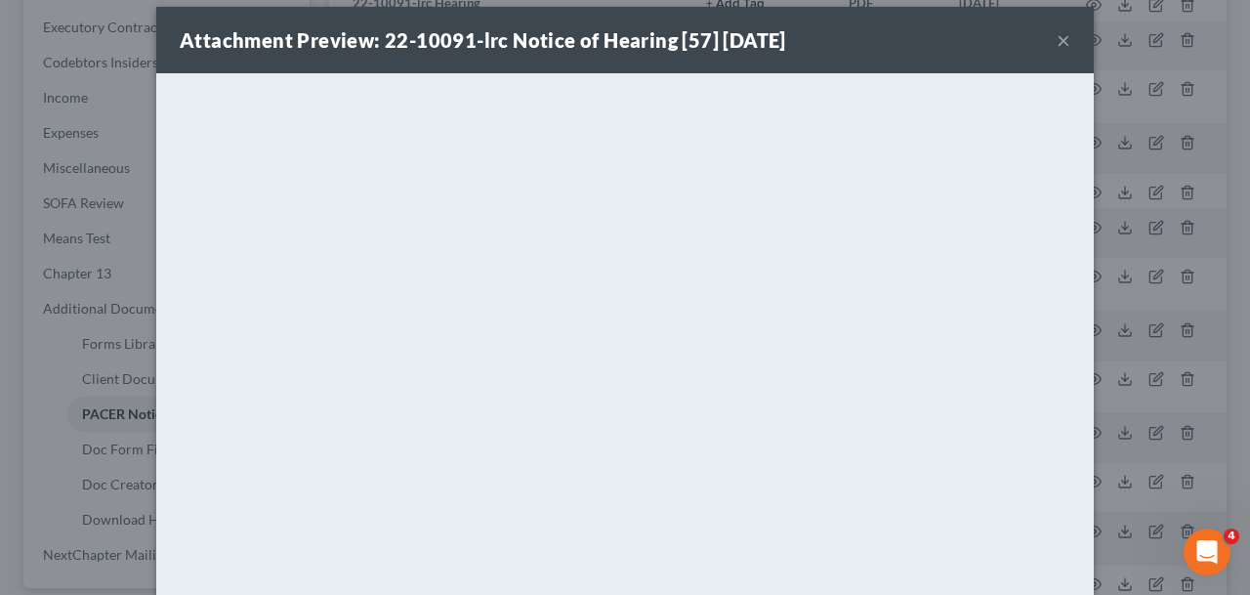
click at [1077, 39] on div "Attachment Preview: 22-10091-lrc Notice of Hearing [57] [DATE] ×" at bounding box center [625, 40] width 938 height 66
click at [1063, 41] on button "×" at bounding box center [1064, 39] width 14 height 23
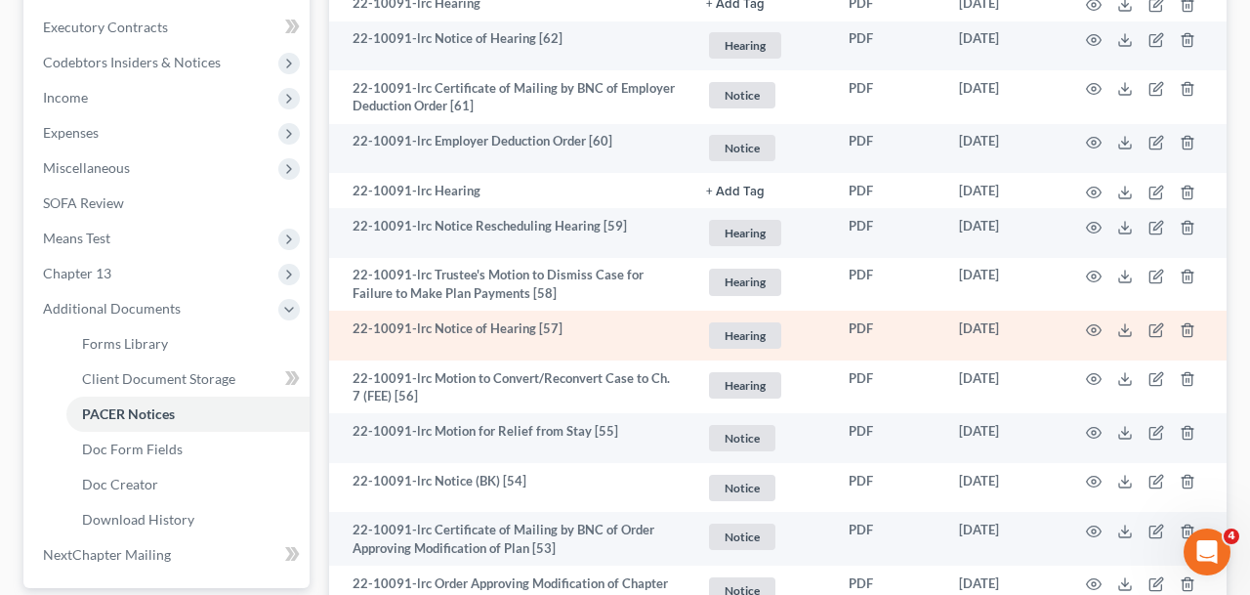
scroll to position [0, 0]
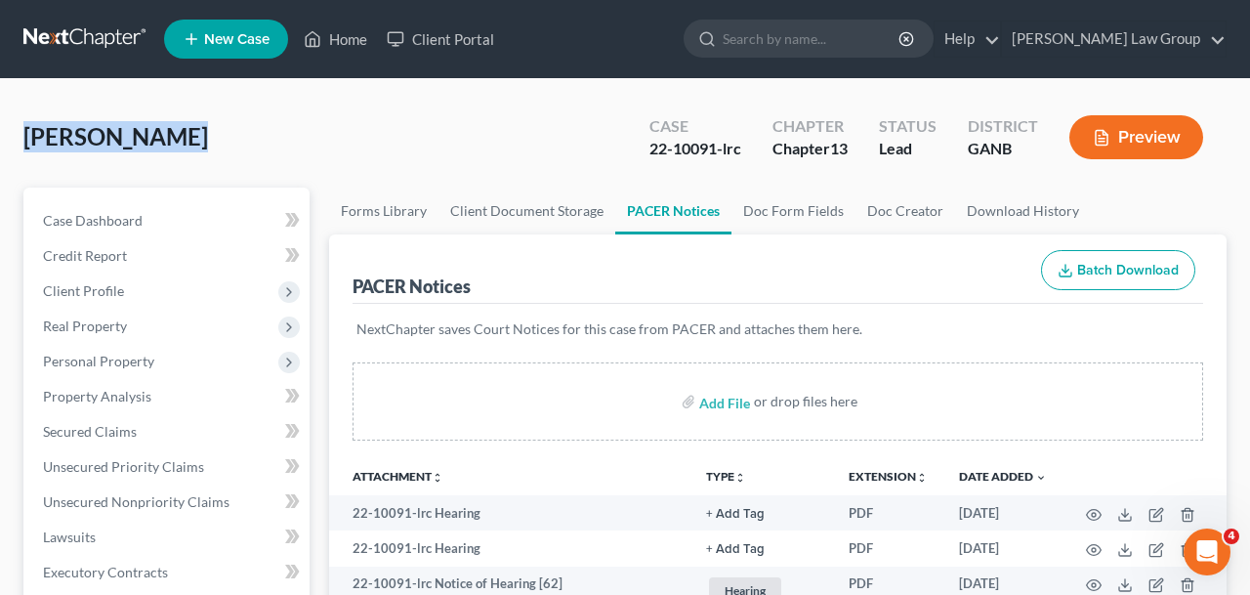
drag, startPoint x: 201, startPoint y: 143, endPoint x: 0, endPoint y: 143, distance: 201.2
drag, startPoint x: 718, startPoint y: 150, endPoint x: 591, endPoint y: 150, distance: 127.0
click at [591, 150] on div "[PERSON_NAME] Upgraded Case 22-10091-lrc Chapter Chapter 13 Status Lead Distric…" at bounding box center [624, 145] width 1203 height 85
